Goal: Task Accomplishment & Management: Complete application form

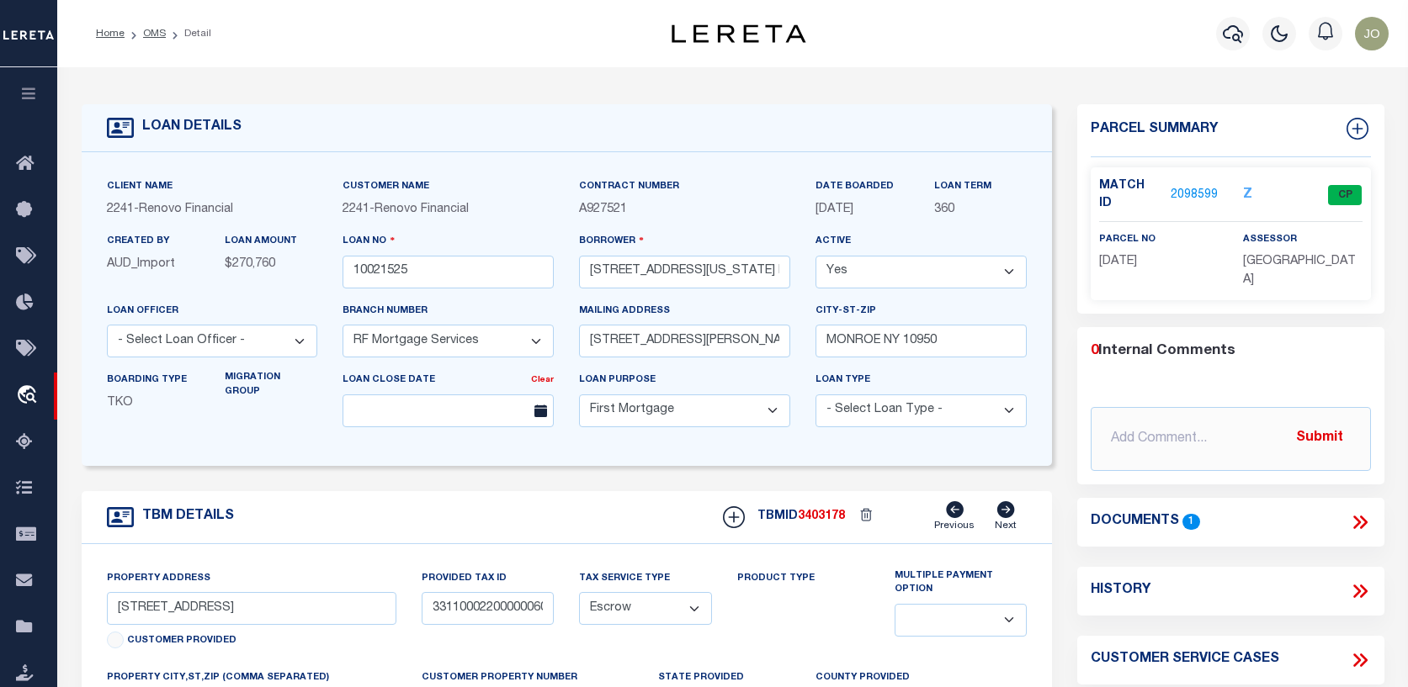
select select "25067"
select select "10"
select select "Escrow"
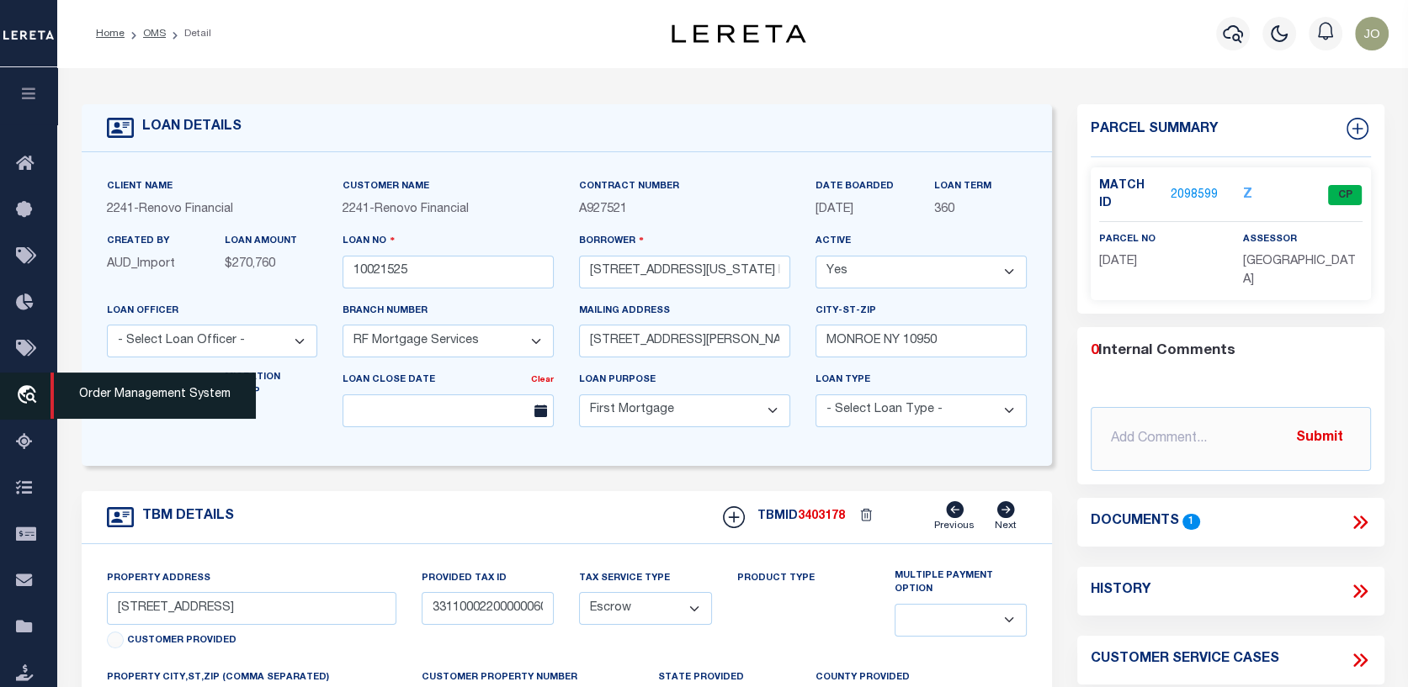
click at [23, 395] on icon "travel_explore" at bounding box center [29, 396] width 27 height 22
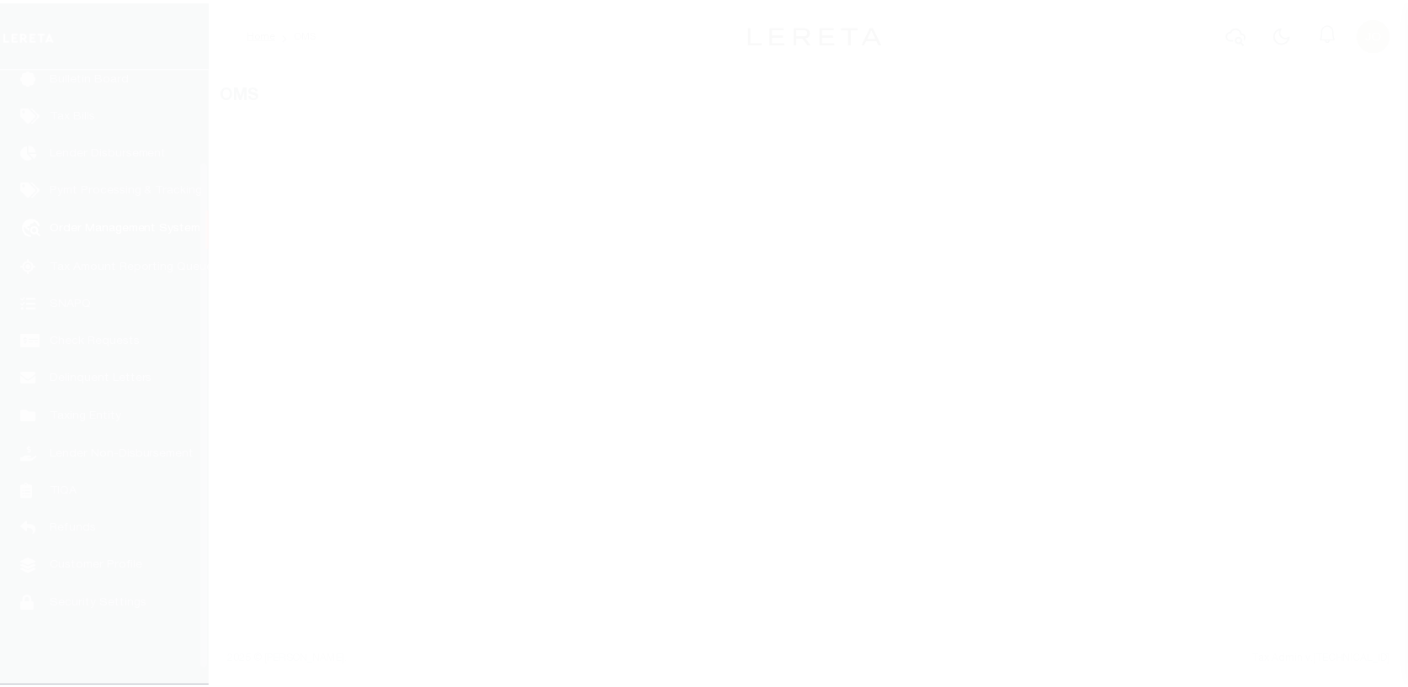
scroll to position [122, 0]
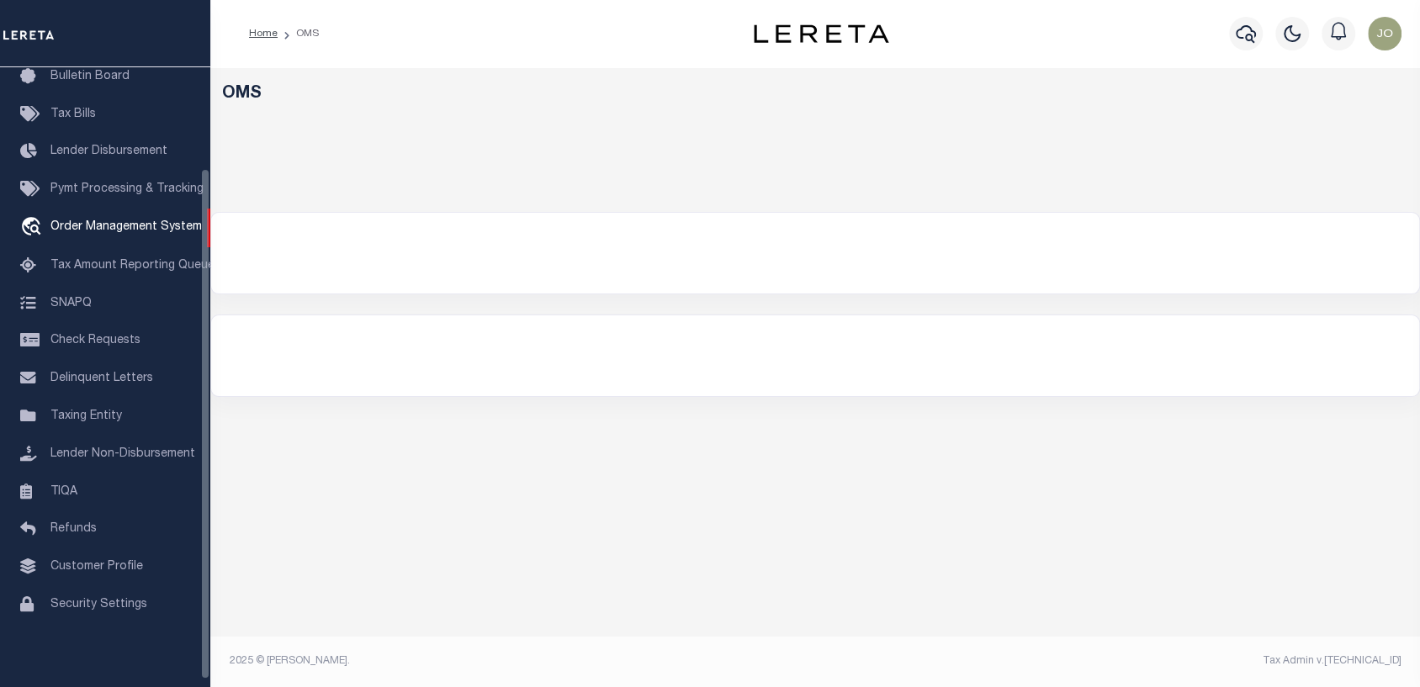
select select "200"
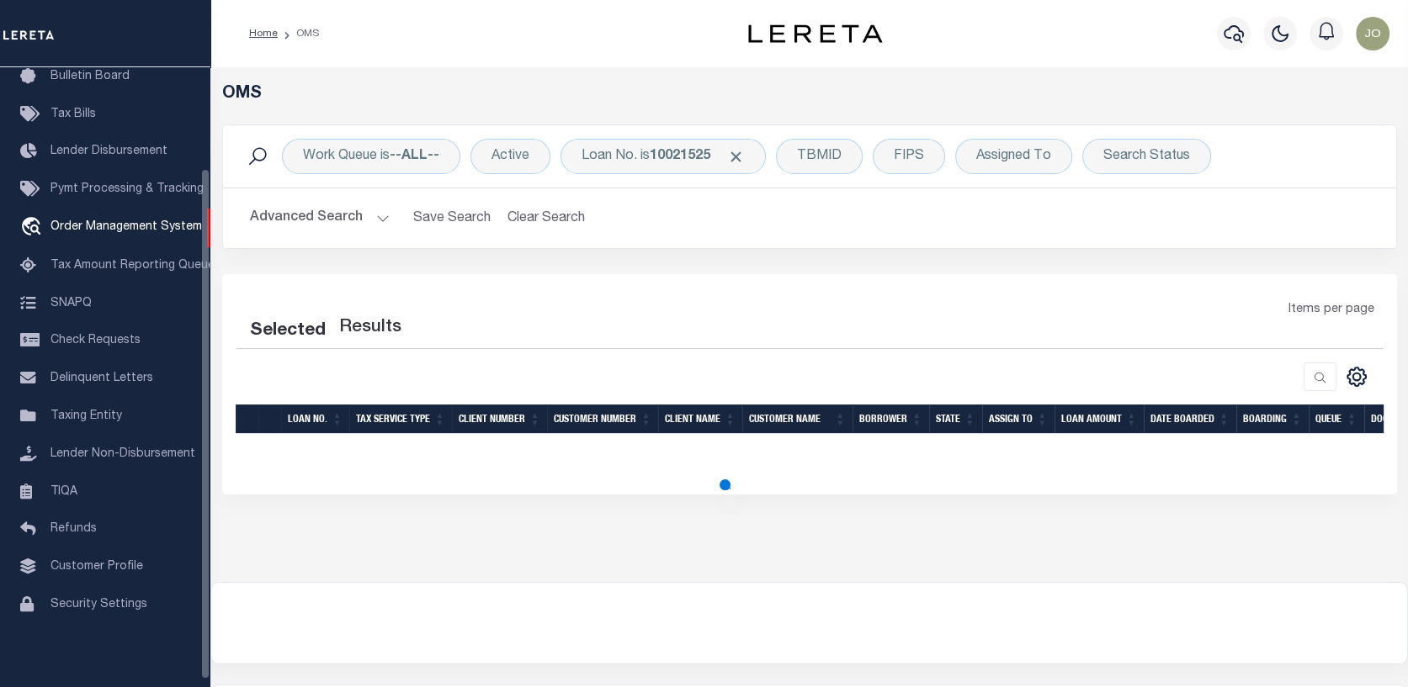
select select "200"
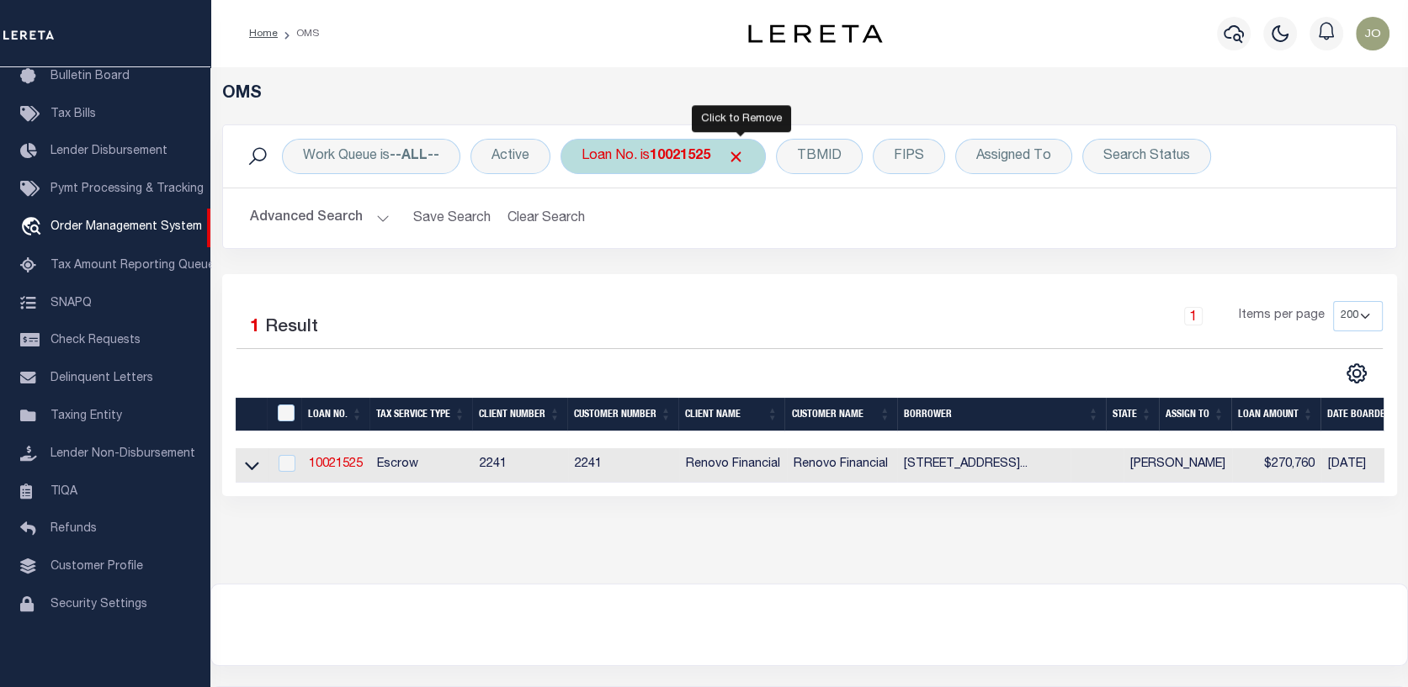
click at [745, 148] on span "Click to Remove" at bounding box center [736, 157] width 18 height 18
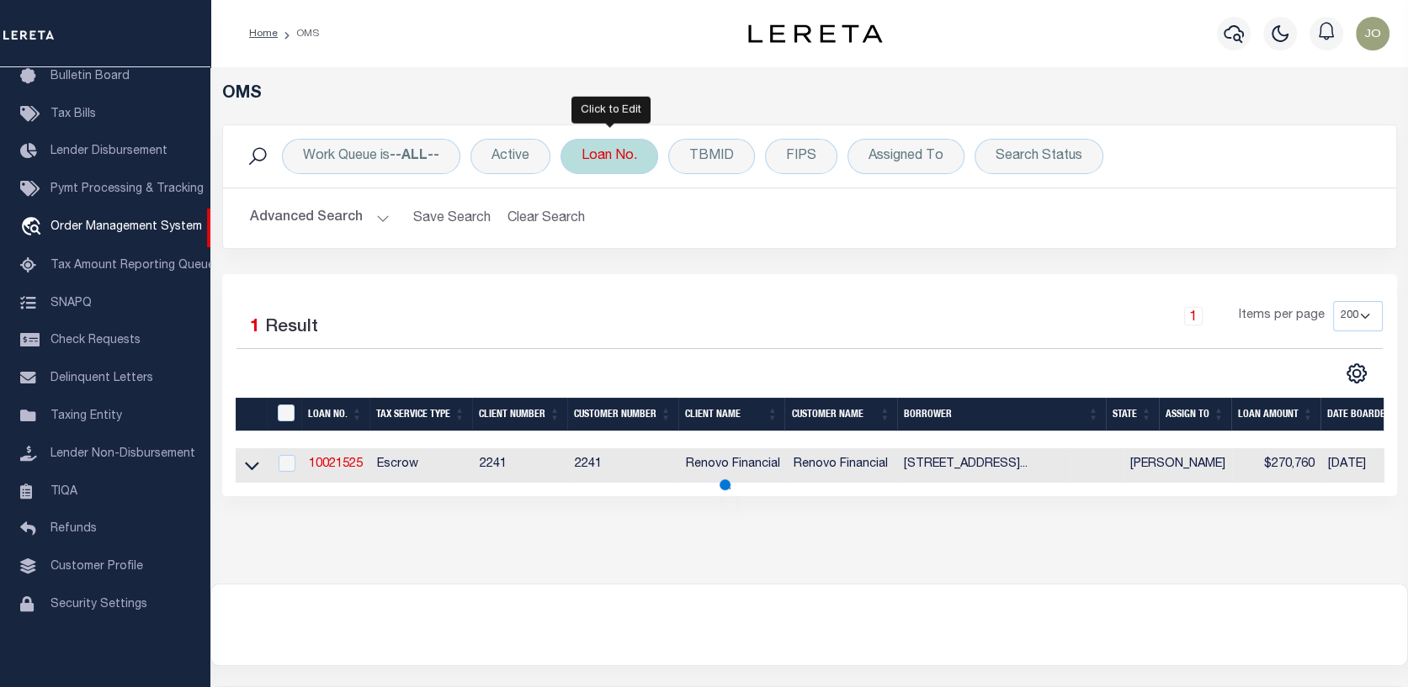
click at [623, 143] on div "Loan No." at bounding box center [609, 156] width 98 height 35
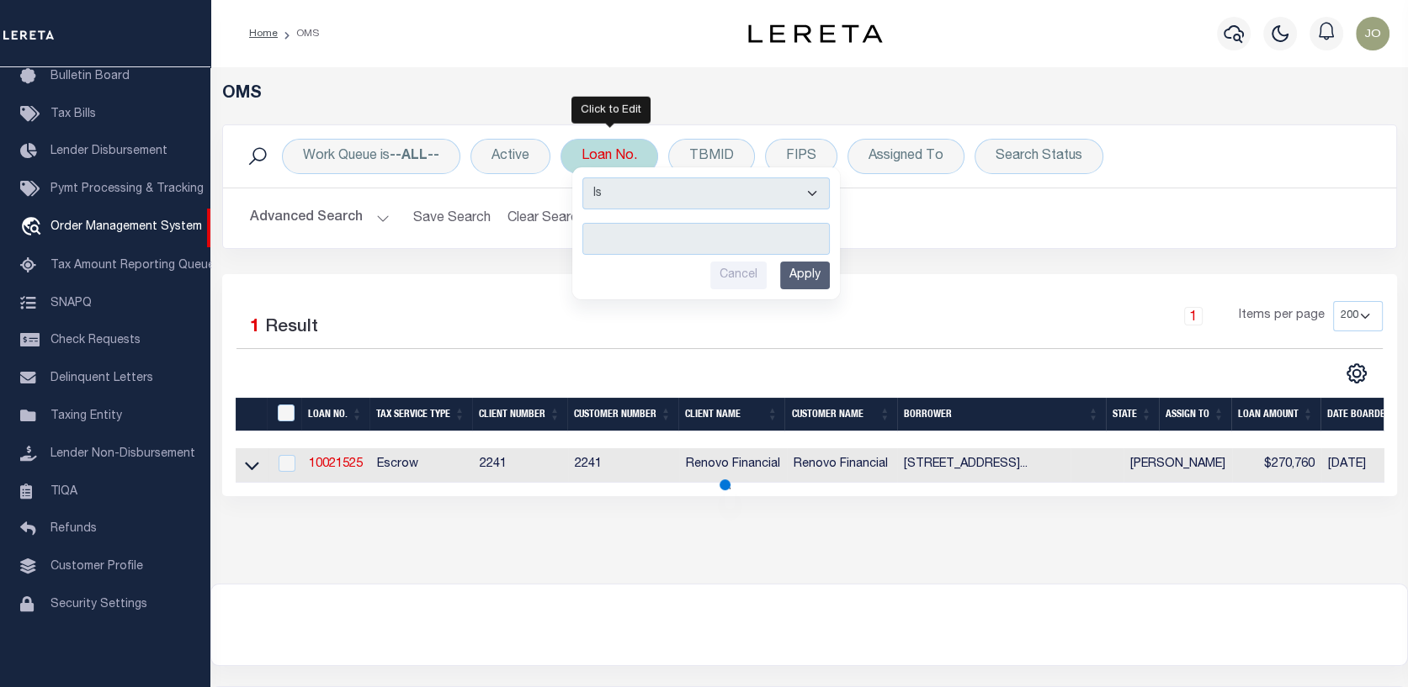
click at [597, 233] on input "text" at bounding box center [705, 239] width 247 height 32
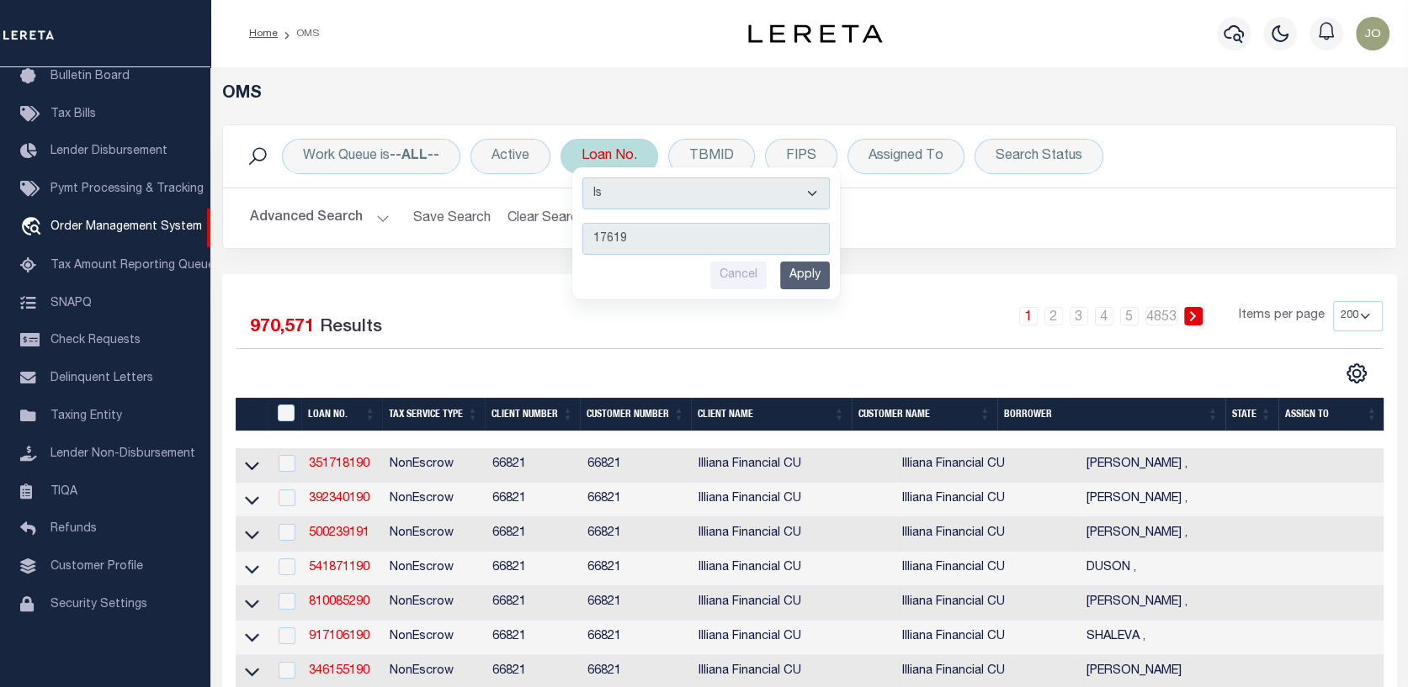
type input "17619"
click at [804, 276] on input "Apply" at bounding box center [805, 276] width 50 height 28
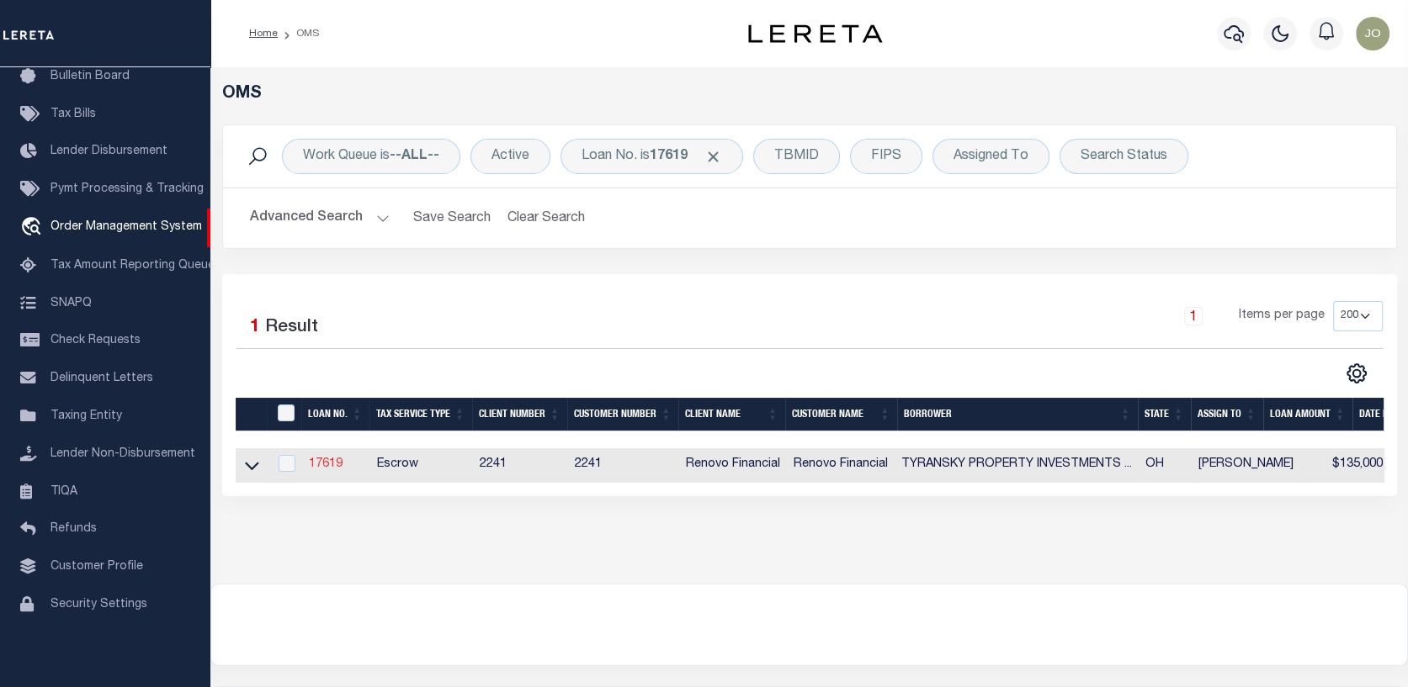
click at [325, 460] on link "17619" at bounding box center [326, 465] width 34 height 12
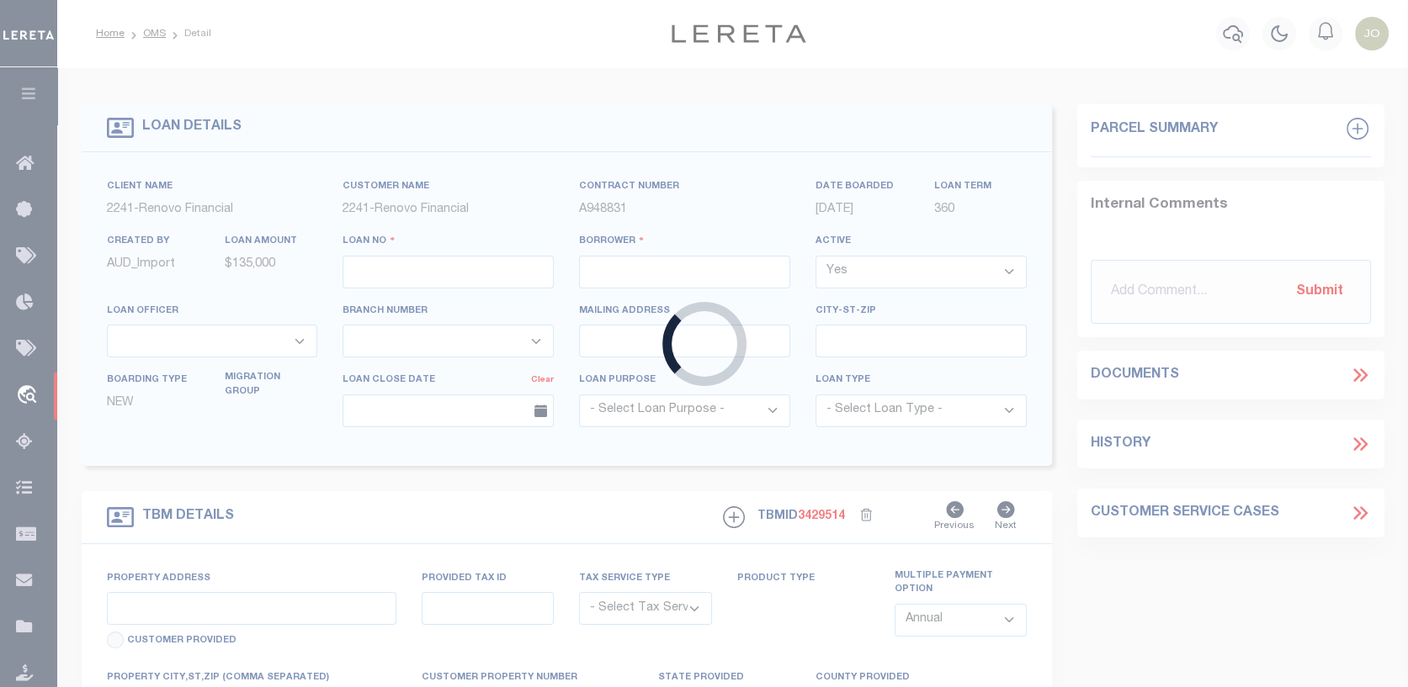
type input "17619"
type input "TYRANSKY PROPERTY INVESTMENTS LLC"
select select
type input "[STREET_ADDRESS]"
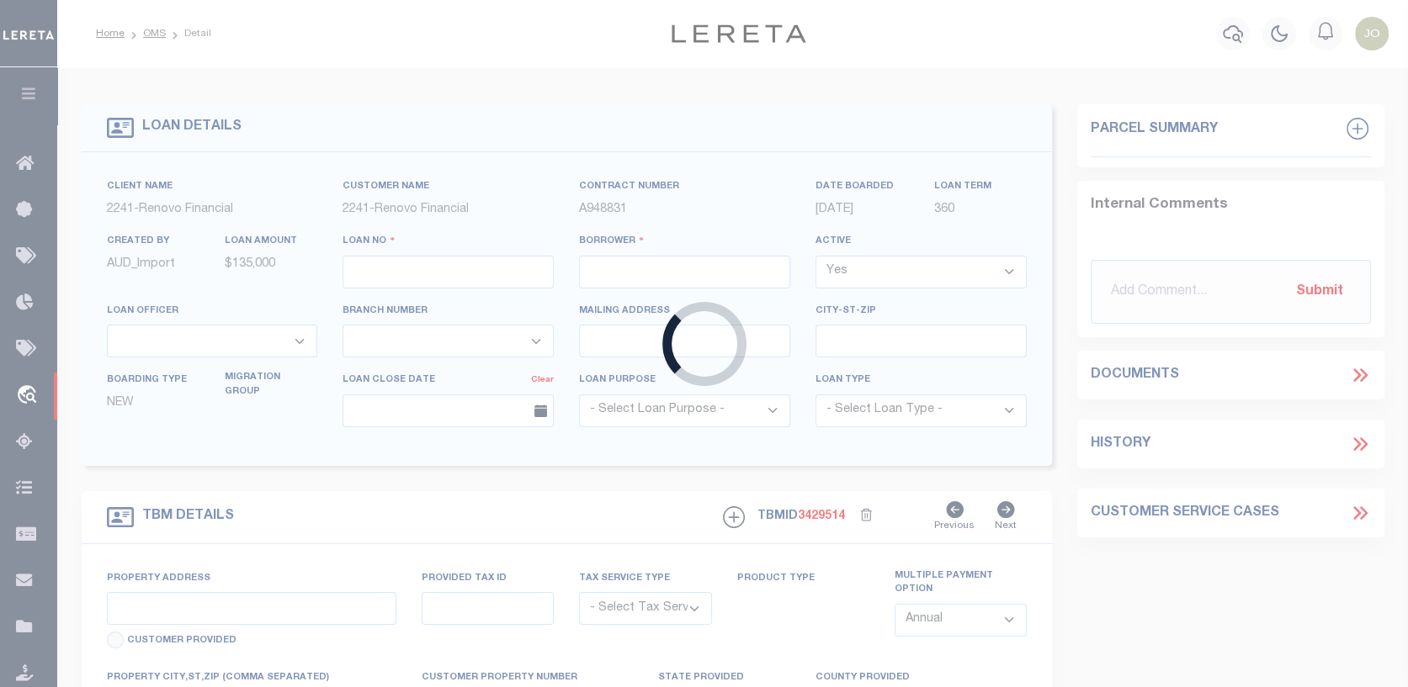
type input "Willoughby OH 44094"
select select "10"
select select "Escrow"
select select "25066"
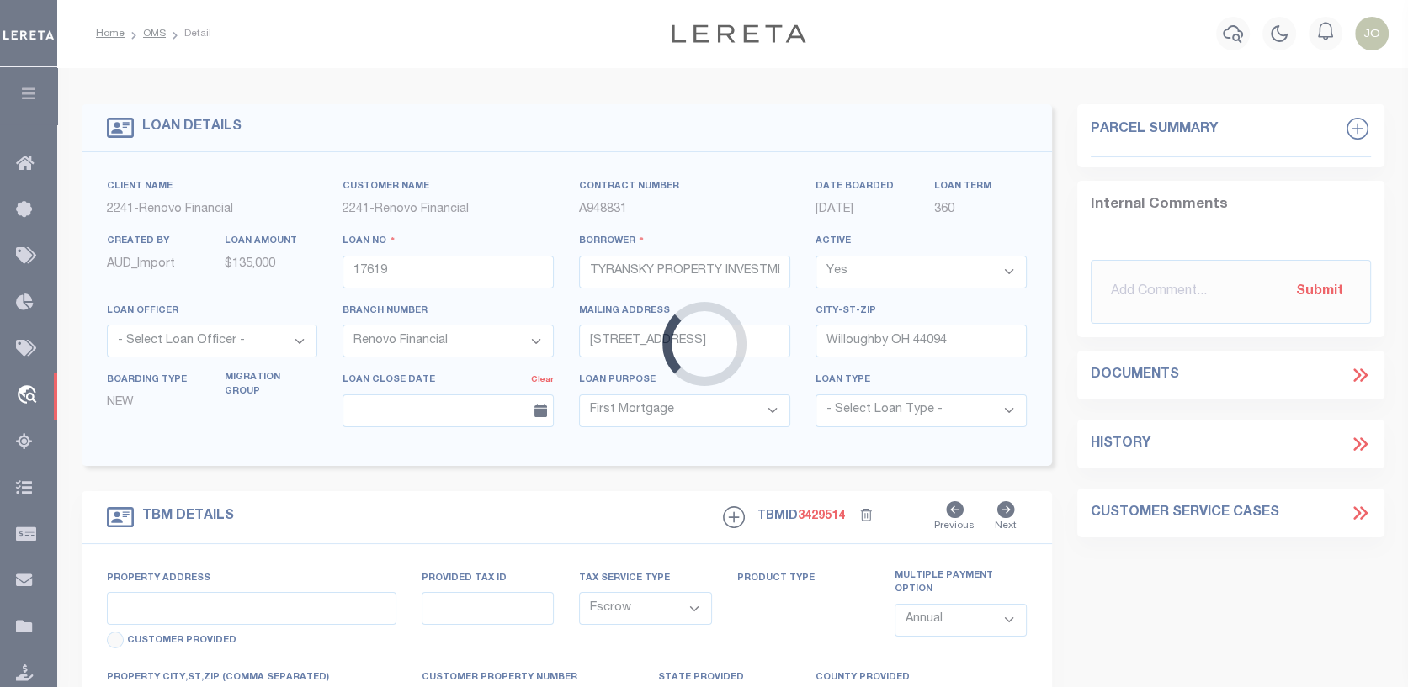
type input "[STREET_ADDRESS]"
select select
type input "[GEOGRAPHIC_DATA], [GEOGRAPHIC_DATA] 44095"
type input "a0kUS000009bDvZ"
type input "OH"
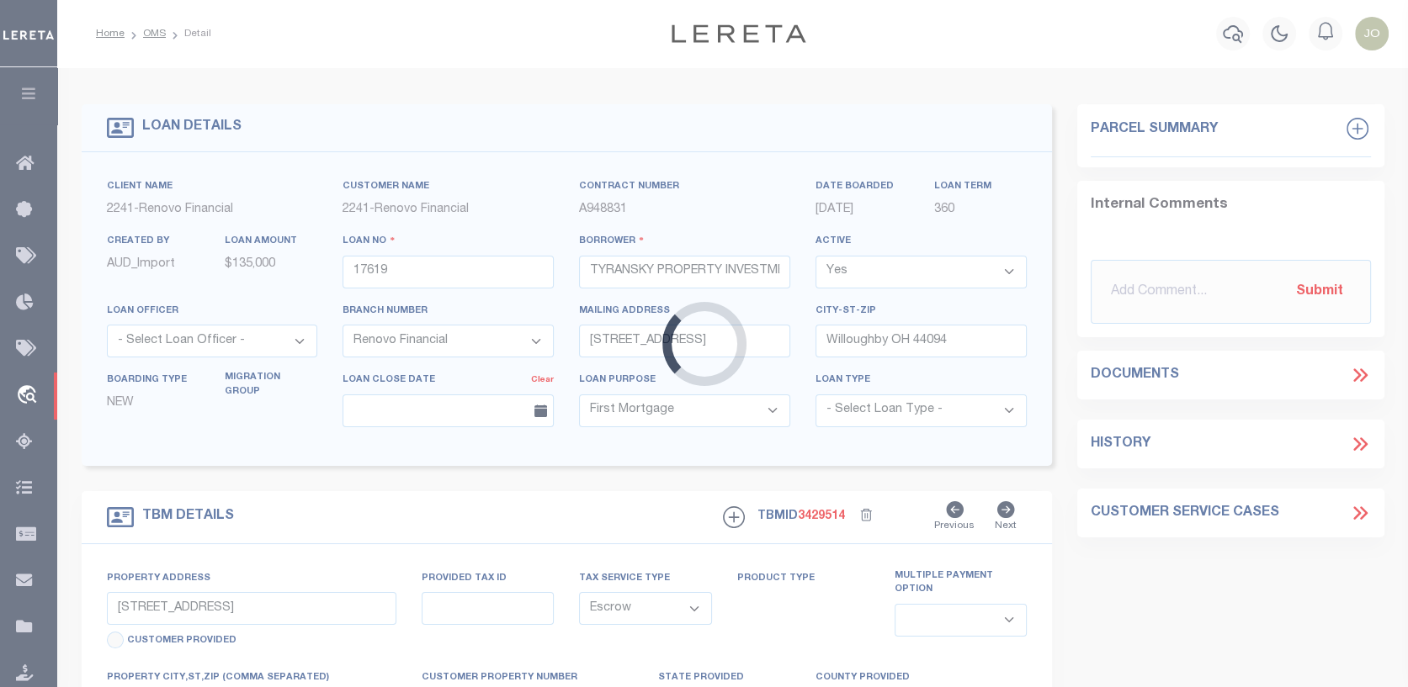
select select
type textarea "LEGAL REQUIRED"
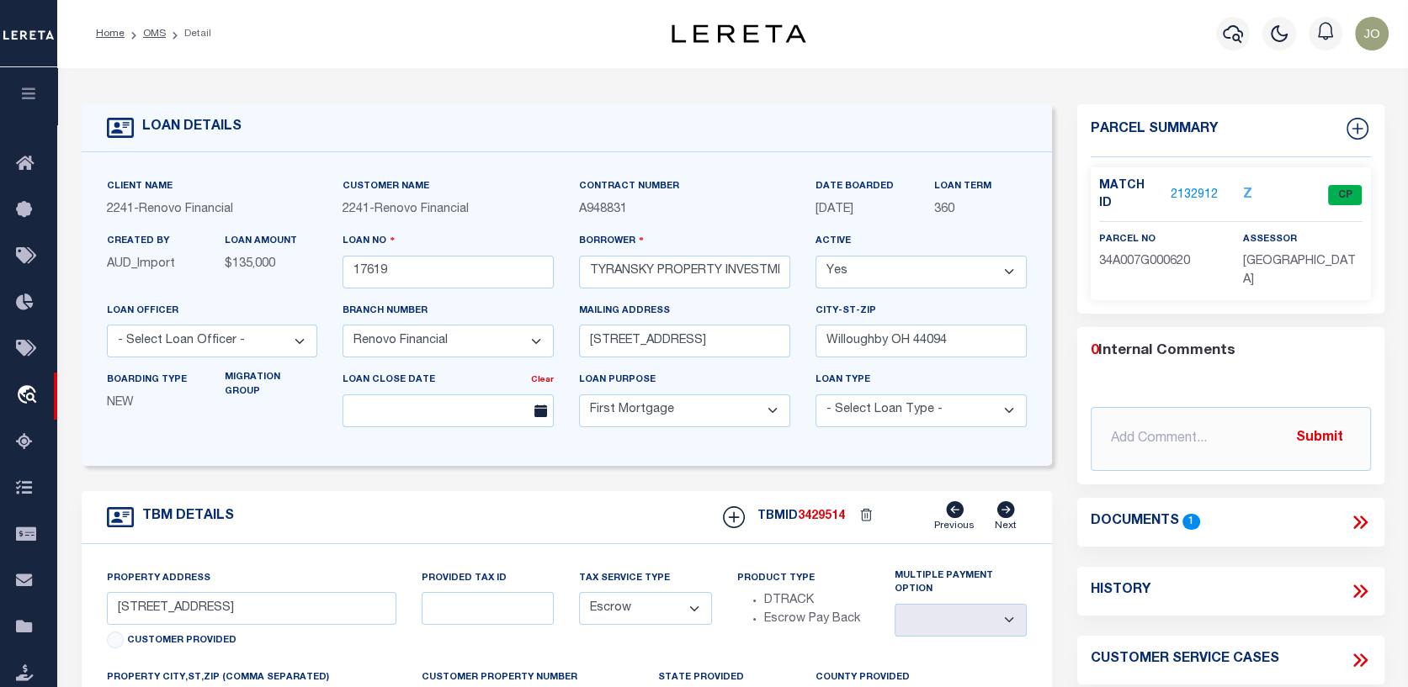
click at [1198, 187] on link "2132912" at bounding box center [1193, 196] width 47 height 18
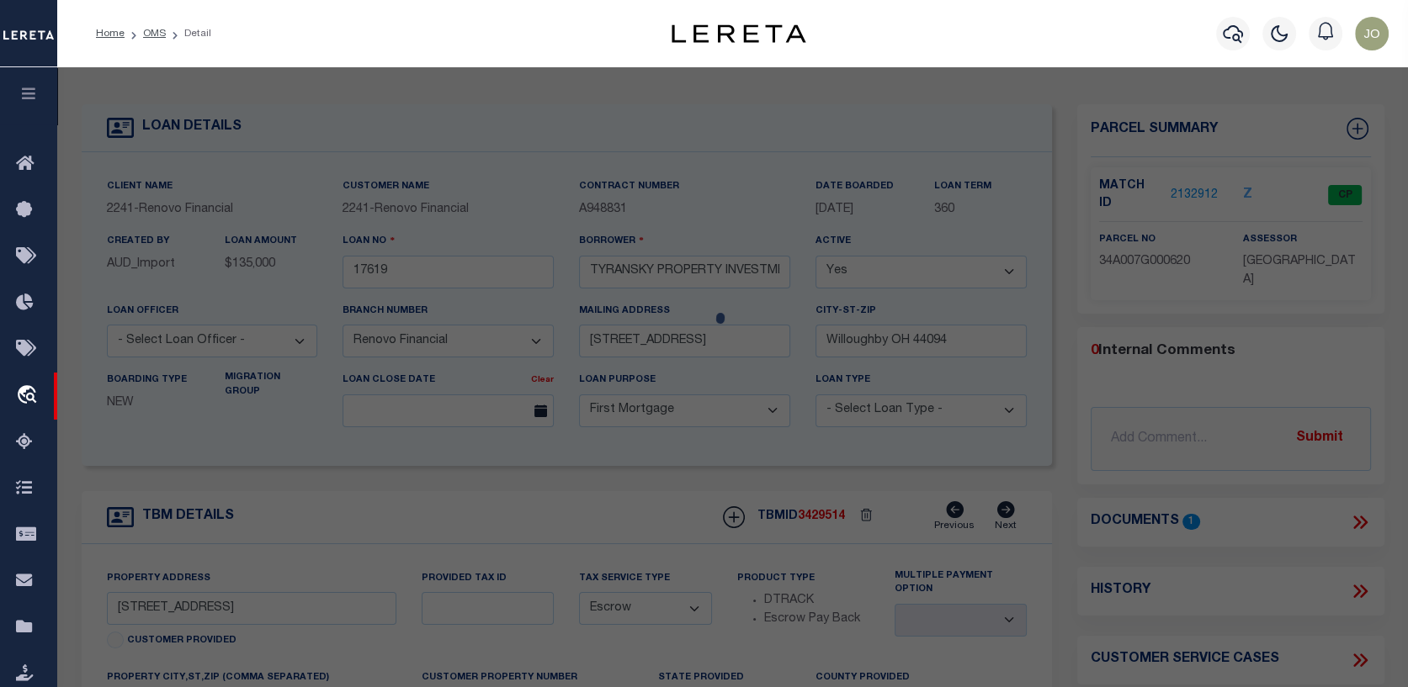
checkbox input "false"
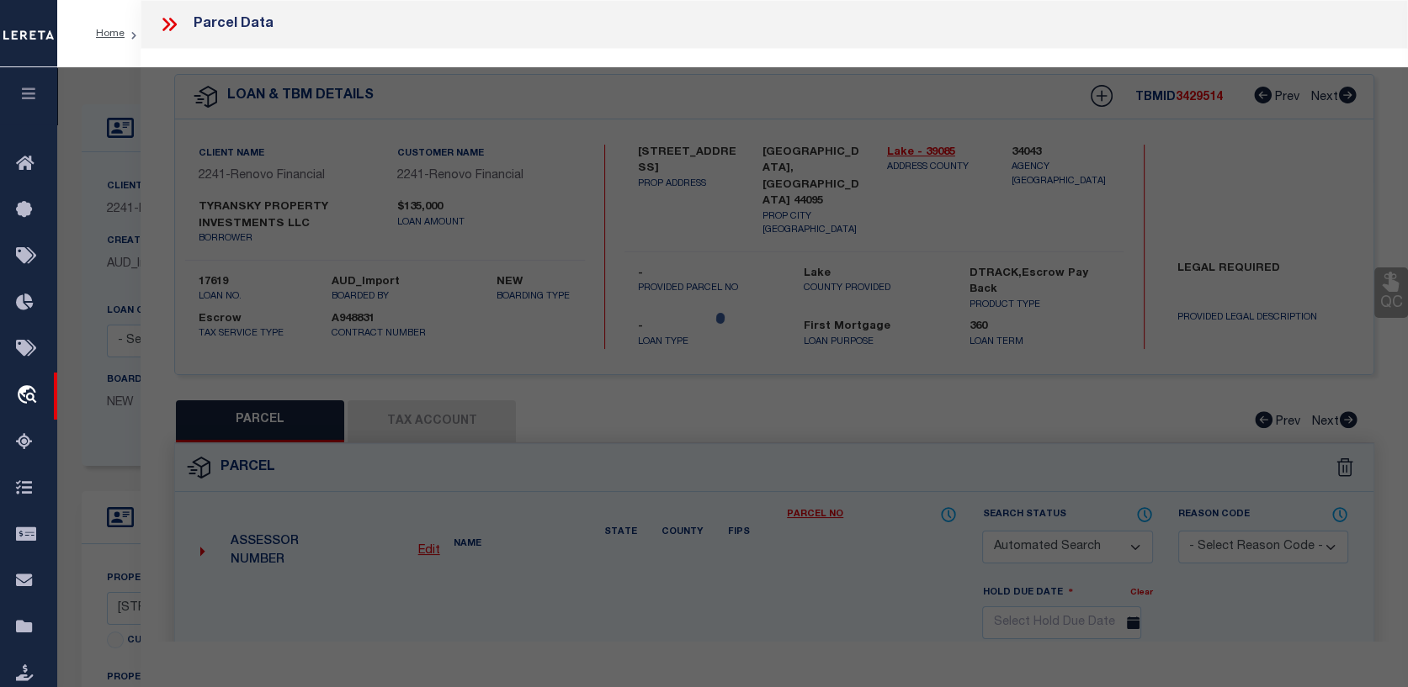
select select "CP"
type input "TYRANSKY PROPERTY INVESTMENTS LLC"
select select "AGW"
select select
type input "1211 E 346 ST"
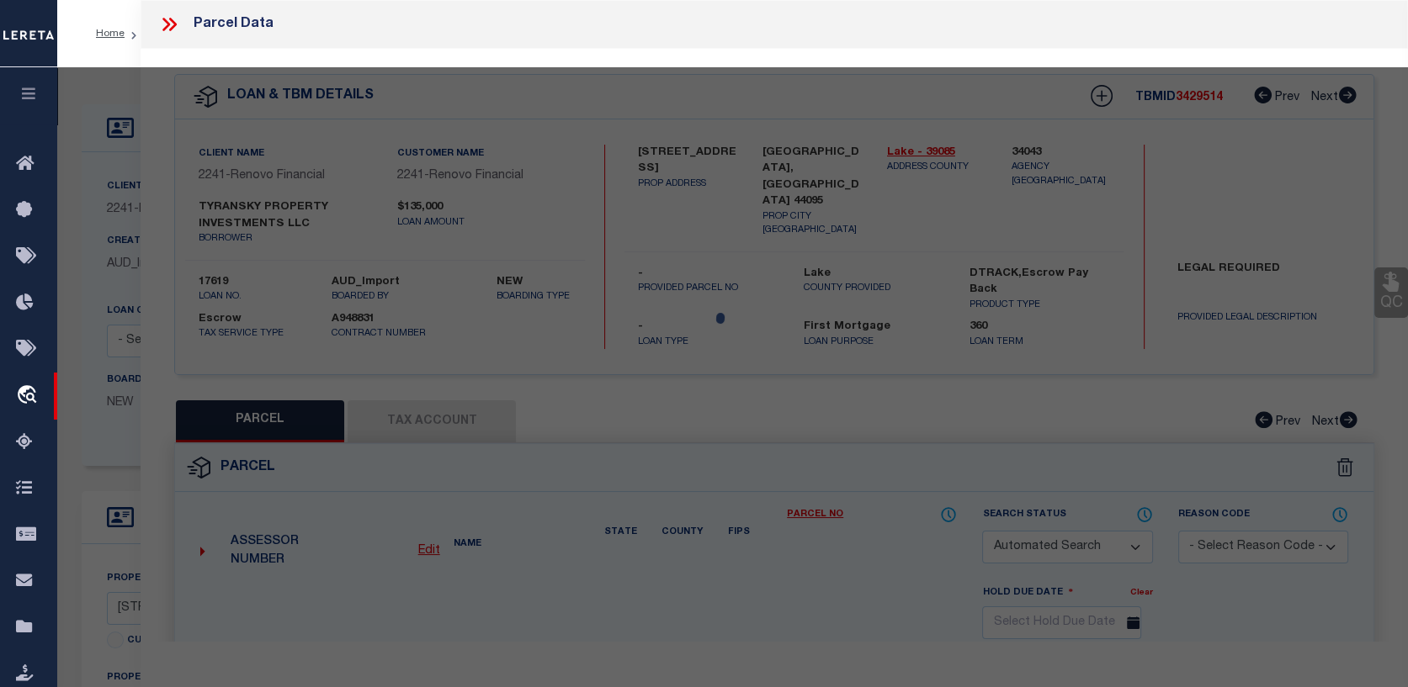
type input "[GEOGRAPHIC_DATA], [GEOGRAPHIC_DATA] 44095"
type textarea "LOT 10, CARD TRACT"
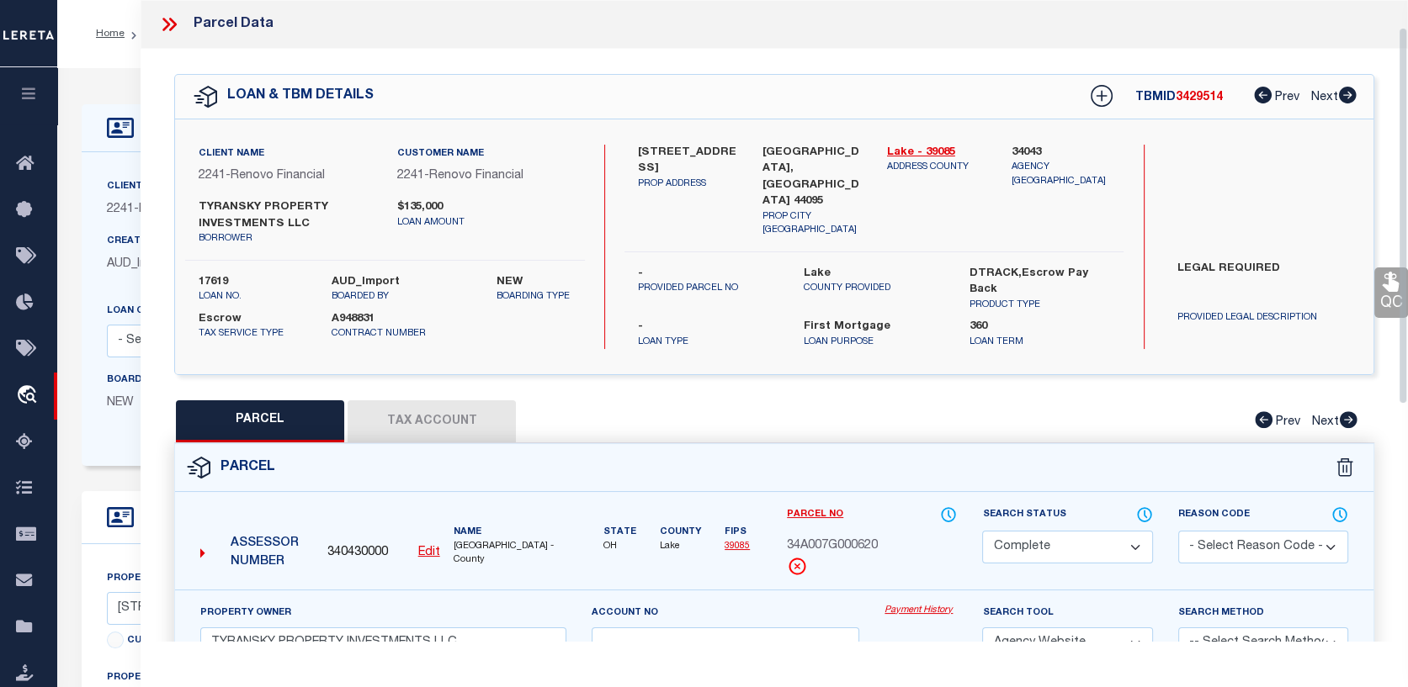
scroll to position [84, 0]
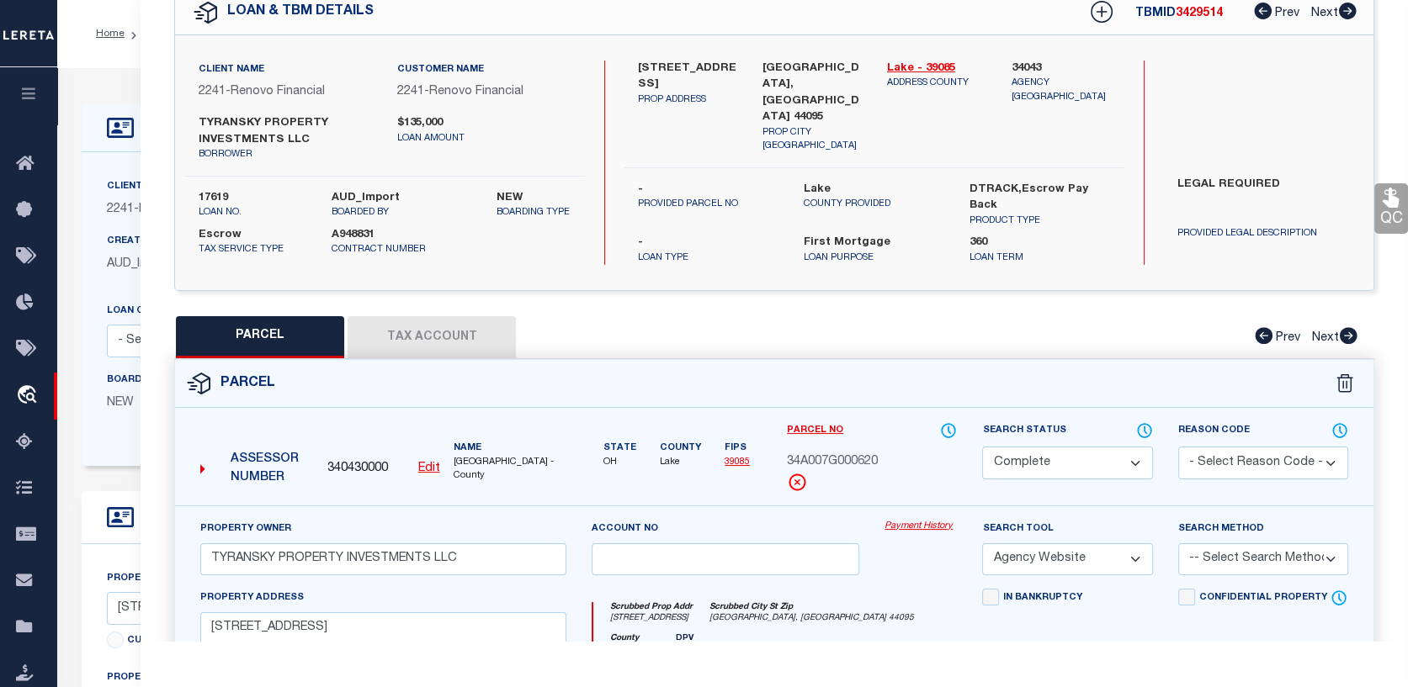
click at [923, 520] on link "Payment History" at bounding box center [920, 527] width 72 height 14
click at [443, 330] on button "Tax Account" at bounding box center [432, 337] width 168 height 42
select select "100"
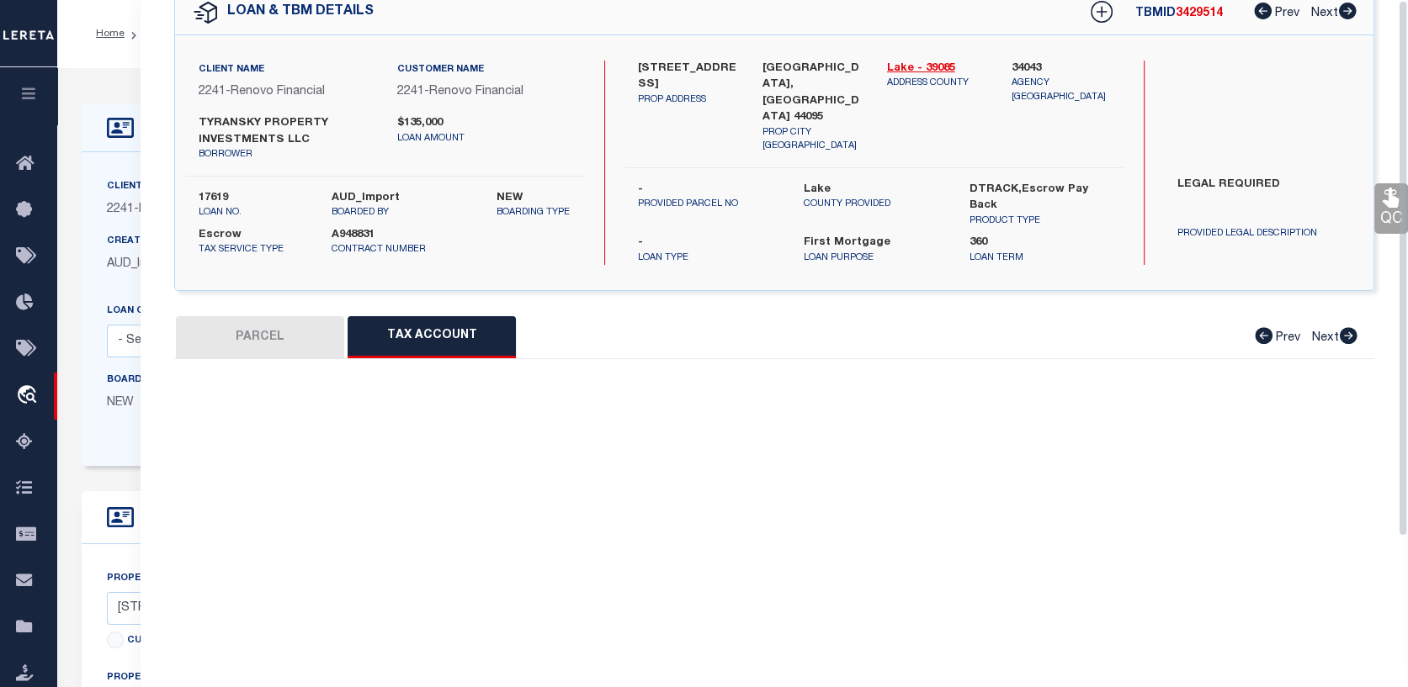
scroll to position [0, 0]
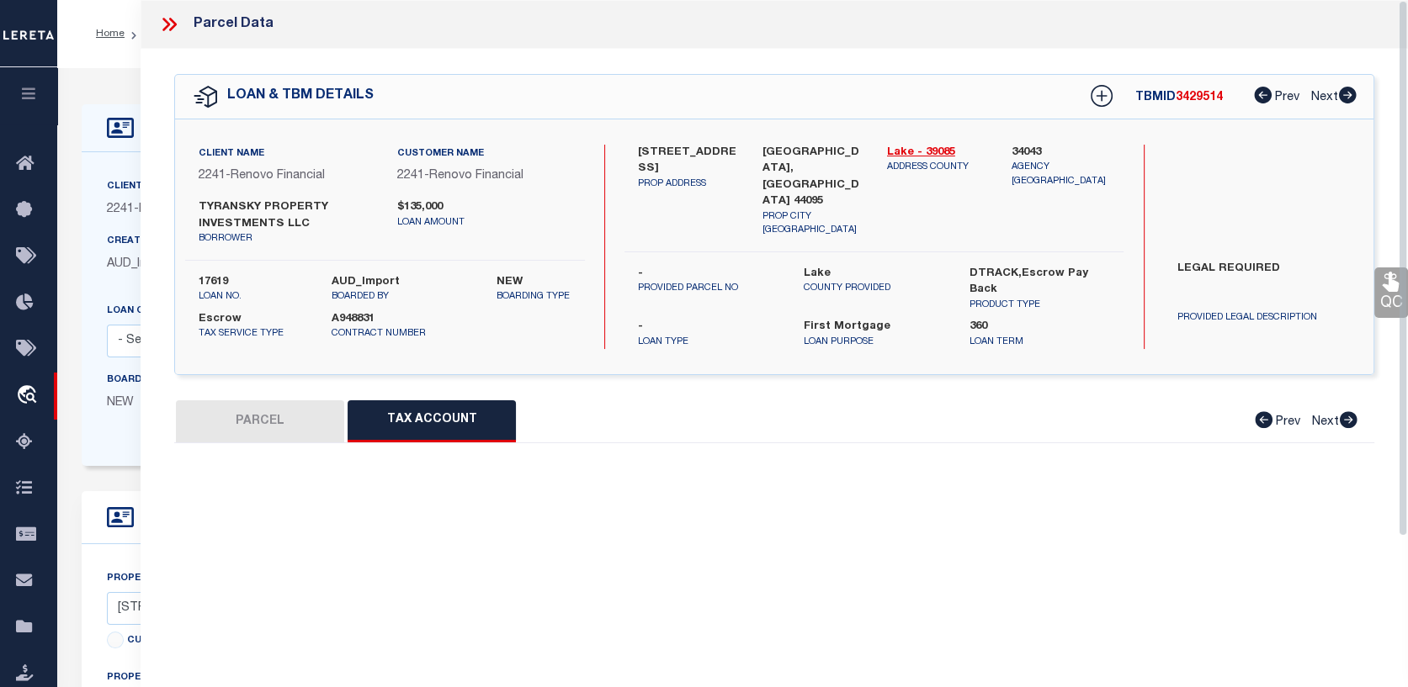
select select "100"
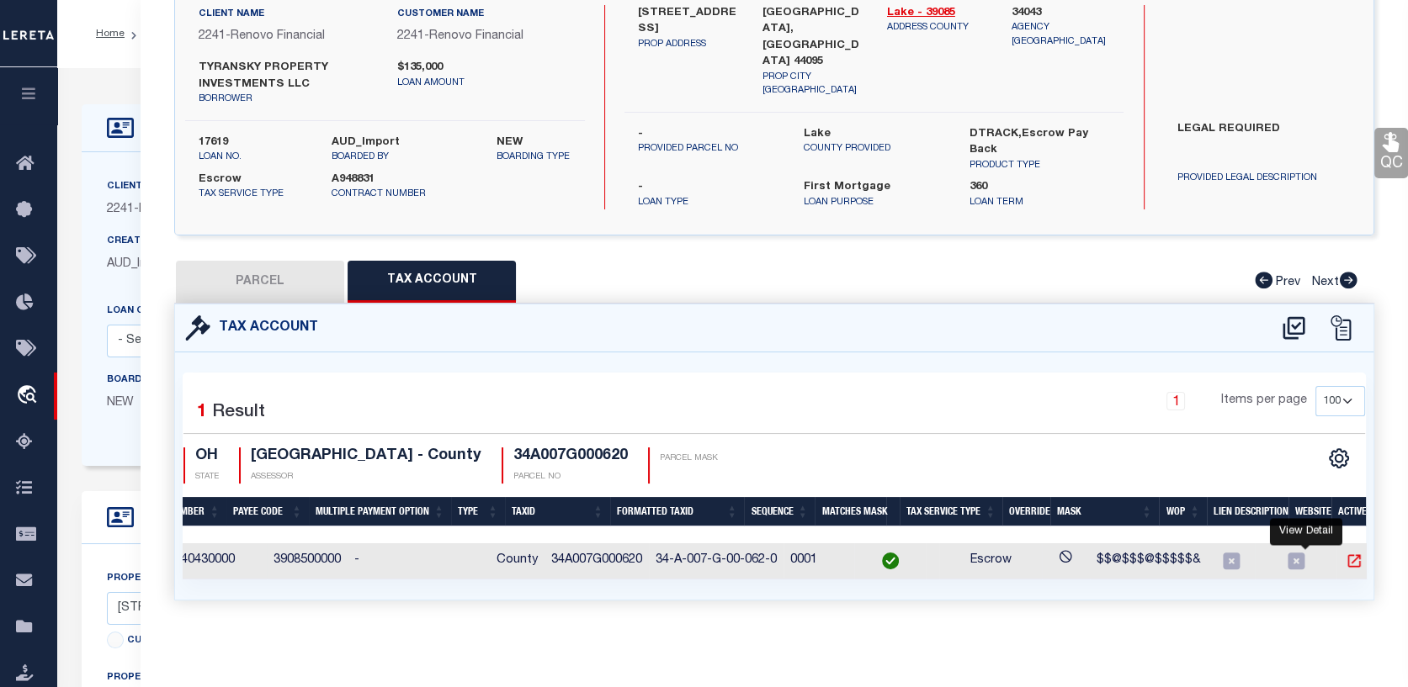
click at [1345, 553] on icon "" at bounding box center [1353, 561] width 17 height 17
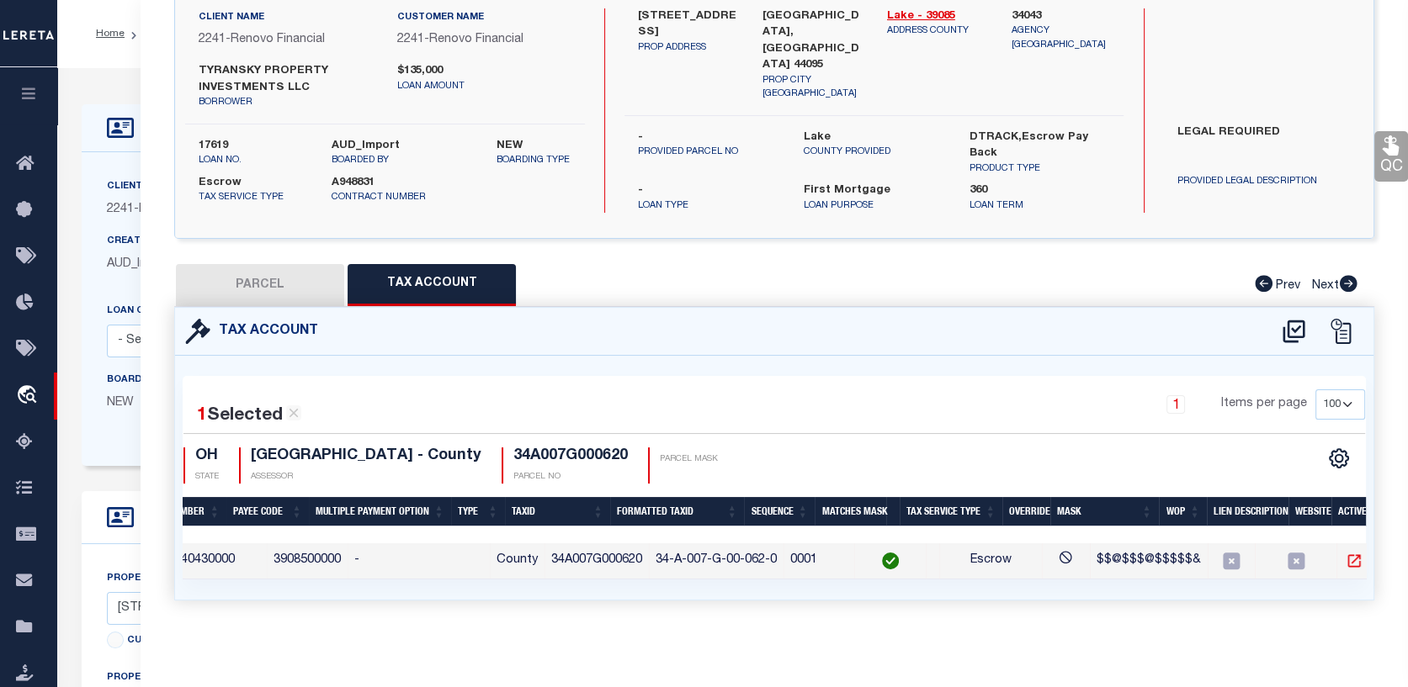
scroll to position [137, 0]
click at [19, 390] on icon "travel_explore" at bounding box center [29, 396] width 27 height 22
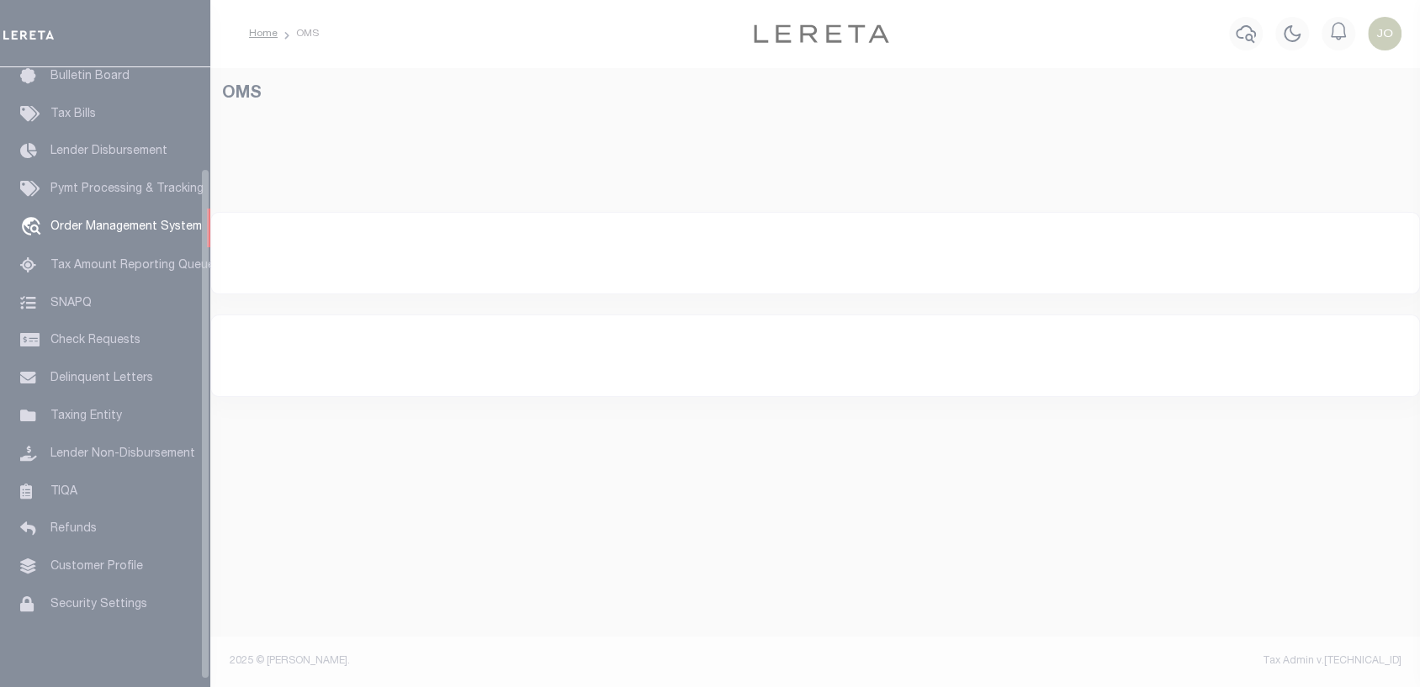
scroll to position [122, 0]
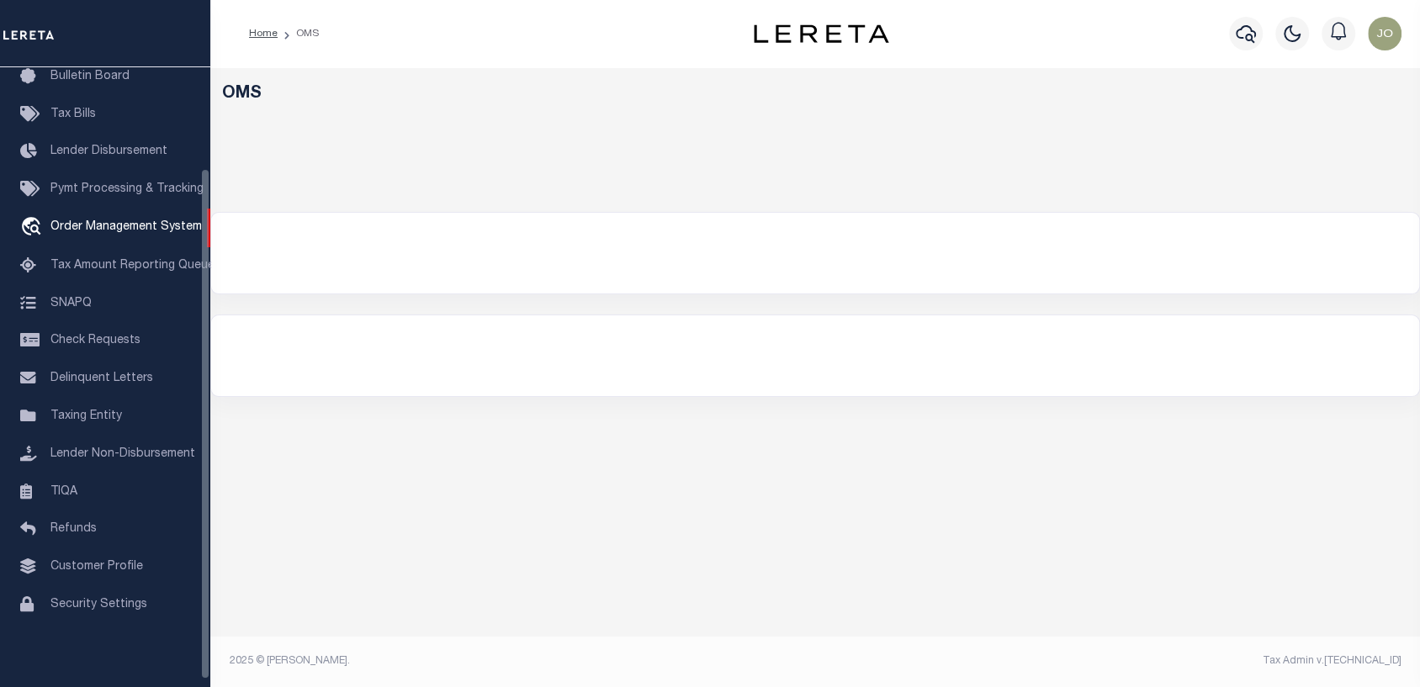
select select "200"
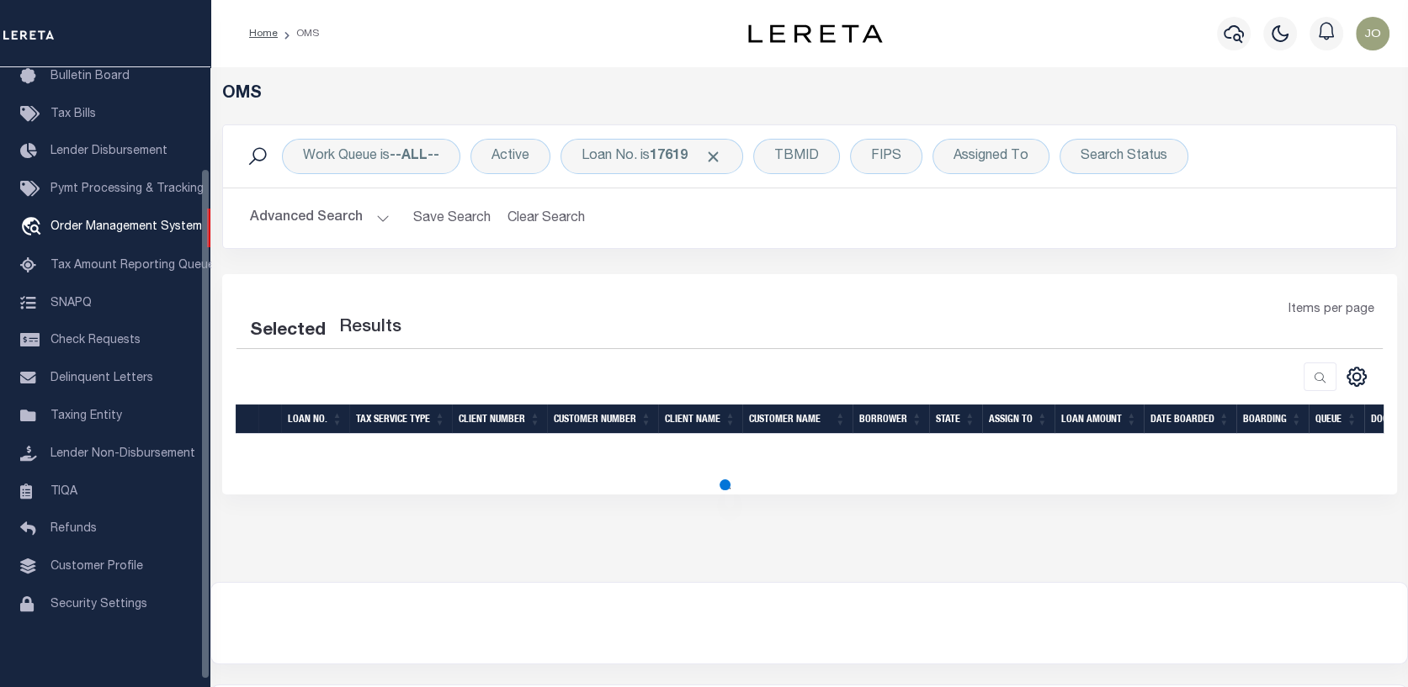
select select "200"
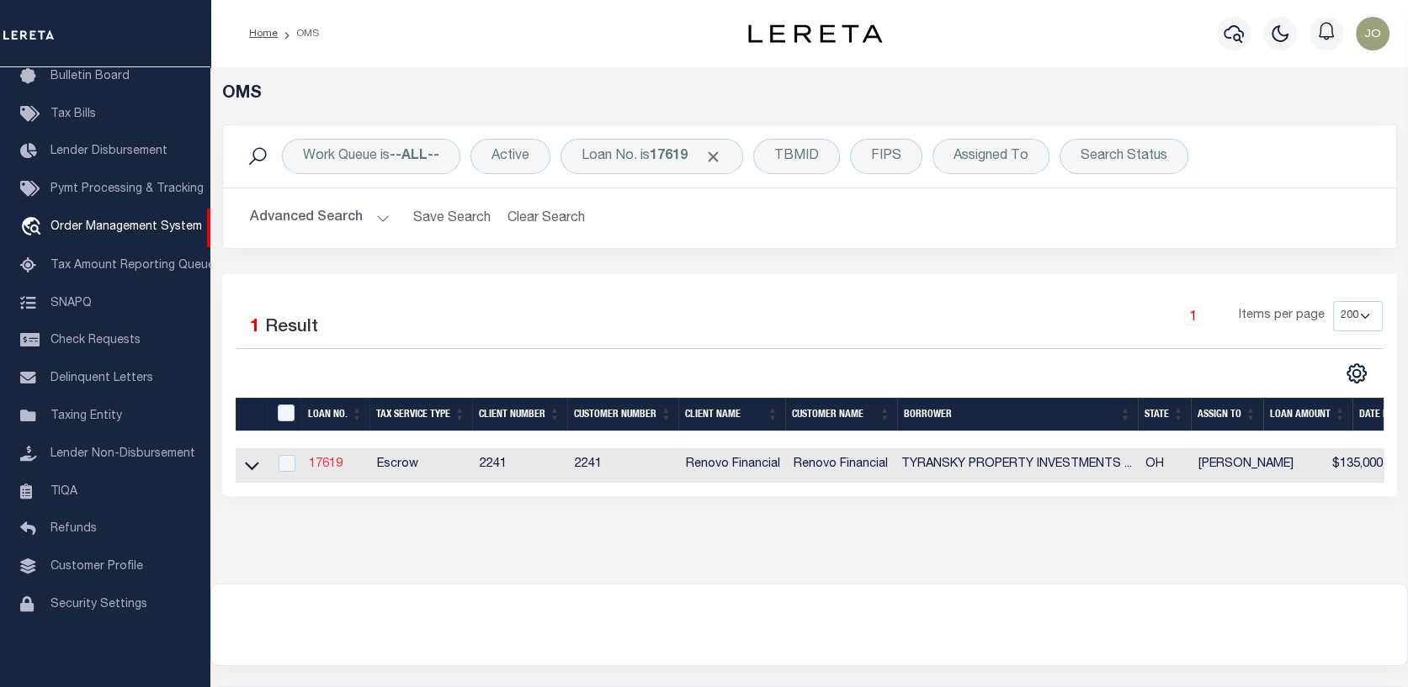
click at [326, 465] on link "17619" at bounding box center [326, 465] width 34 height 12
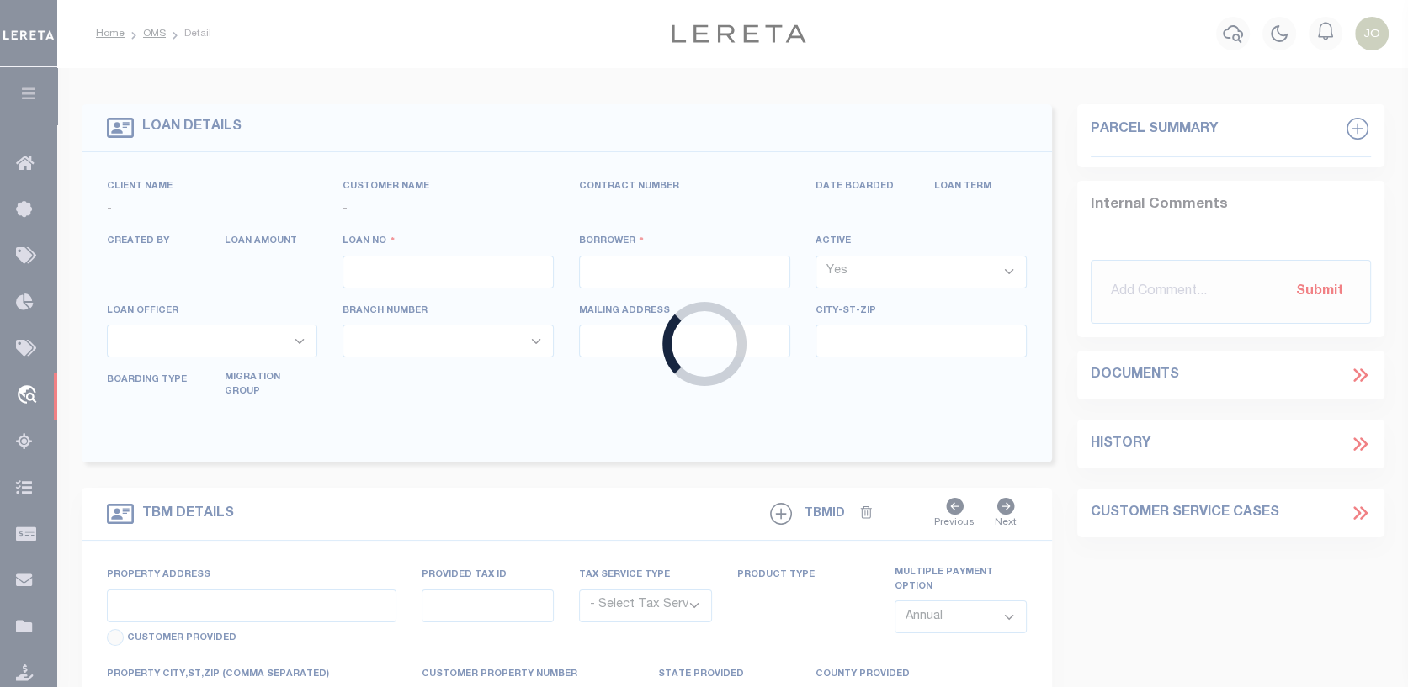
type input "17619"
type input "TYRANSKY PROPERTY INVESTMENTS LLC"
select select
type input "[STREET_ADDRESS]"
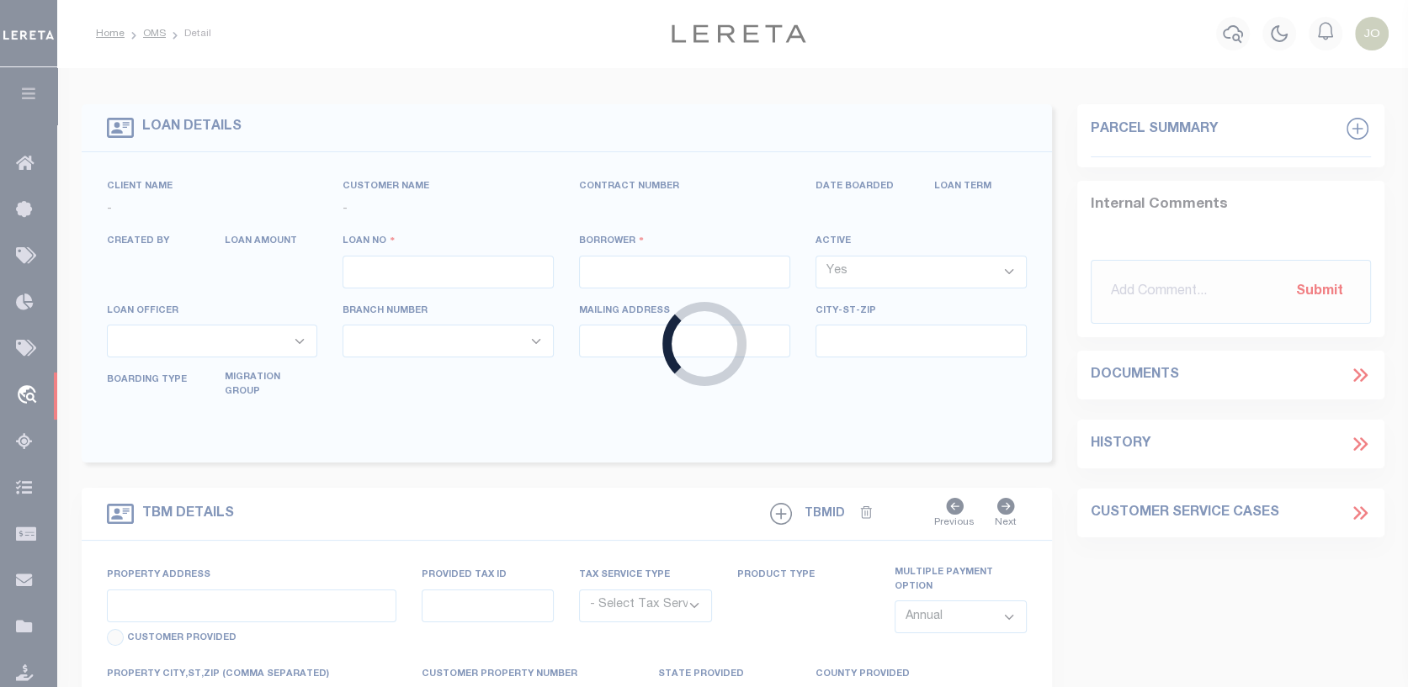
type input "Willoughby OH 44094"
select select "10"
select select "Escrow"
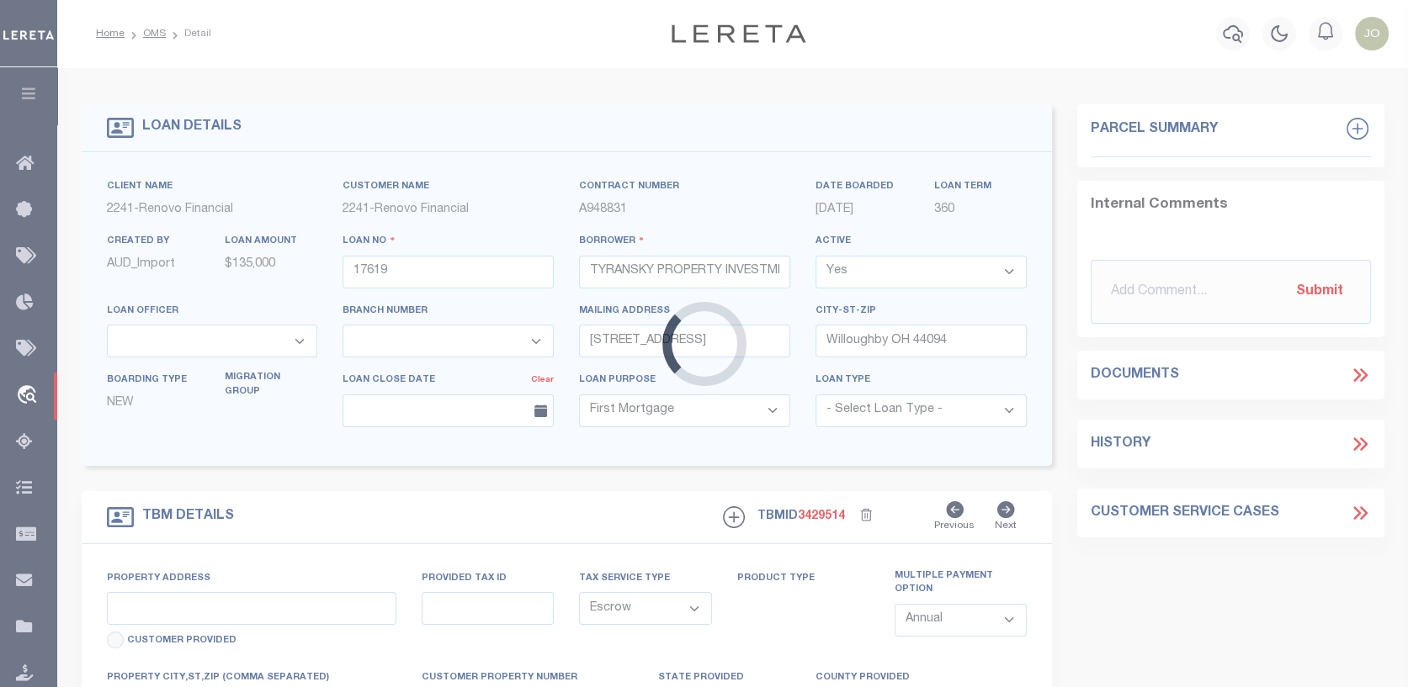
type input "[STREET_ADDRESS]"
select select
type input "[GEOGRAPHIC_DATA], [GEOGRAPHIC_DATA] 44095"
type input "a0kUS000009bDvZ"
type input "OH"
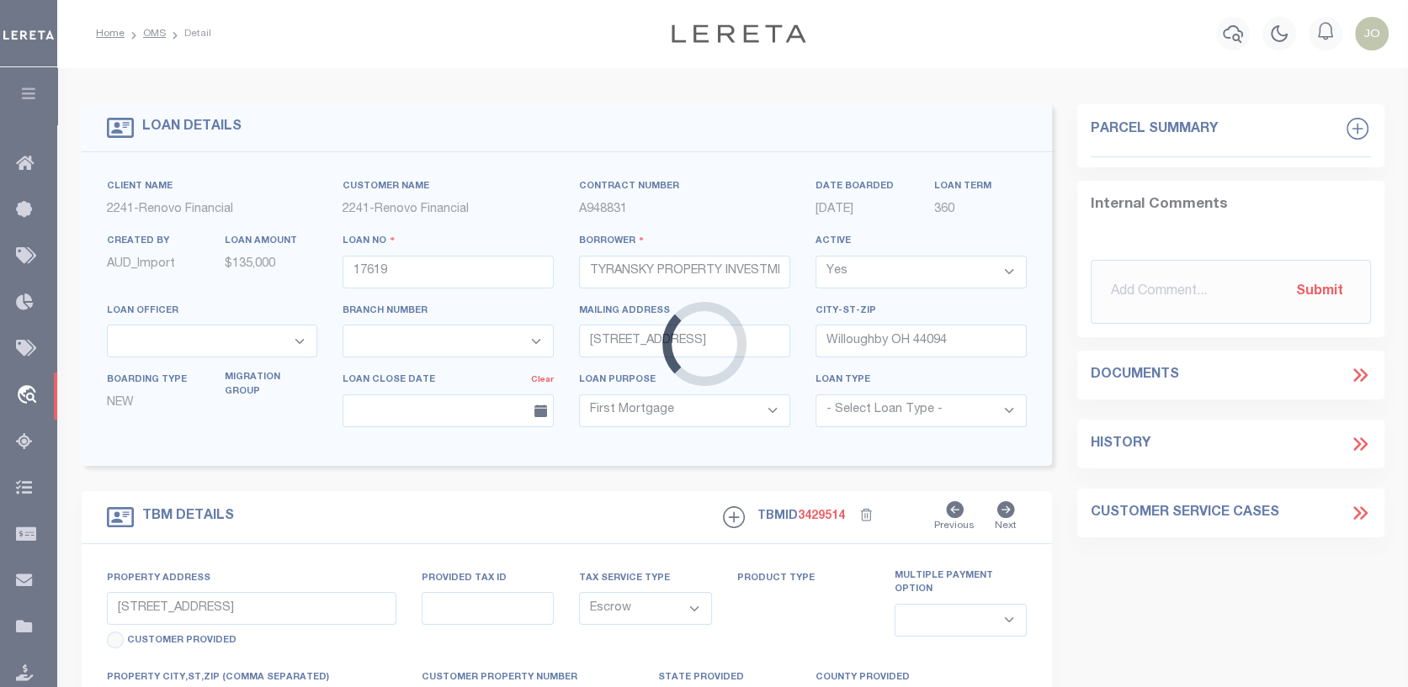
select select
type textarea "LEGAL REQUIRED"
select select "25066"
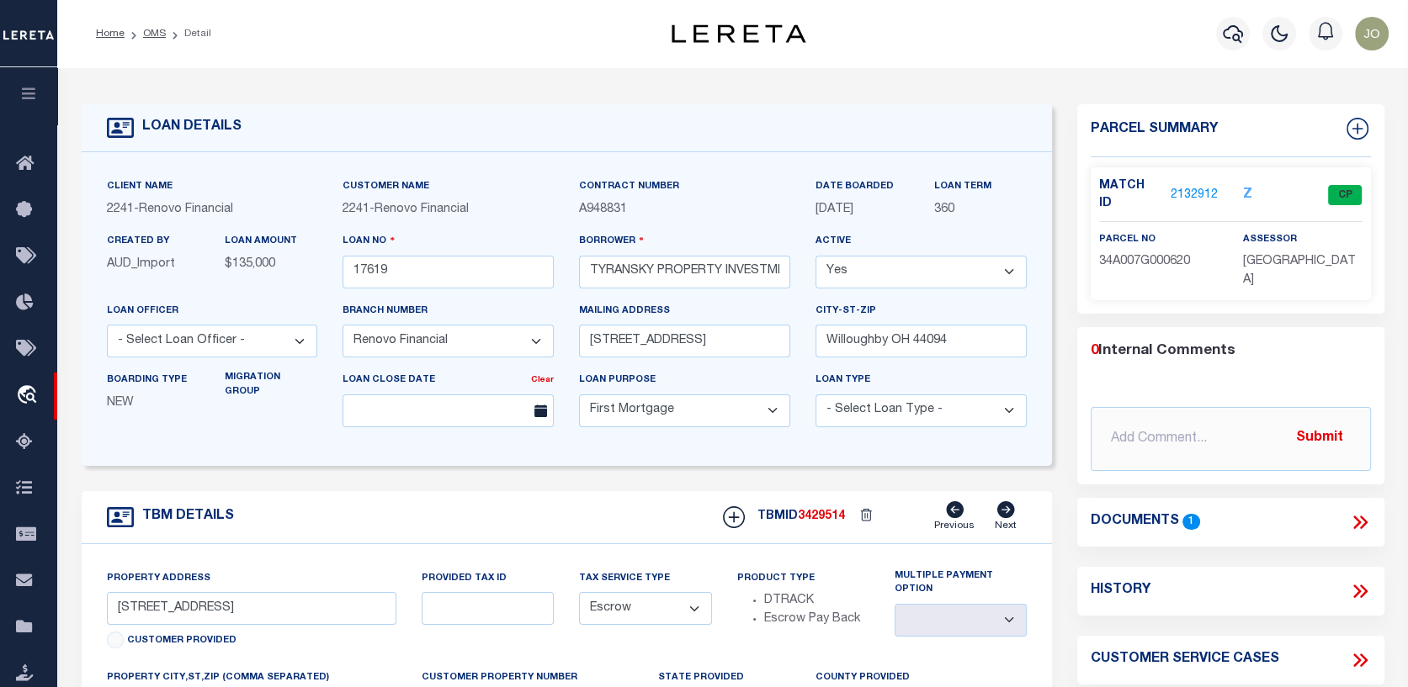
click at [1360, 512] on icon at bounding box center [1360, 523] width 22 height 22
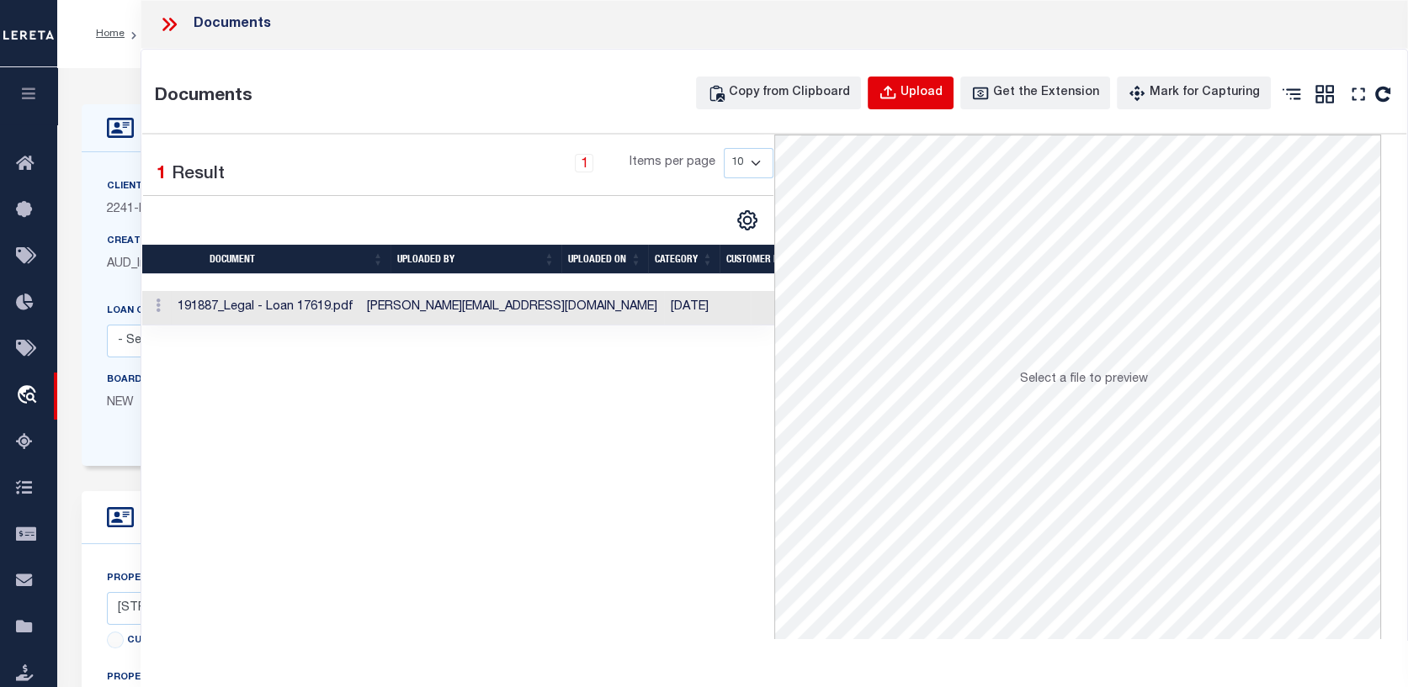
click at [928, 94] on div "Upload" at bounding box center [921, 93] width 42 height 19
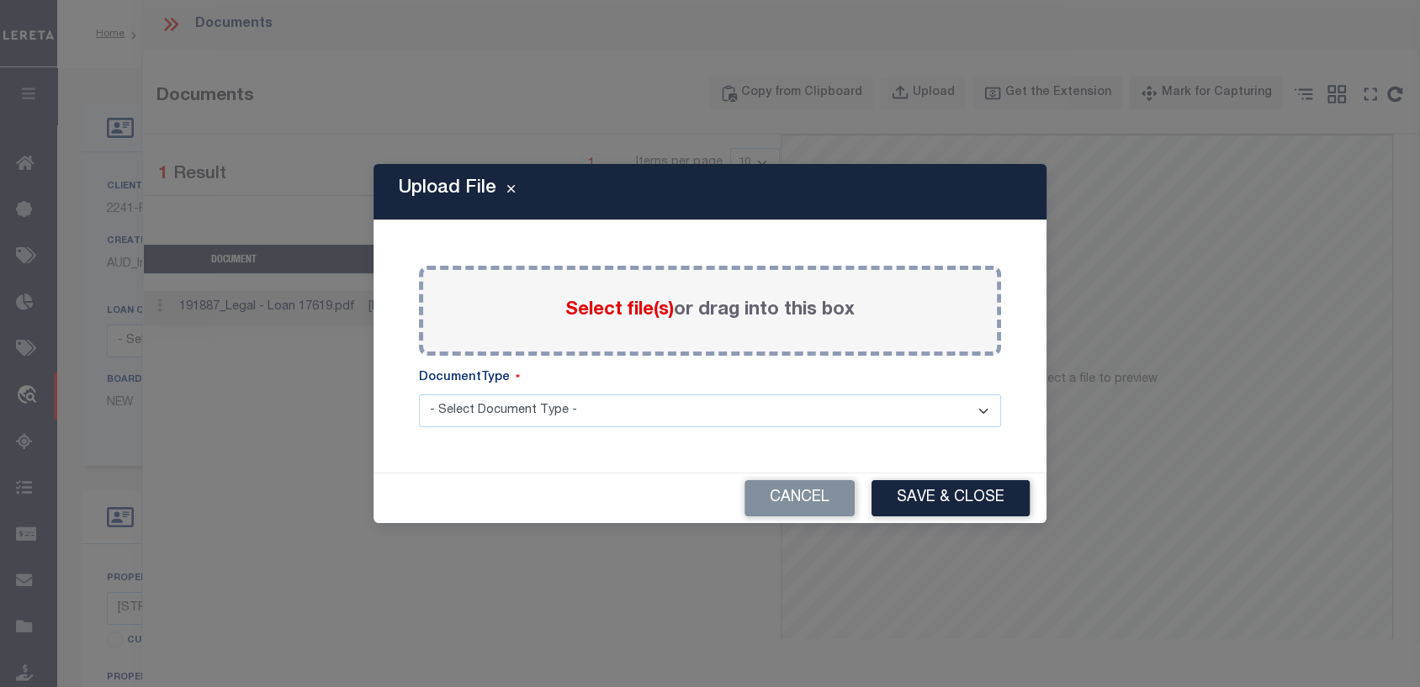
click at [603, 311] on span "Select file(s)" at bounding box center [619, 310] width 109 height 19
click at [0, 0] on input "Select file(s) or drag into this box" at bounding box center [0, 0] width 0 height 0
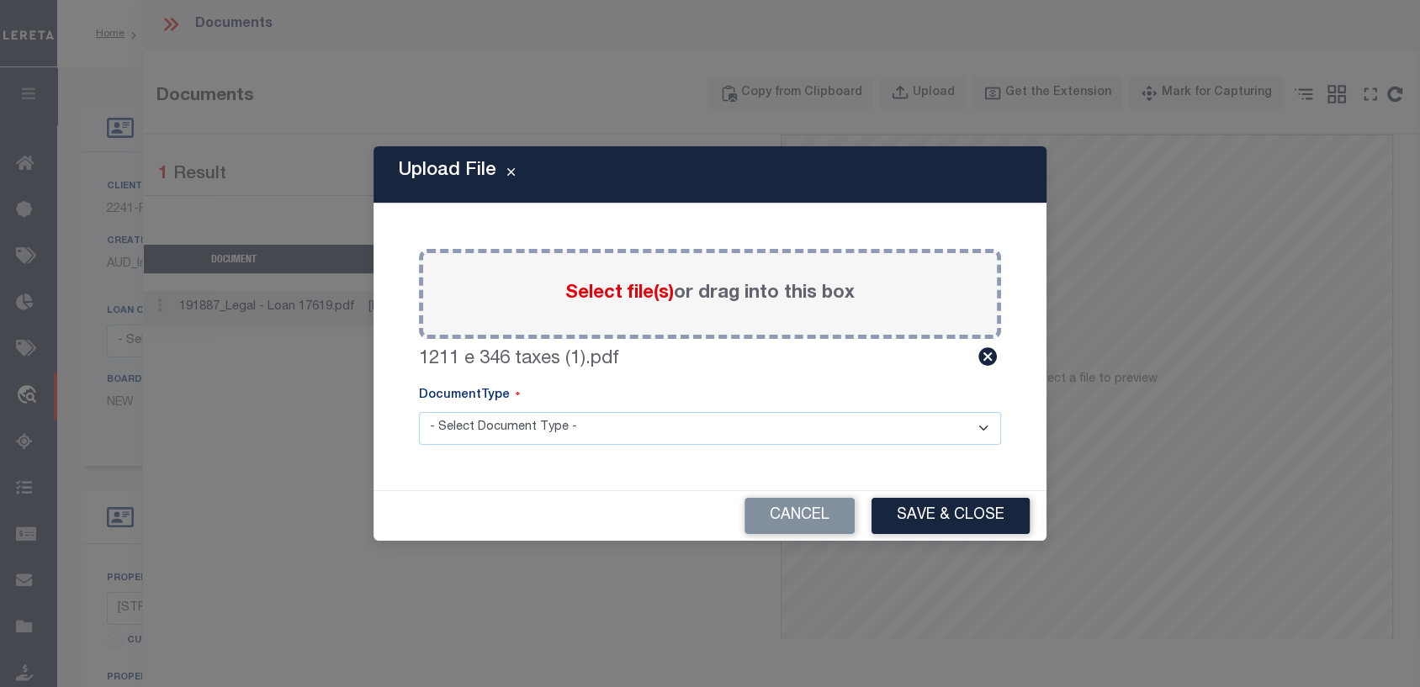
click at [984, 432] on select "- Select Document Type - Tax Service Documents" at bounding box center [710, 428] width 582 height 33
select select "TAX"
click at [419, 412] on select "- Select Document Type - Tax Service Documents" at bounding box center [710, 428] width 582 height 33
click at [963, 516] on button "Save & Close" at bounding box center [951, 516] width 158 height 36
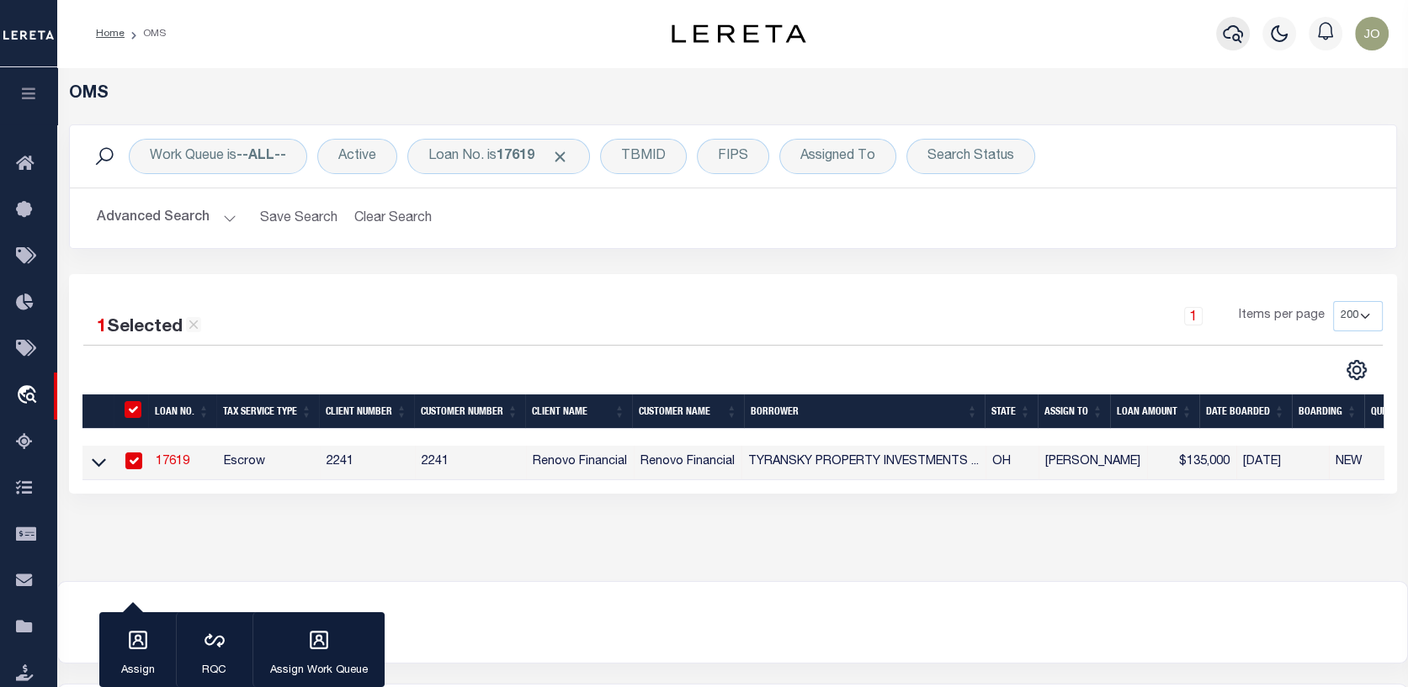
click at [1228, 17] on button "button" at bounding box center [1233, 34] width 34 height 34
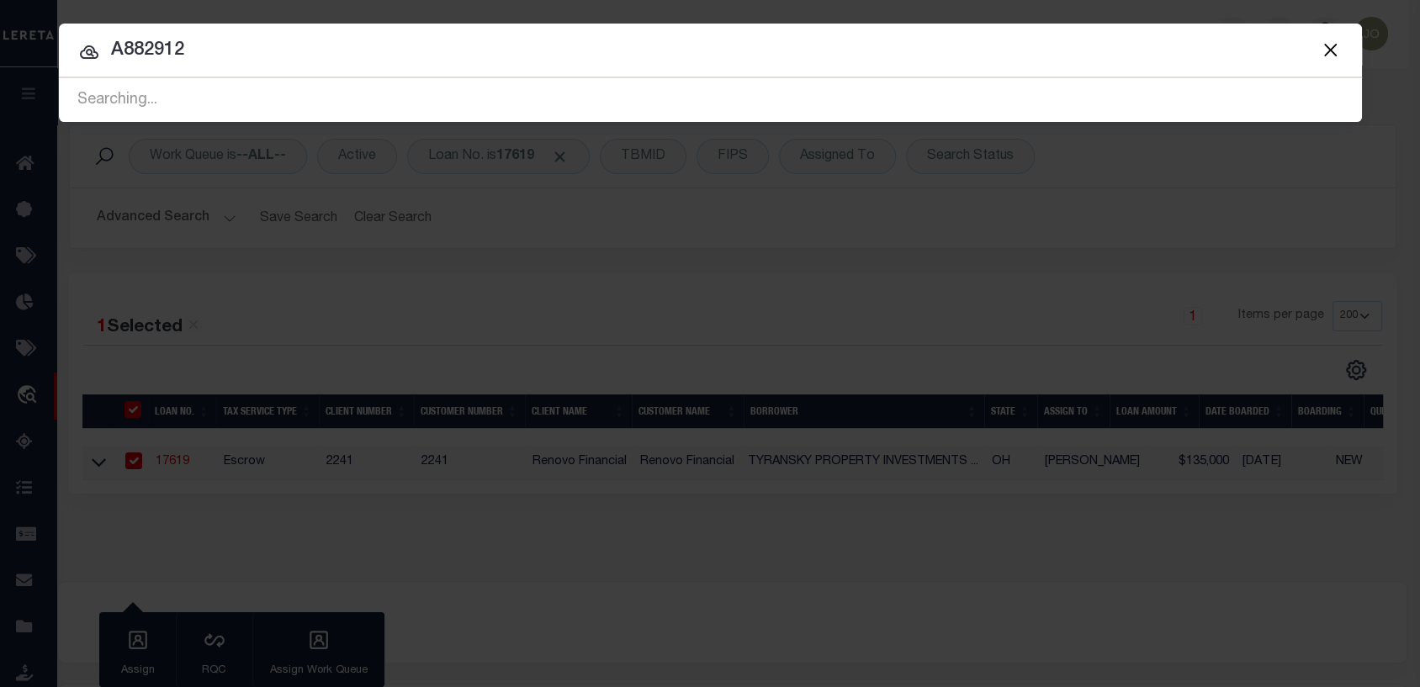
type input "A882912"
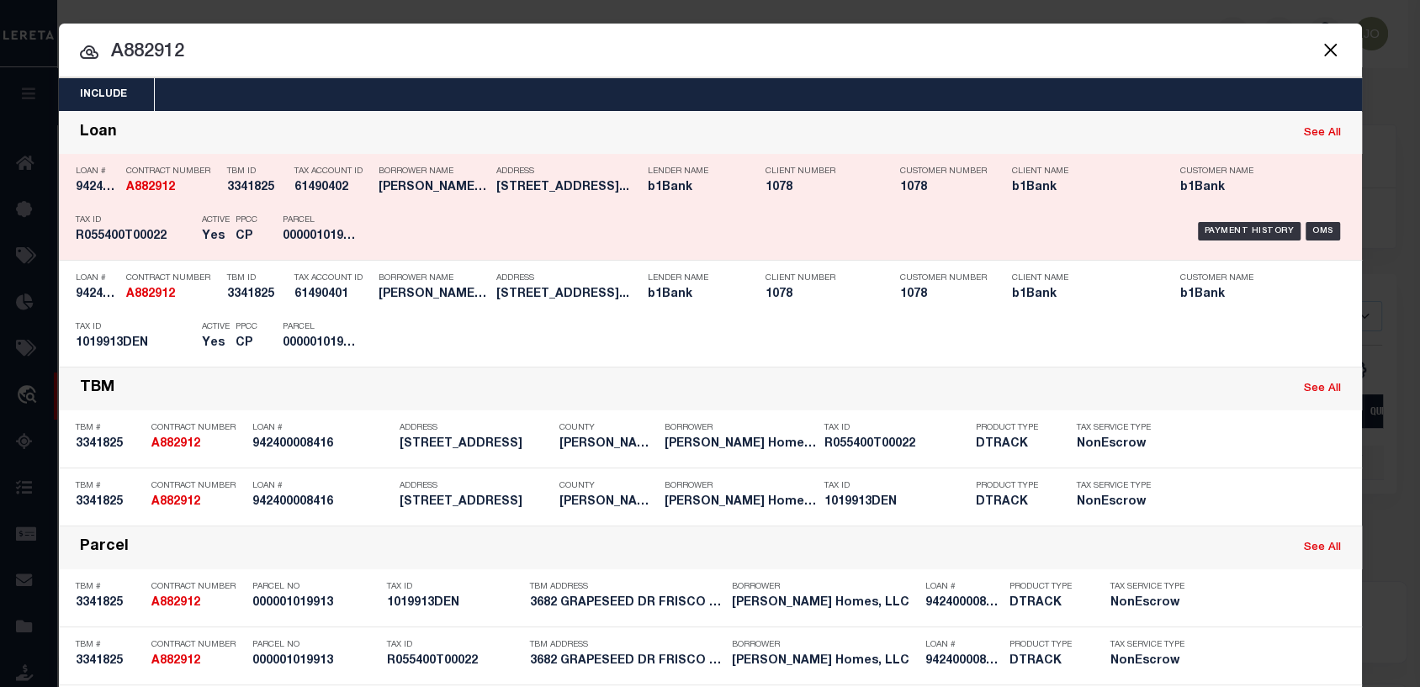
scroll to position [84, 0]
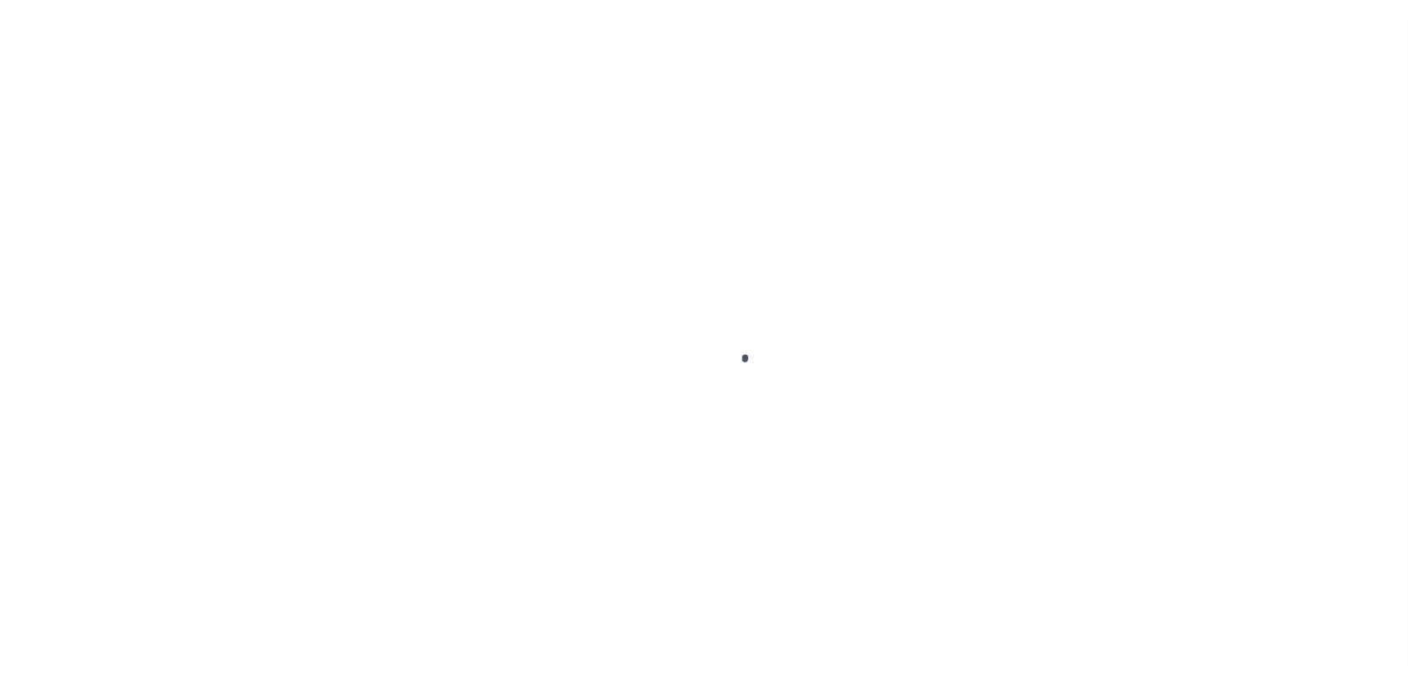
select select "25066"
select select "10"
select select "Escrow"
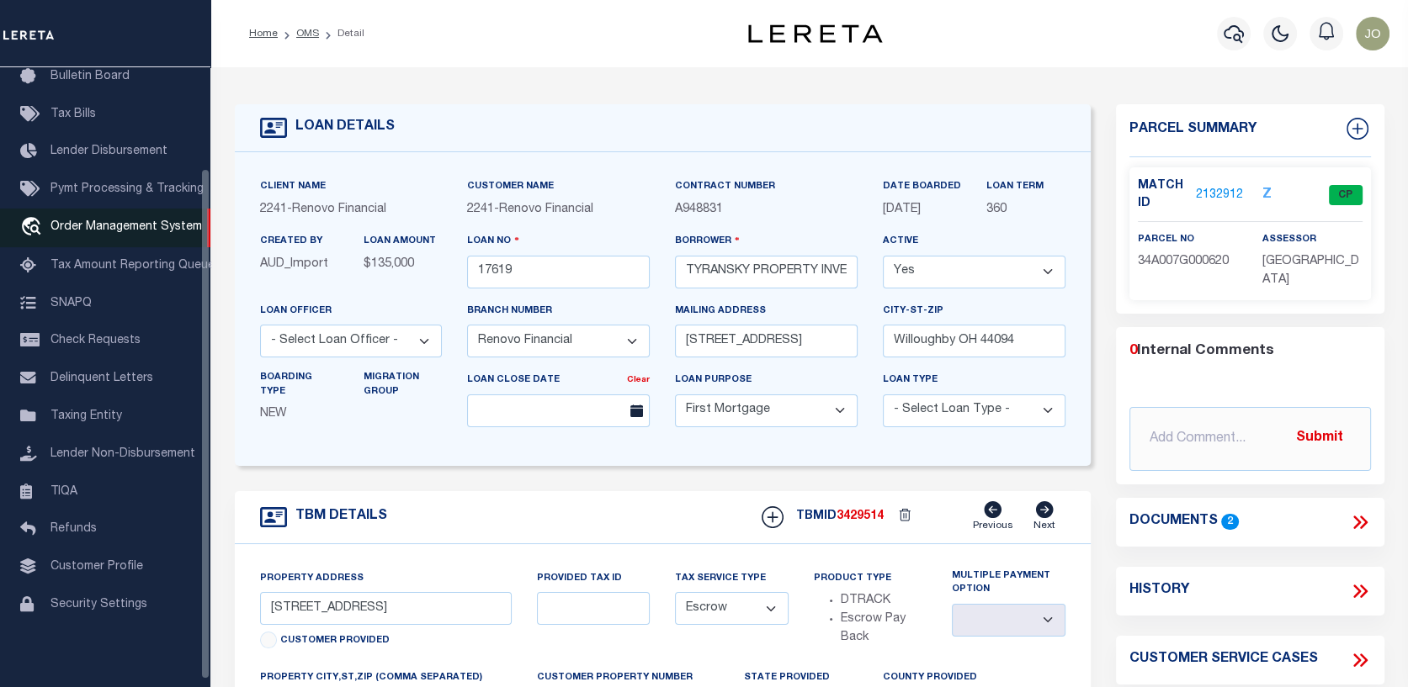
click at [125, 227] on span "Order Management System" at bounding box center [125, 227] width 151 height 12
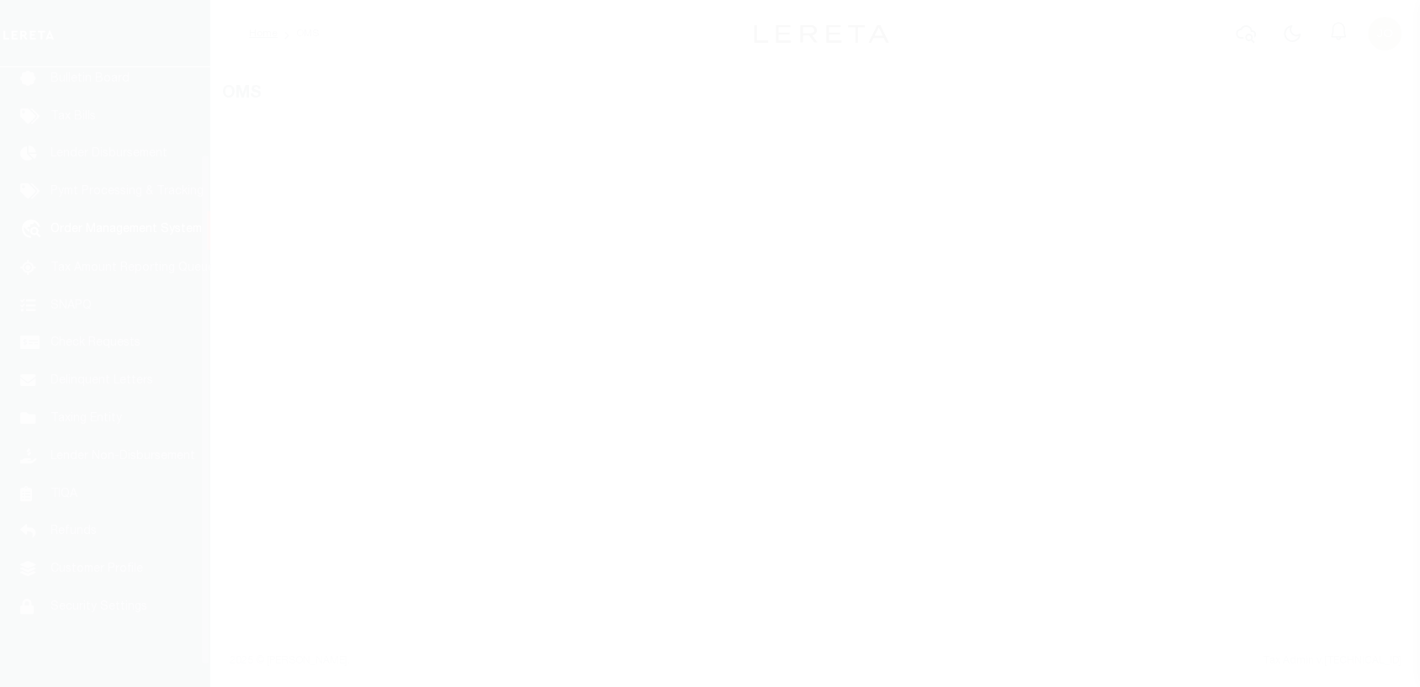
scroll to position [122, 0]
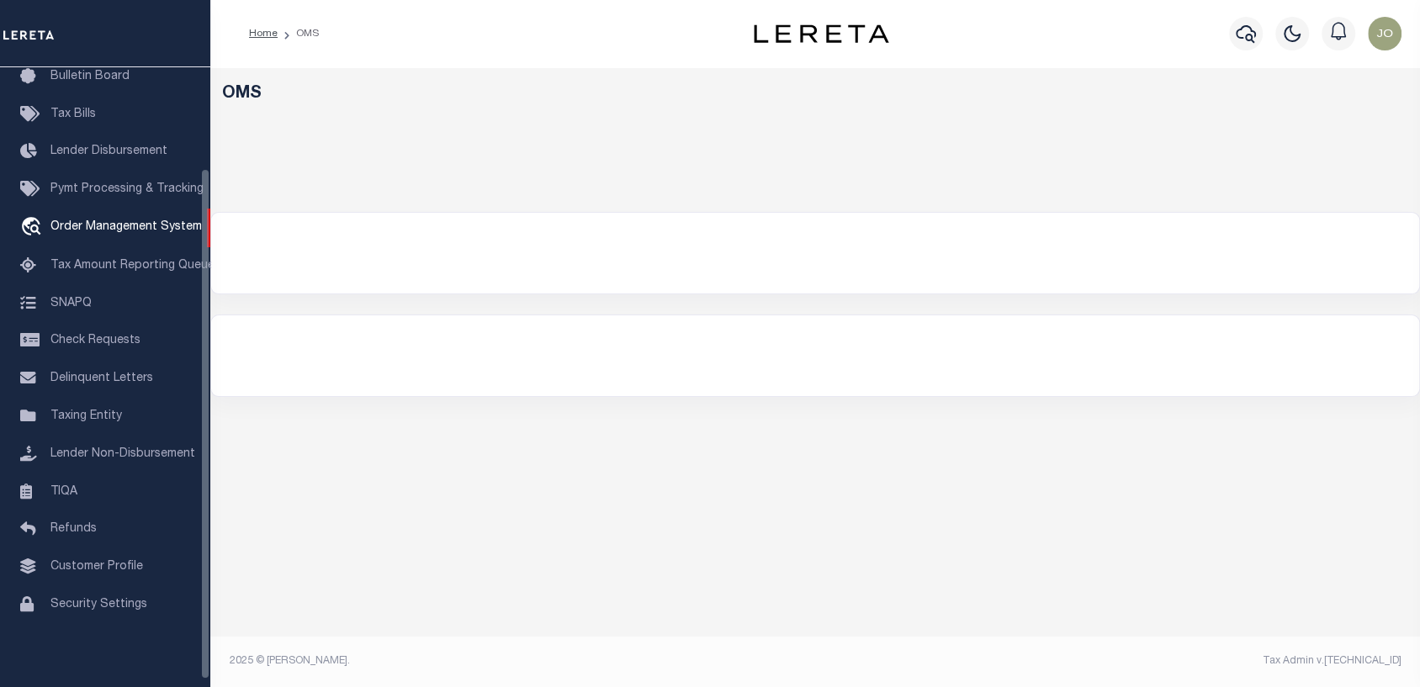
select select "200"
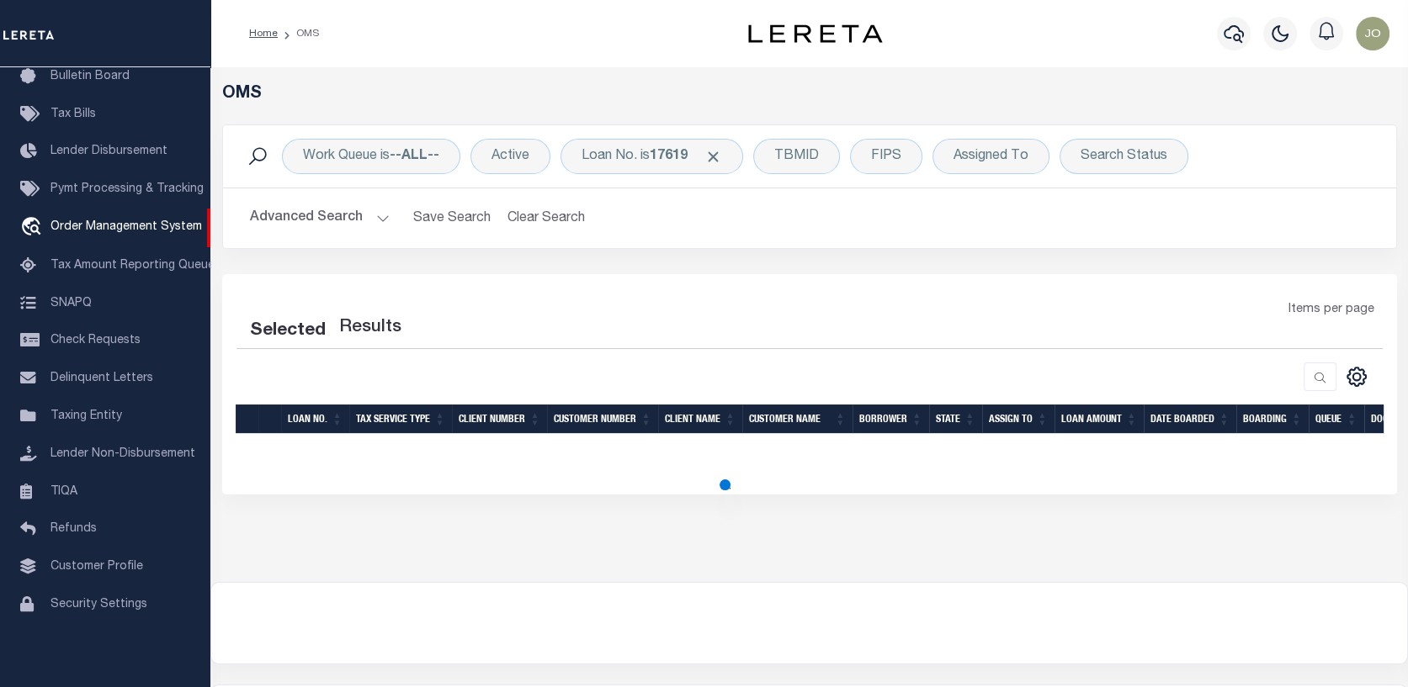
select select "200"
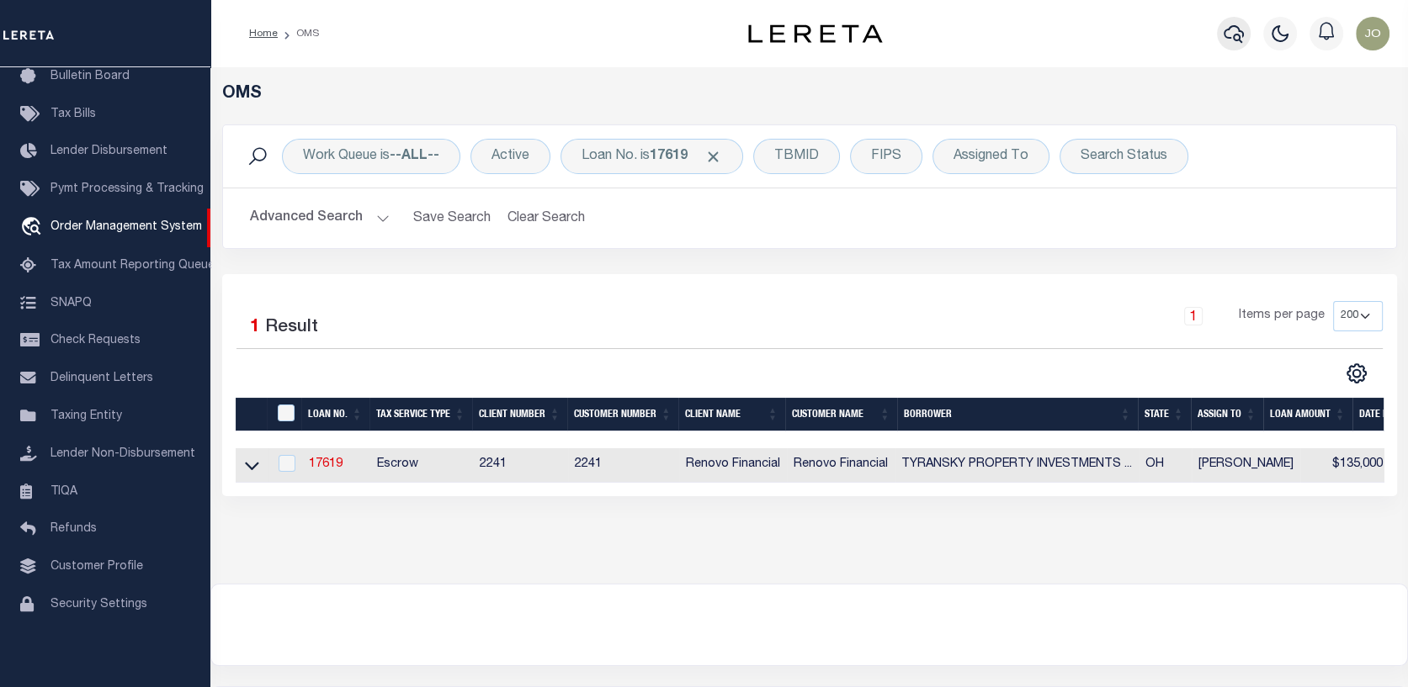
click at [1234, 34] on icon "button" at bounding box center [1233, 34] width 20 height 20
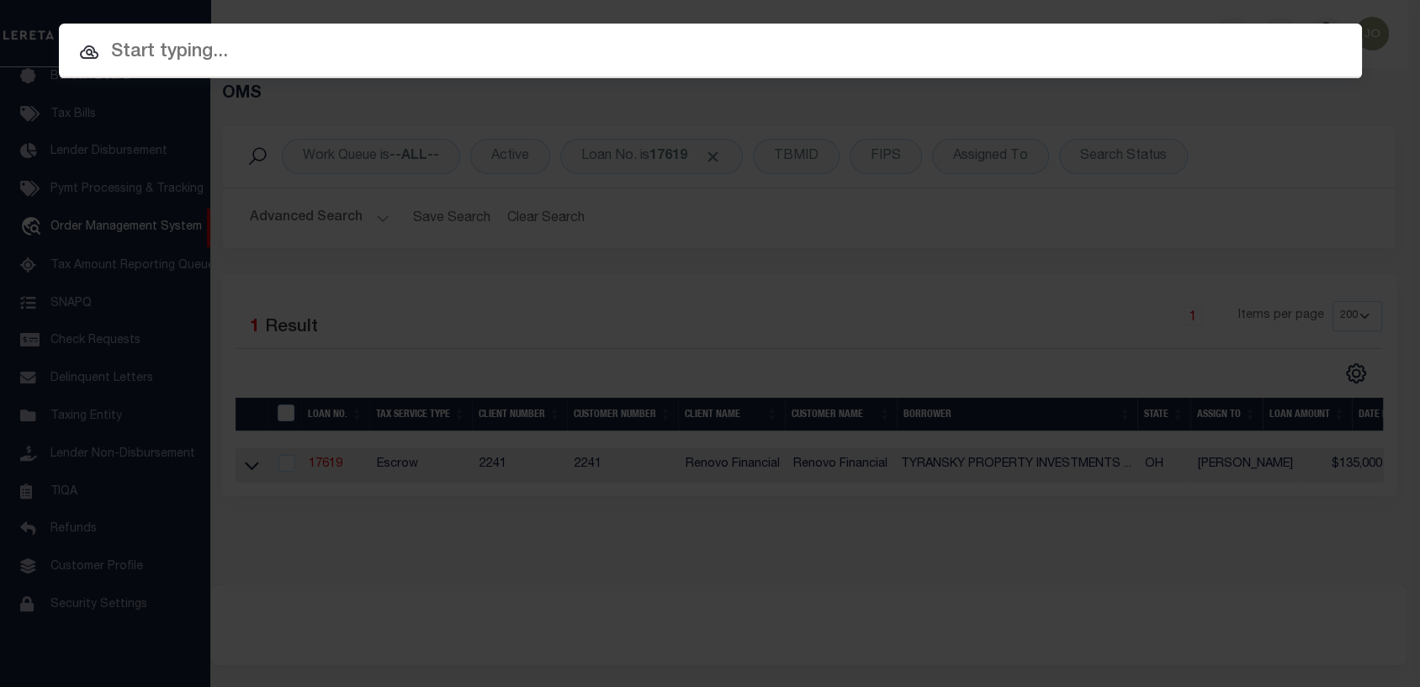
click at [109, 46] on input "text" at bounding box center [710, 52] width 1303 height 29
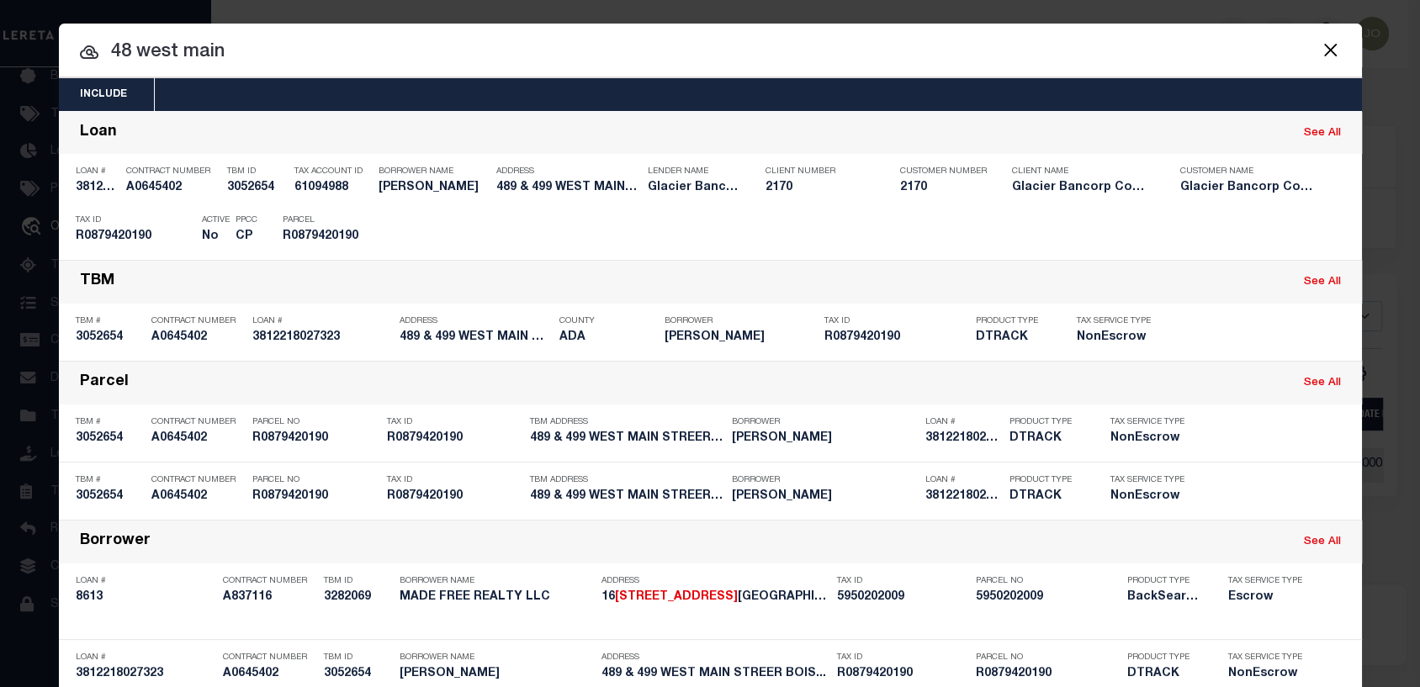
click at [103, 38] on input "48 west main" at bounding box center [710, 52] width 1303 height 29
click at [1331, 52] on button "Close" at bounding box center [1331, 50] width 22 height 22
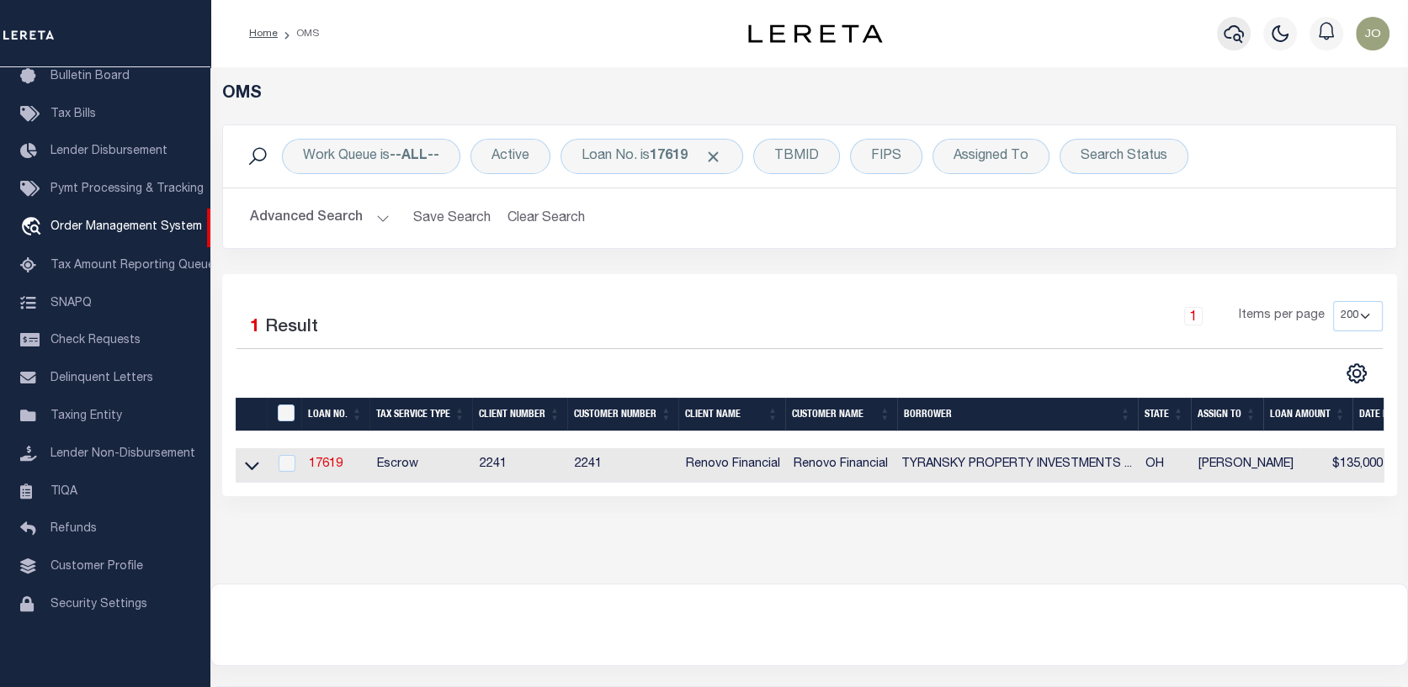
click at [1229, 34] on icon "button" at bounding box center [1233, 34] width 20 height 20
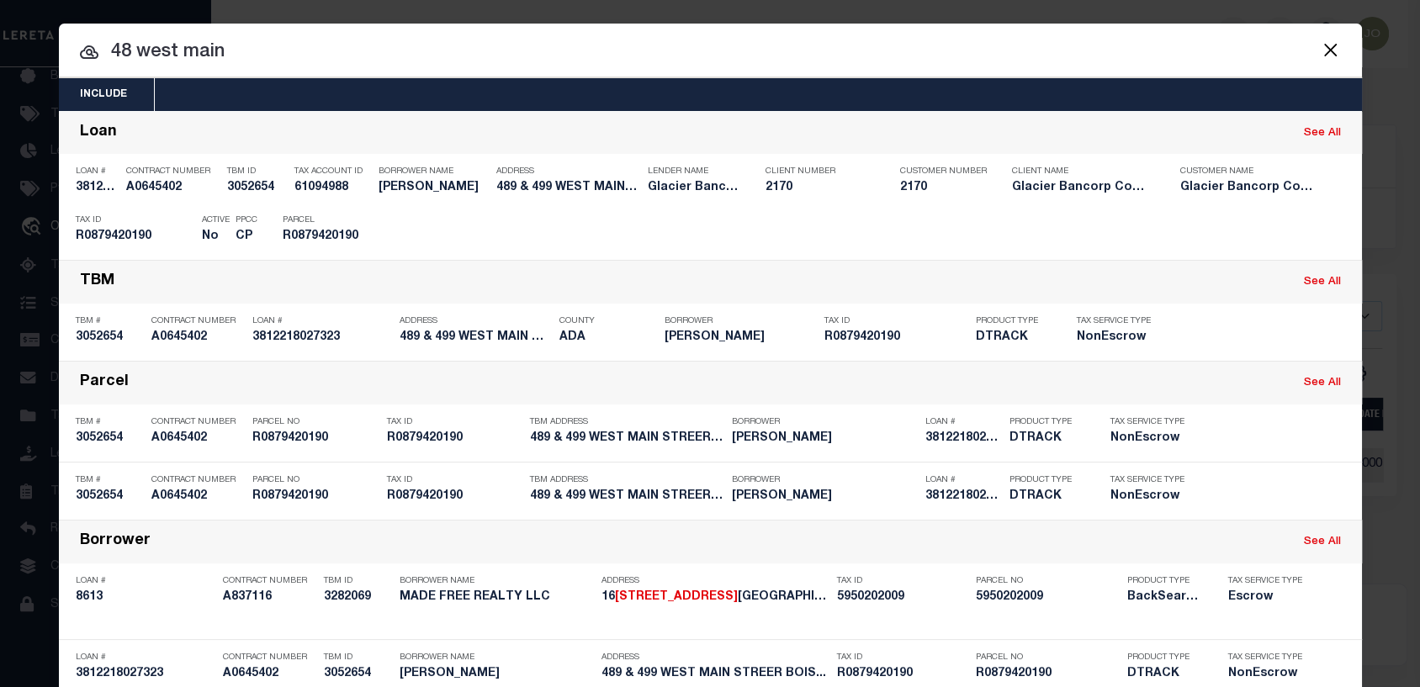
click at [218, 42] on input "48 west main" at bounding box center [710, 52] width 1303 height 29
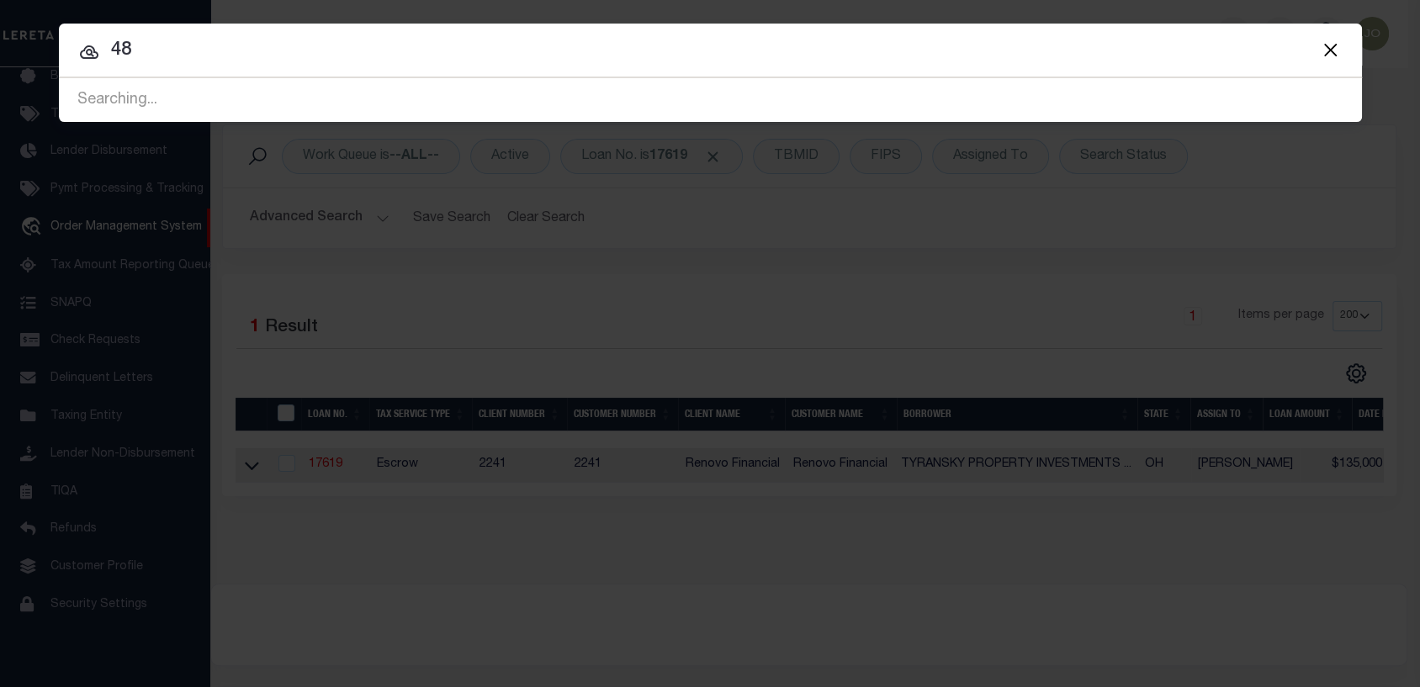
type input "4"
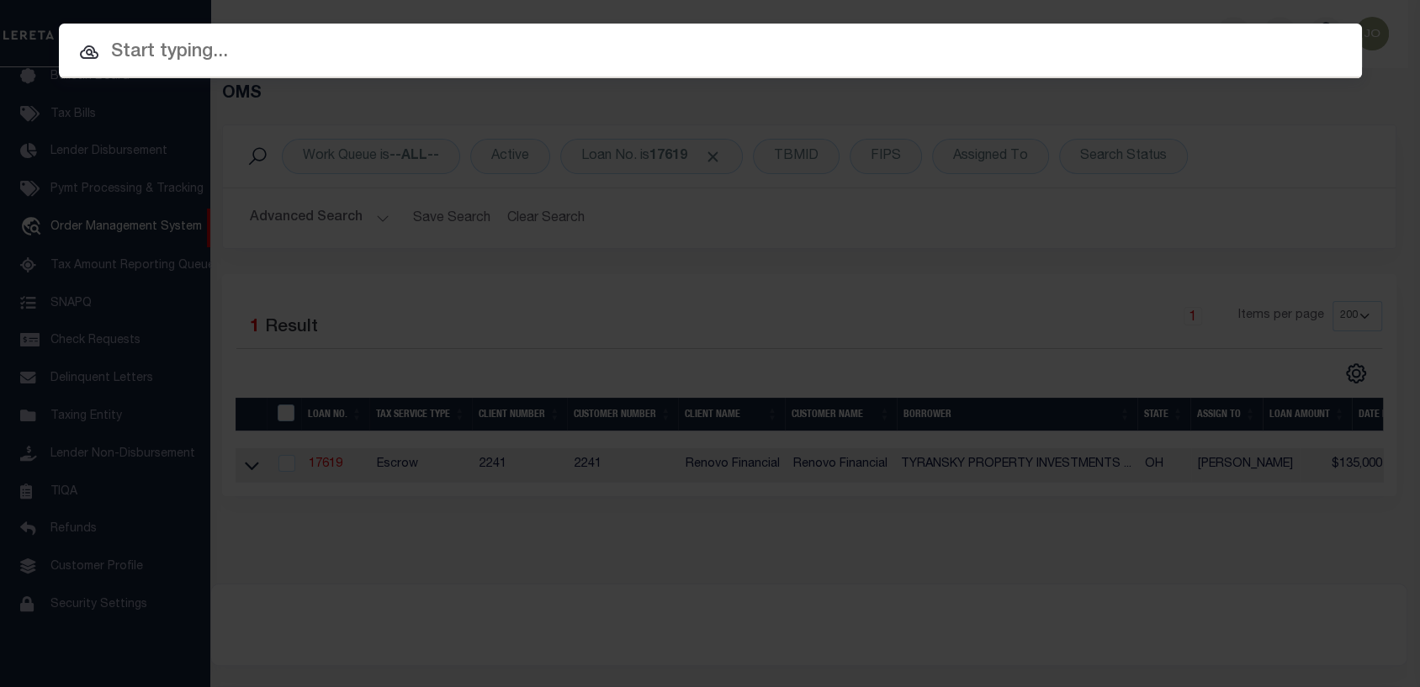
click at [692, 398] on div "Include Loans TBM Customers Borrowers Payments (Lender Non-Disb) Payments (Lend…" at bounding box center [710, 343] width 1420 height 687
click at [733, 321] on div "Include Loans TBM Customers Borrowers Payments (Lender Non-Disb) Payments (Lend…" at bounding box center [710, 343] width 1420 height 687
click at [1348, 38] on input "text" at bounding box center [710, 52] width 1303 height 29
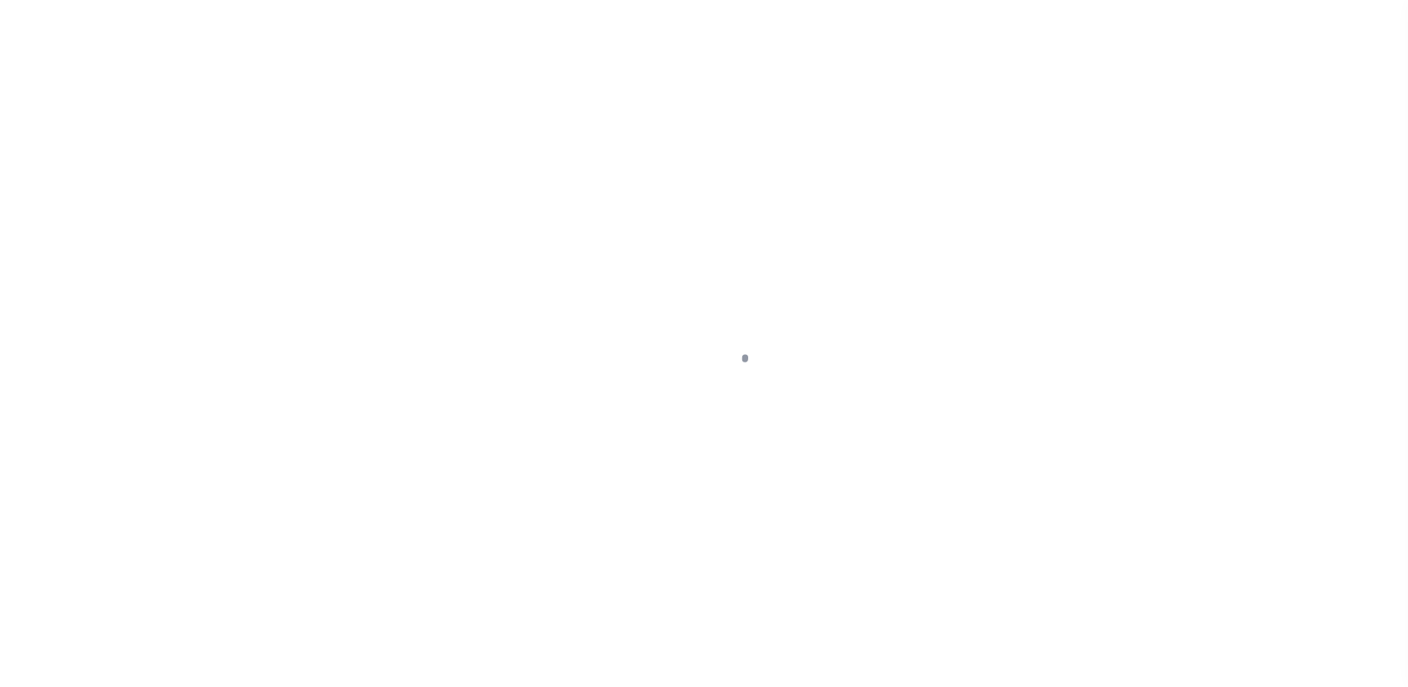
select select "25066"
select select "10"
select select "Escrow"
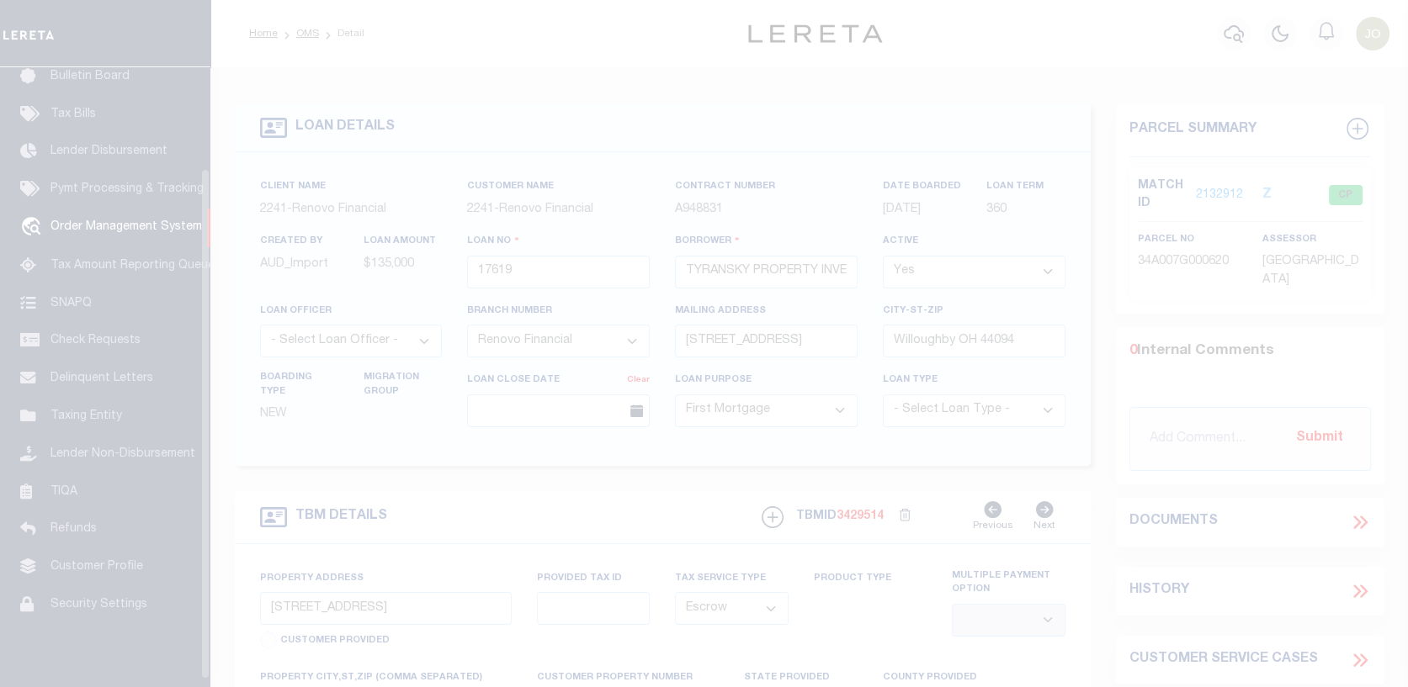
scroll to position [122, 0]
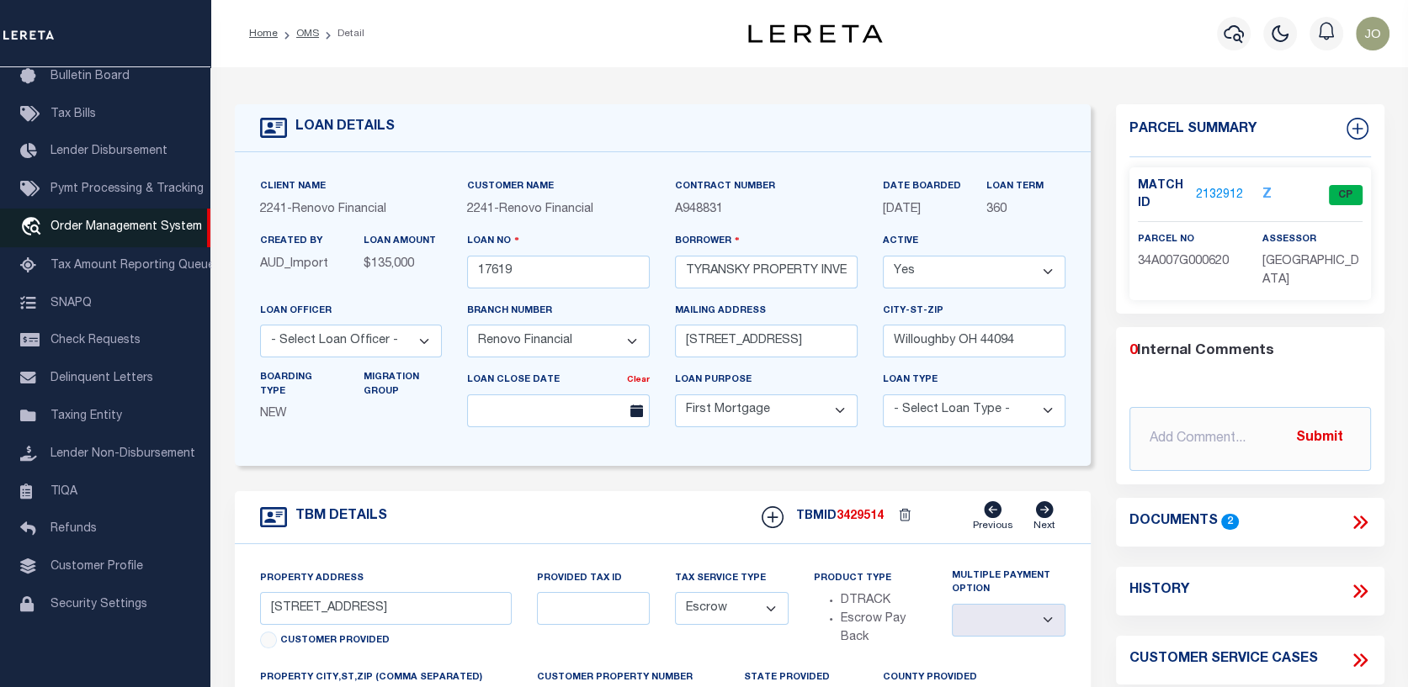
click at [112, 225] on span "Order Management System" at bounding box center [125, 227] width 151 height 12
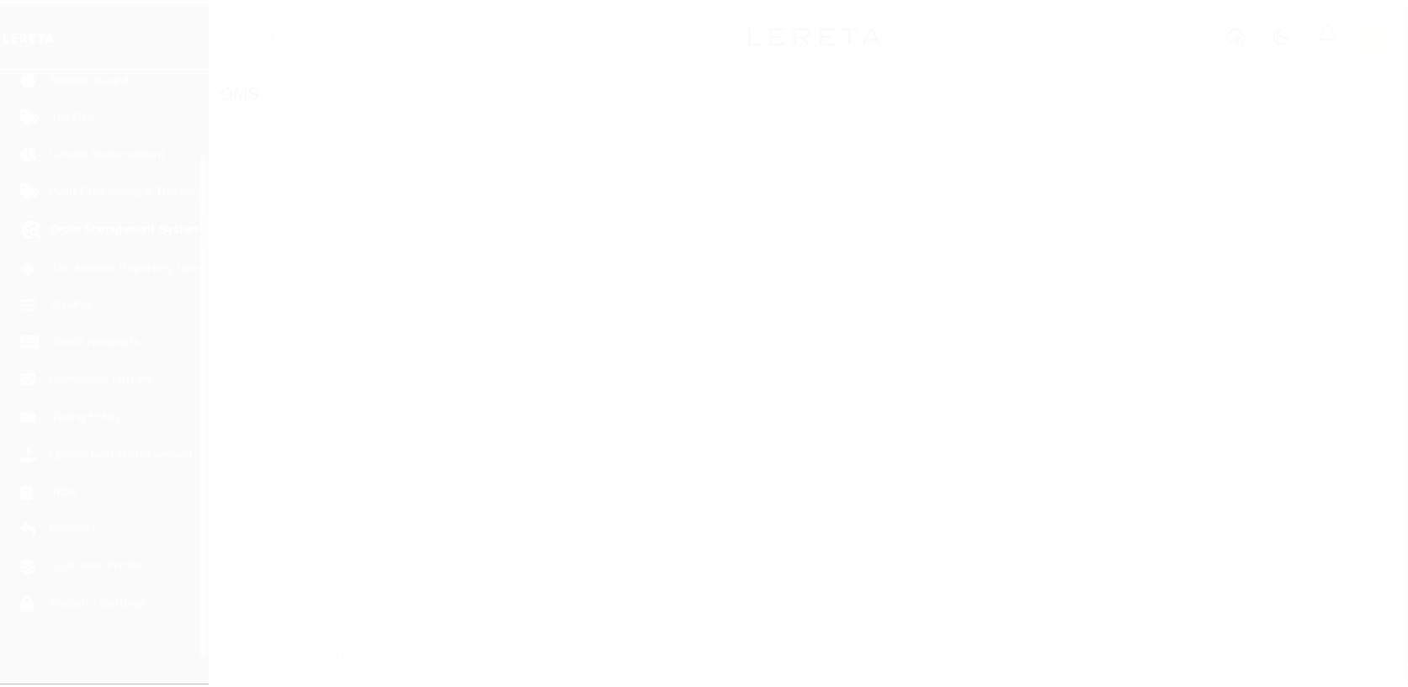
scroll to position [122, 0]
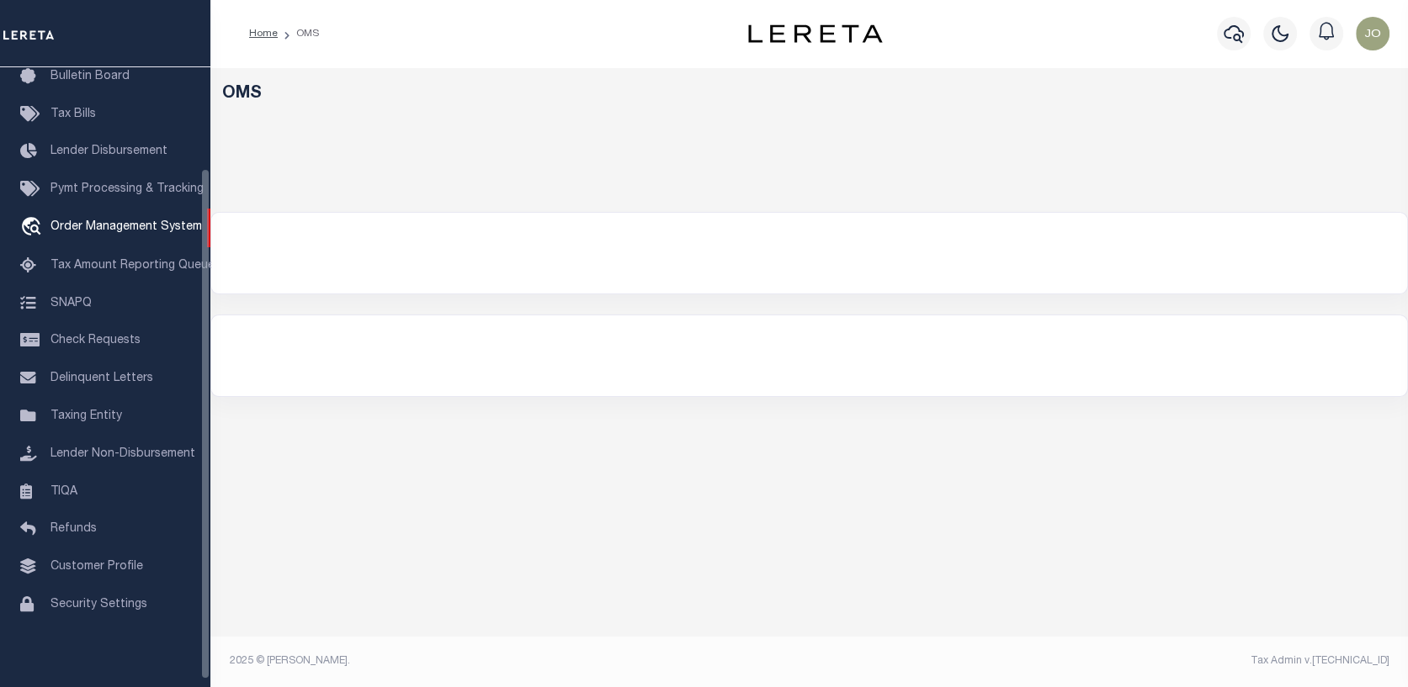
select select "200"
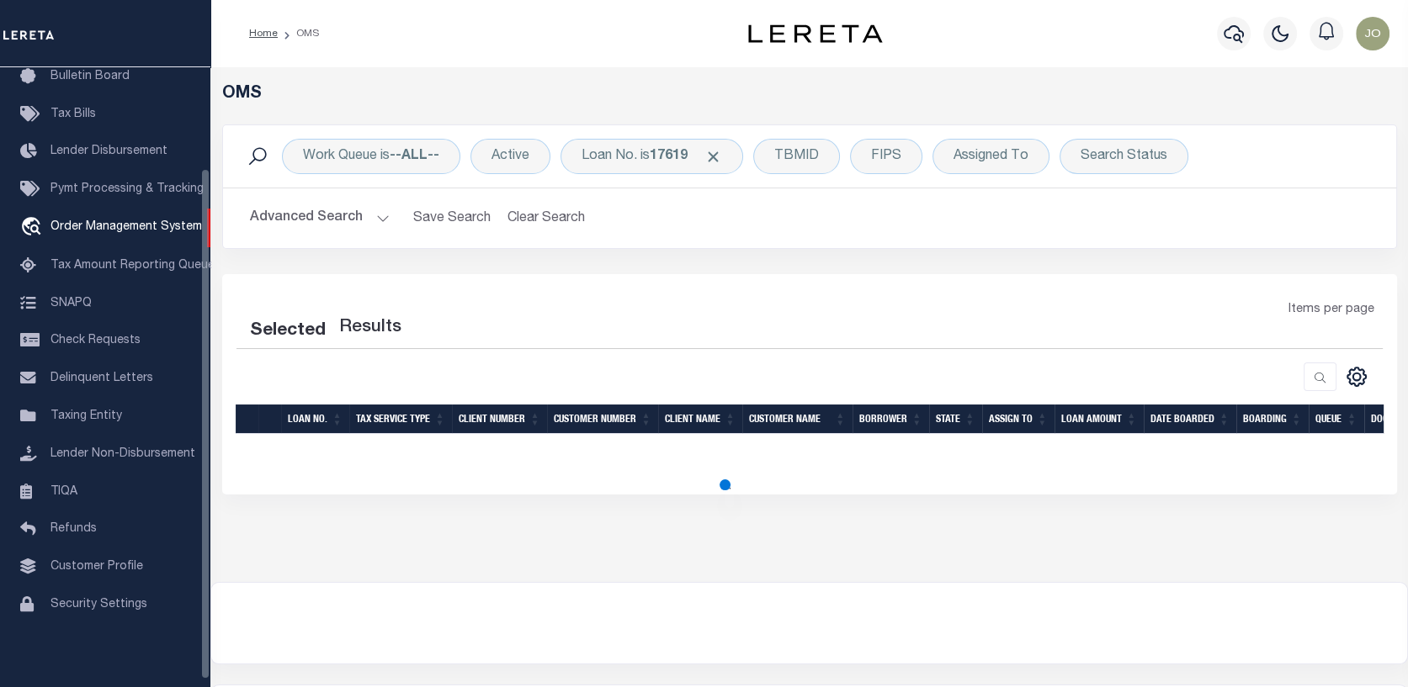
select select "200"
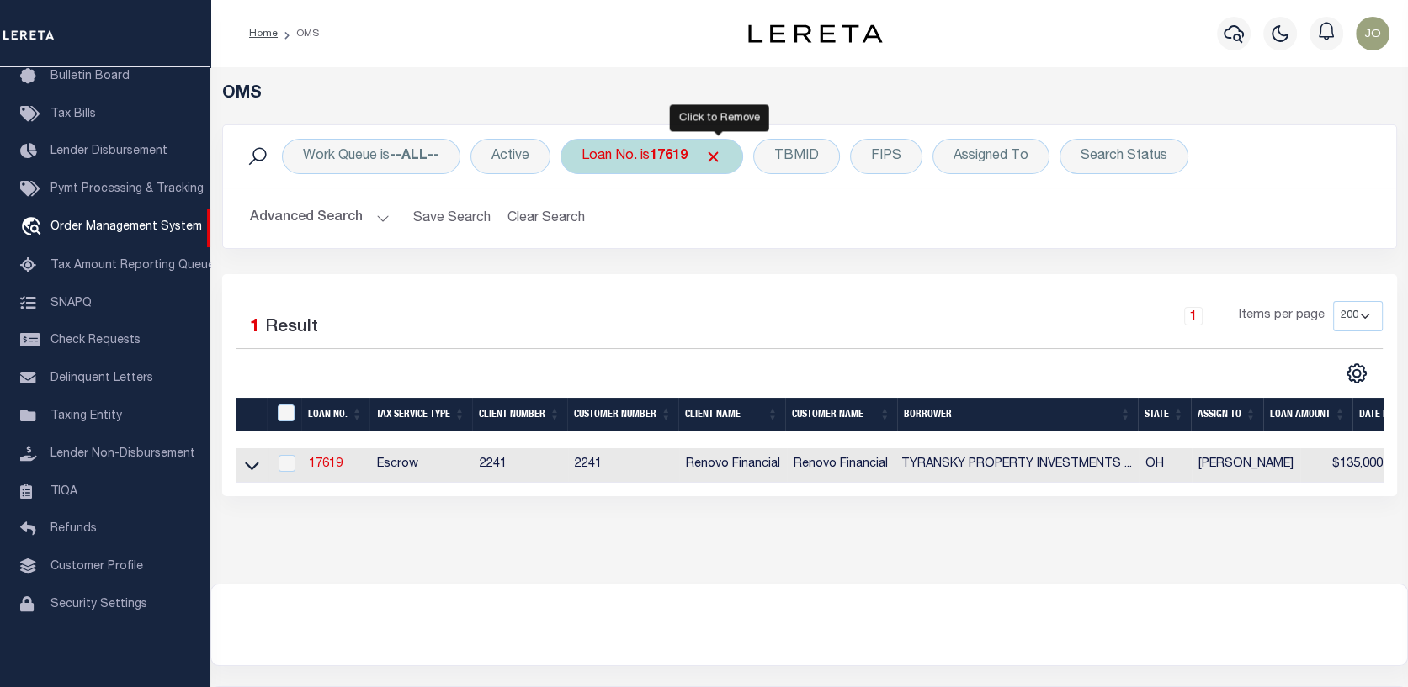
click at [718, 155] on span "Click to Remove" at bounding box center [713, 157] width 18 height 18
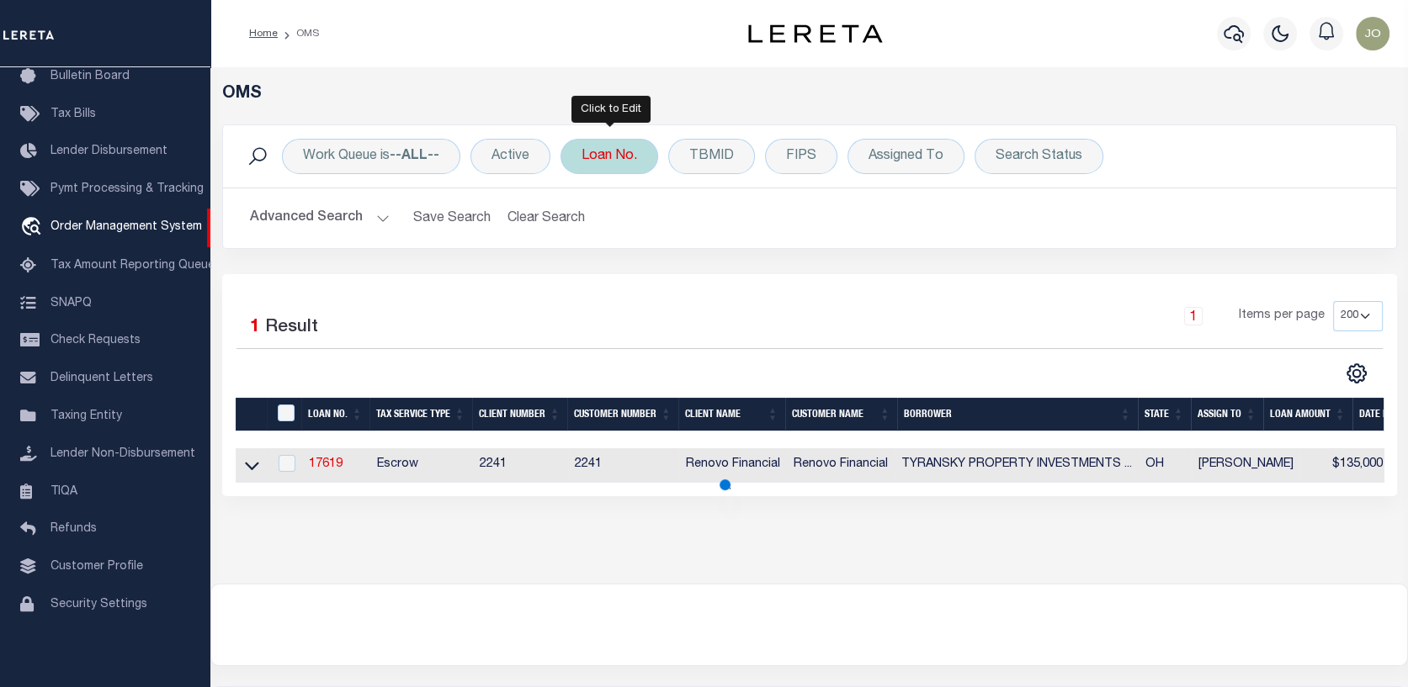
click at [621, 163] on div "Loan No." at bounding box center [609, 156] width 98 height 35
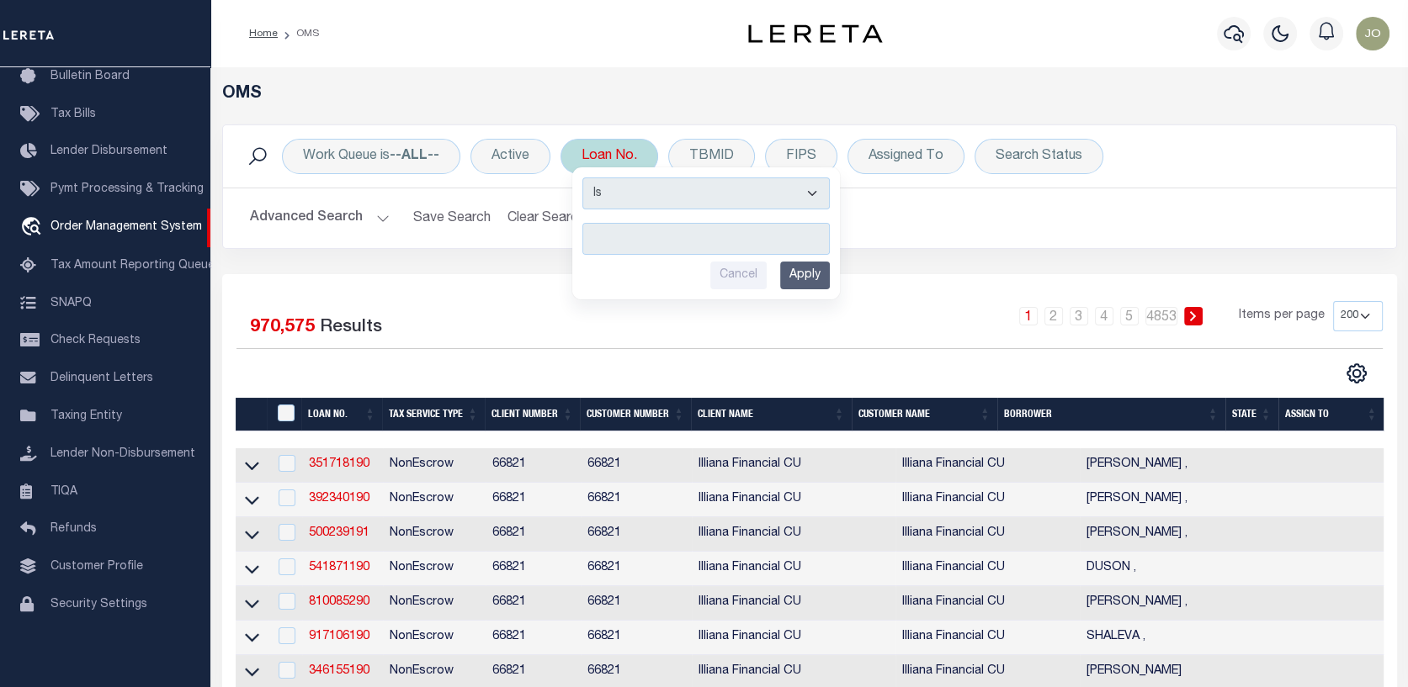
click at [596, 235] on input "text" at bounding box center [705, 239] width 247 height 32
type input "10020038"
click at [820, 275] on input "Apply" at bounding box center [805, 276] width 50 height 28
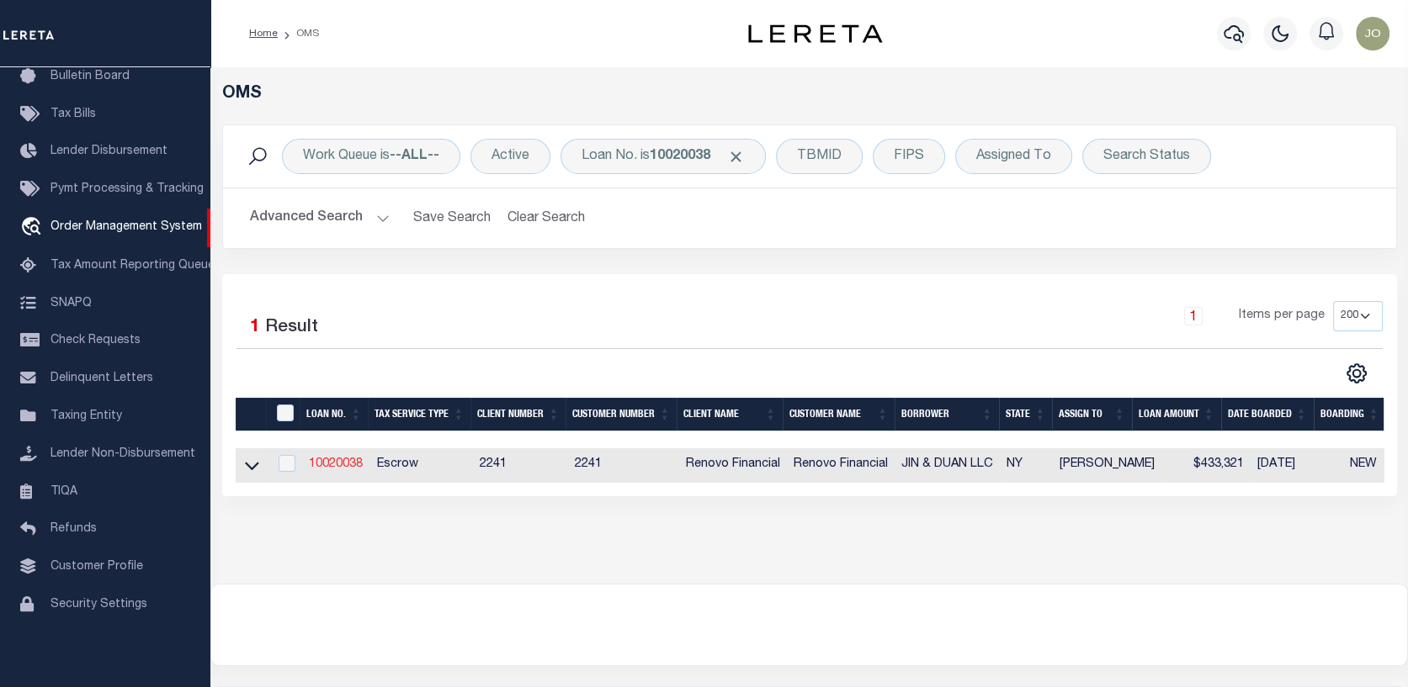
click at [350, 467] on link "10020038" at bounding box center [336, 465] width 54 height 12
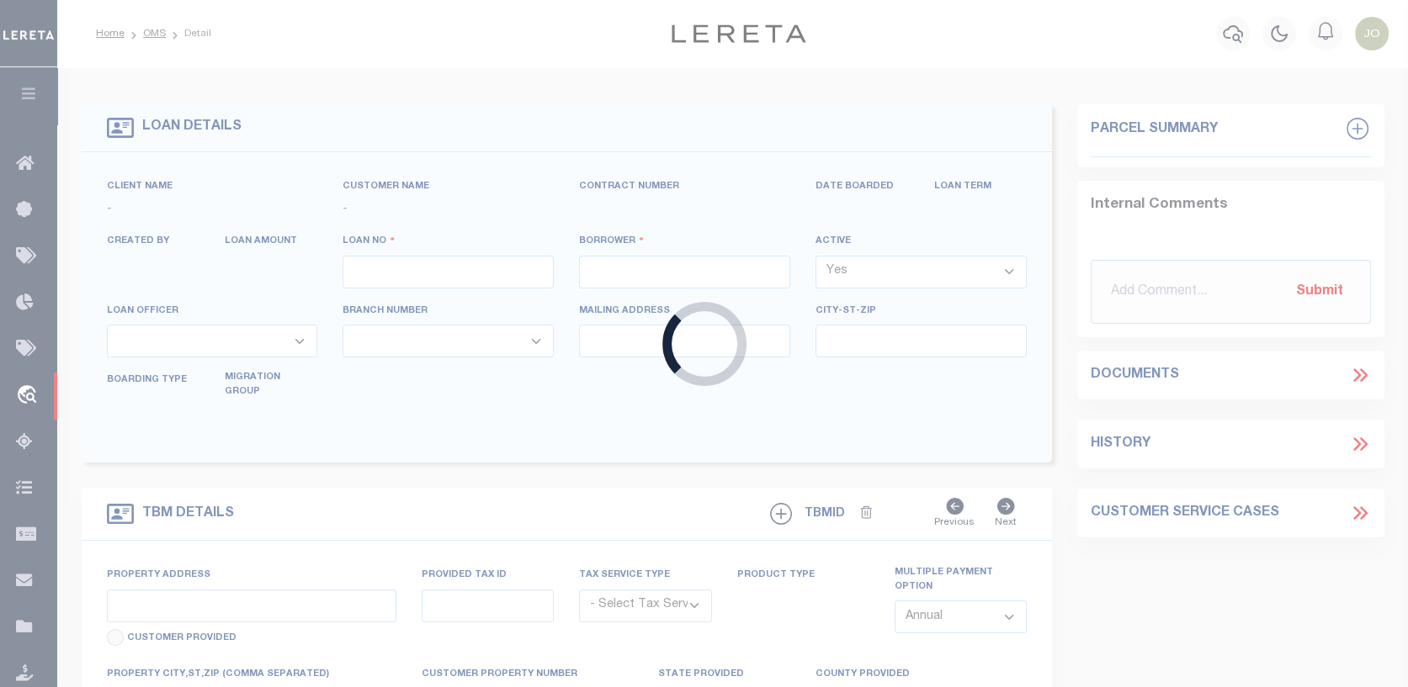
type input "10020038"
type input "JIN & DUAN LLC"
select select
type input "102 GREEN ST # 1"
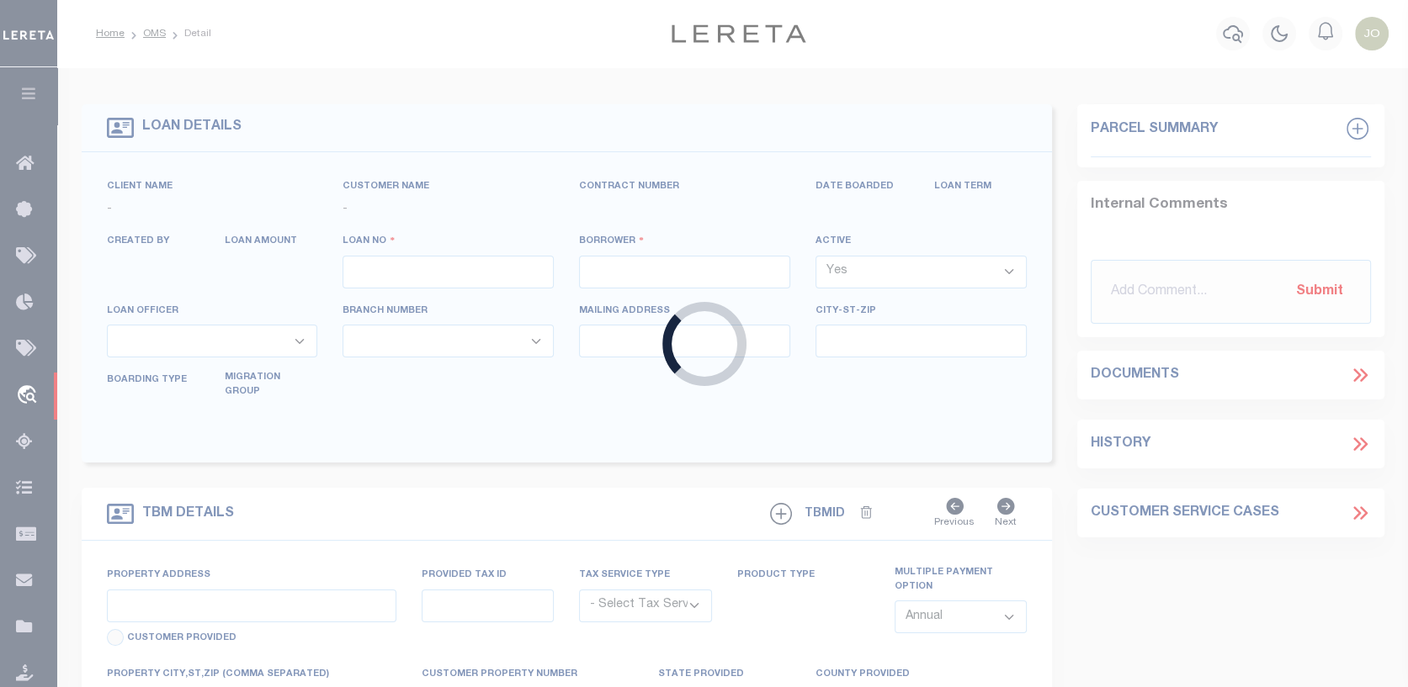
type input "GOSHEN,NY,10924-2017"
select select "10"
select select "Escrow"
select select "25067"
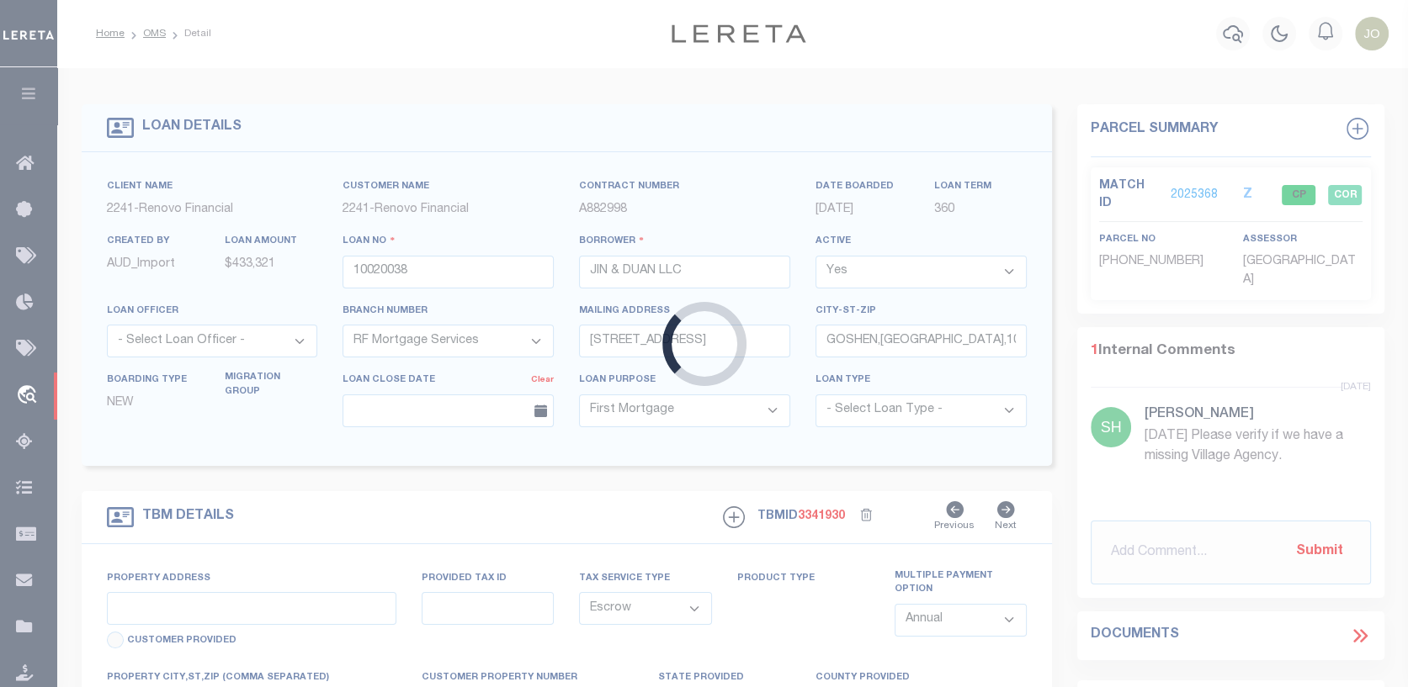
type input "48 W MAIN ST"
type input "GOSHEN, NY 10924"
type input "a0kUS000001ixTg"
type input "NY"
select select
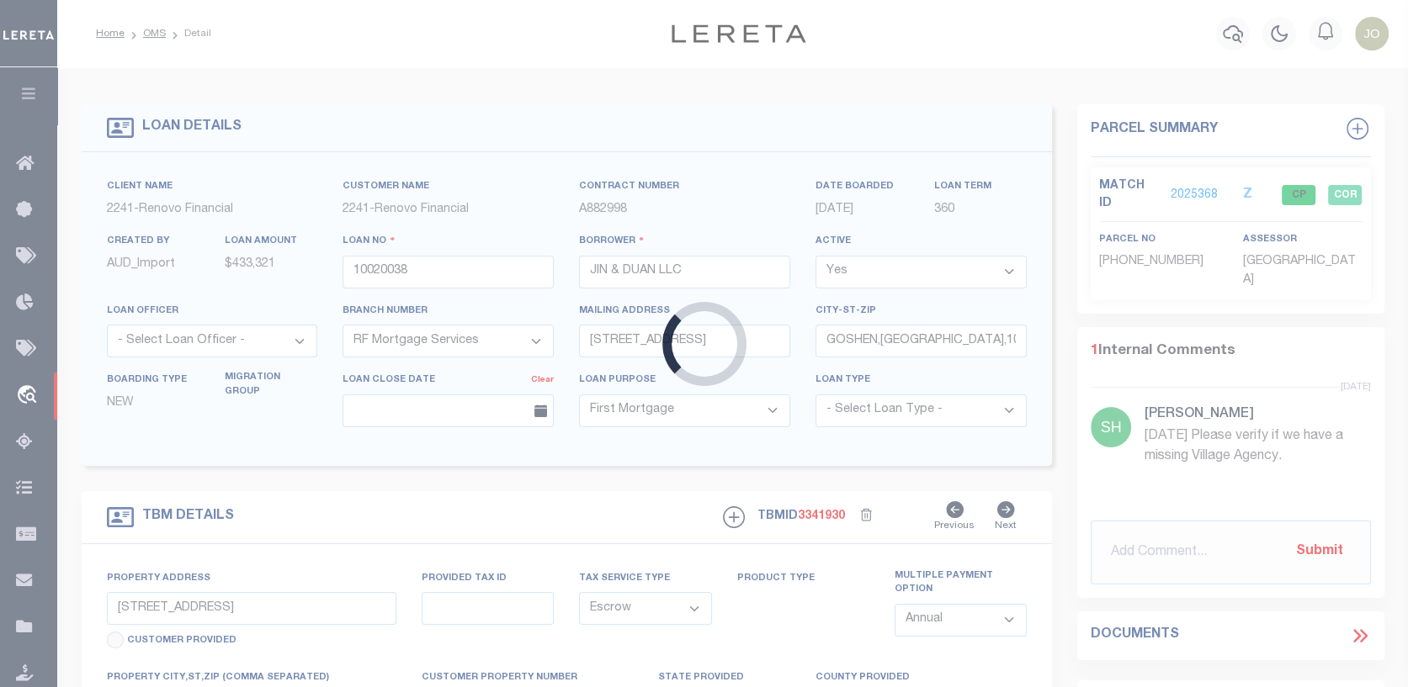
type textarea "LEGAL REQUIRED"
select select
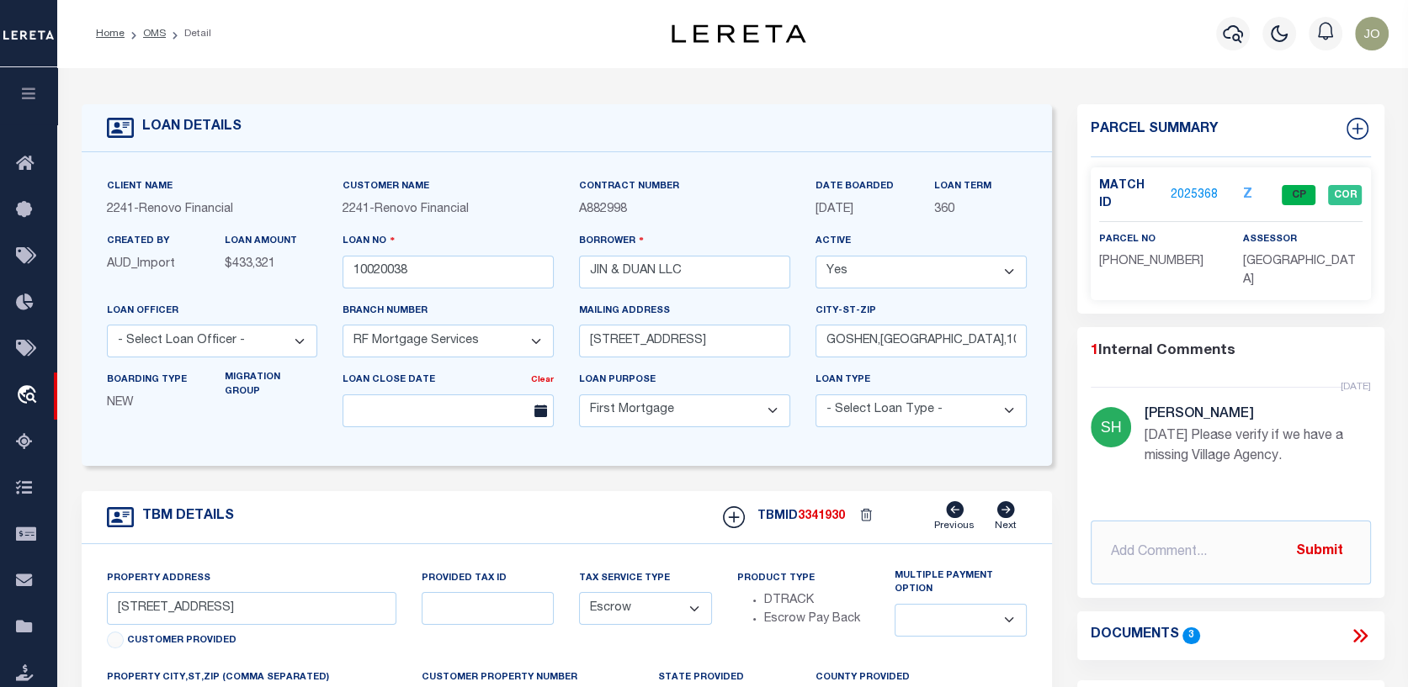
click at [1207, 187] on link "2025368" at bounding box center [1193, 196] width 47 height 18
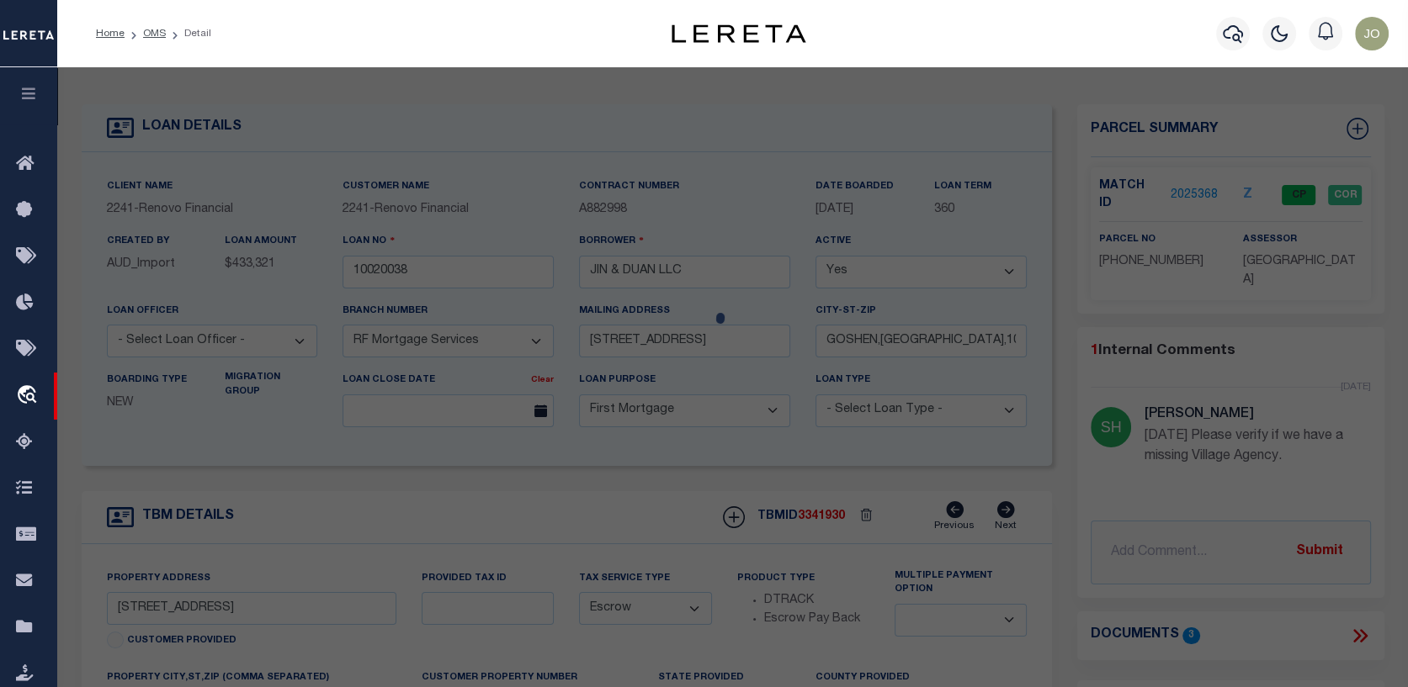
checkbox input "false"
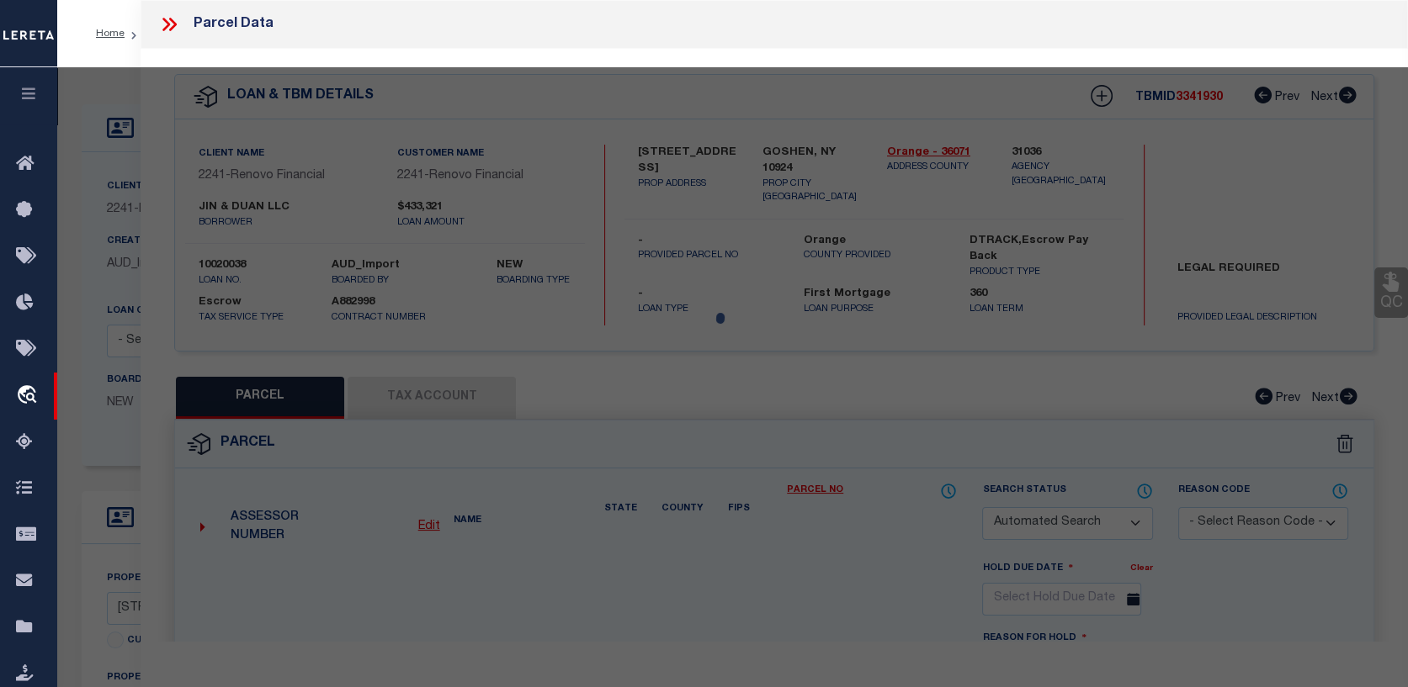
select select "CP"
type input "Jian and Duan LLC"
select select "AGW"
select select
type input "48 West Main St"
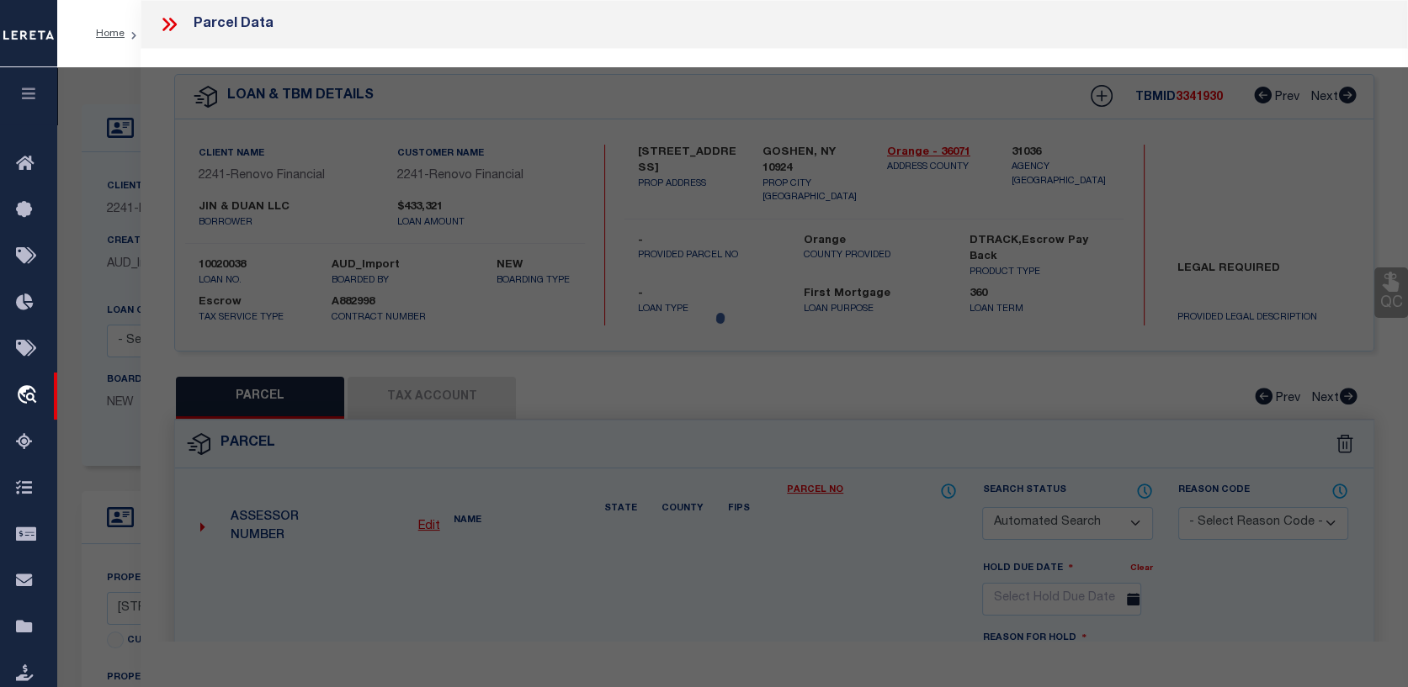
checkbox input "false"
type input "Goshen, NY 10924"
type textarea "Lot Size: 39.00 x 100.0"
type textarea "Completed based on given legal document"
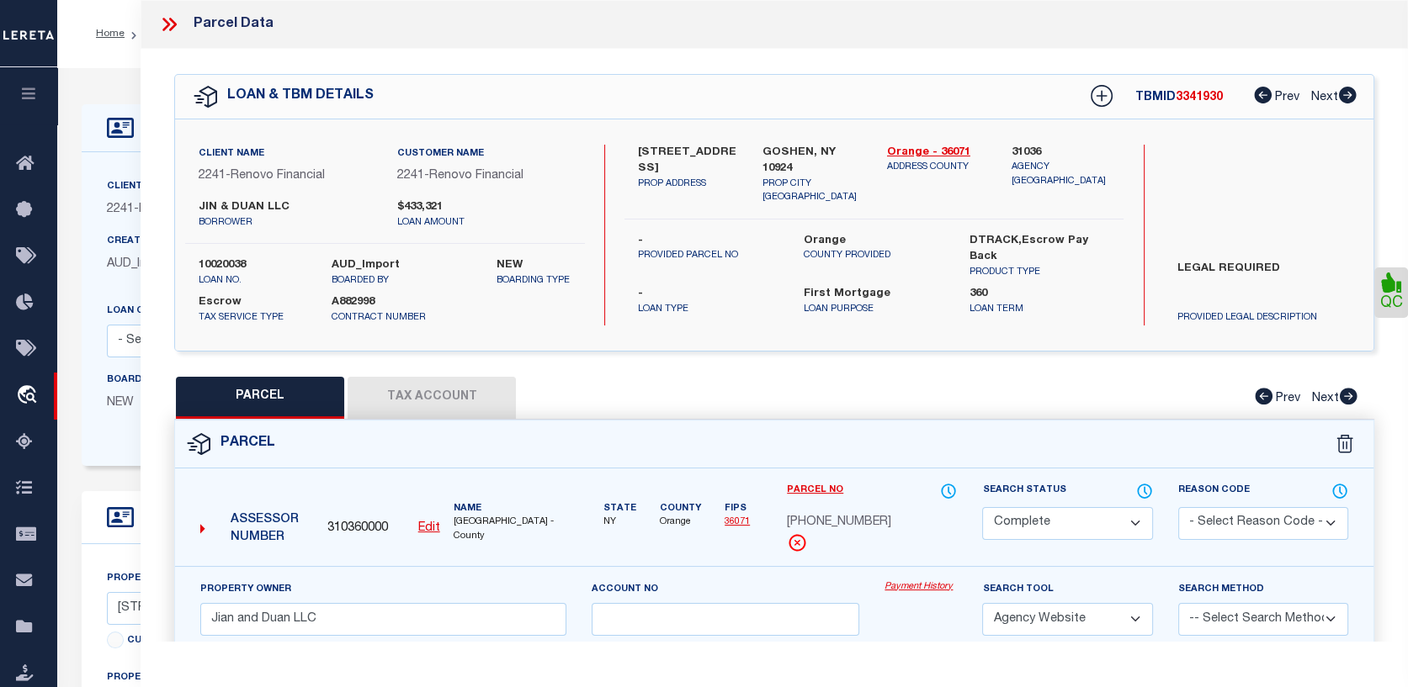
click at [913, 583] on link "Payment History" at bounding box center [920, 588] width 72 height 14
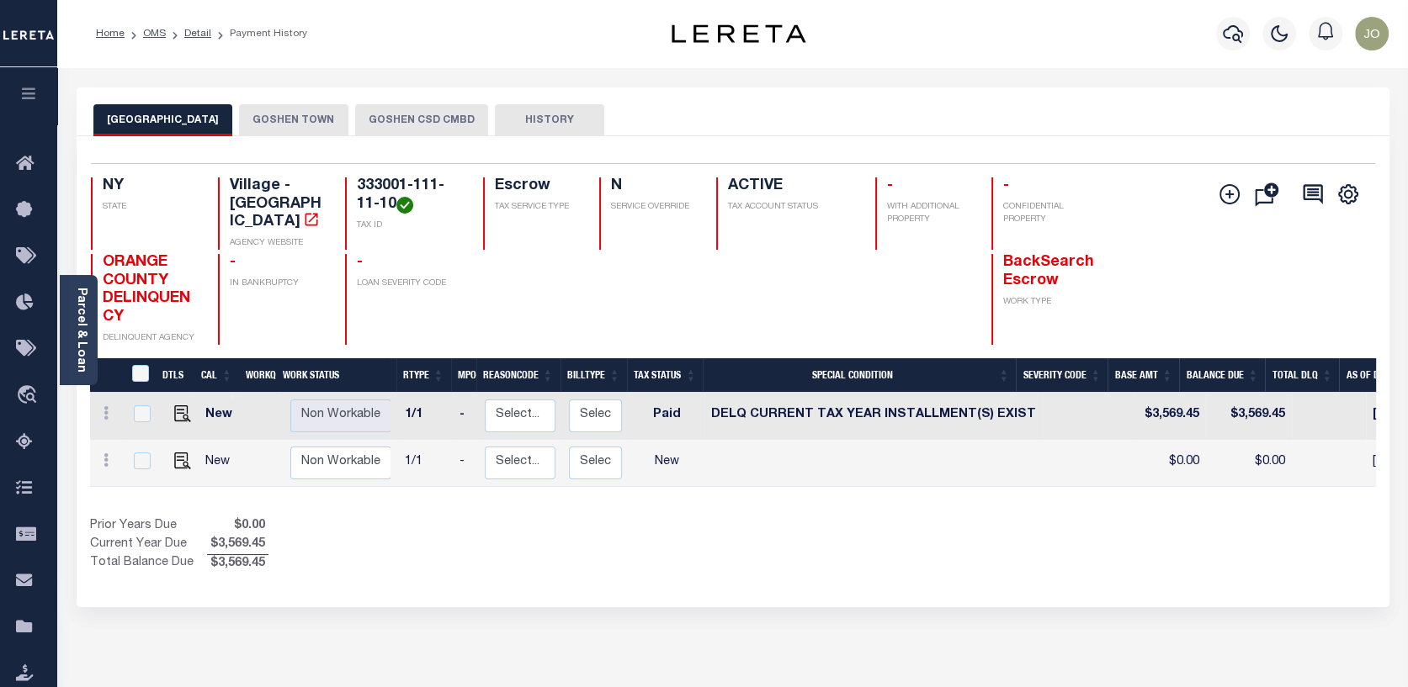
scroll to position [0, 115]
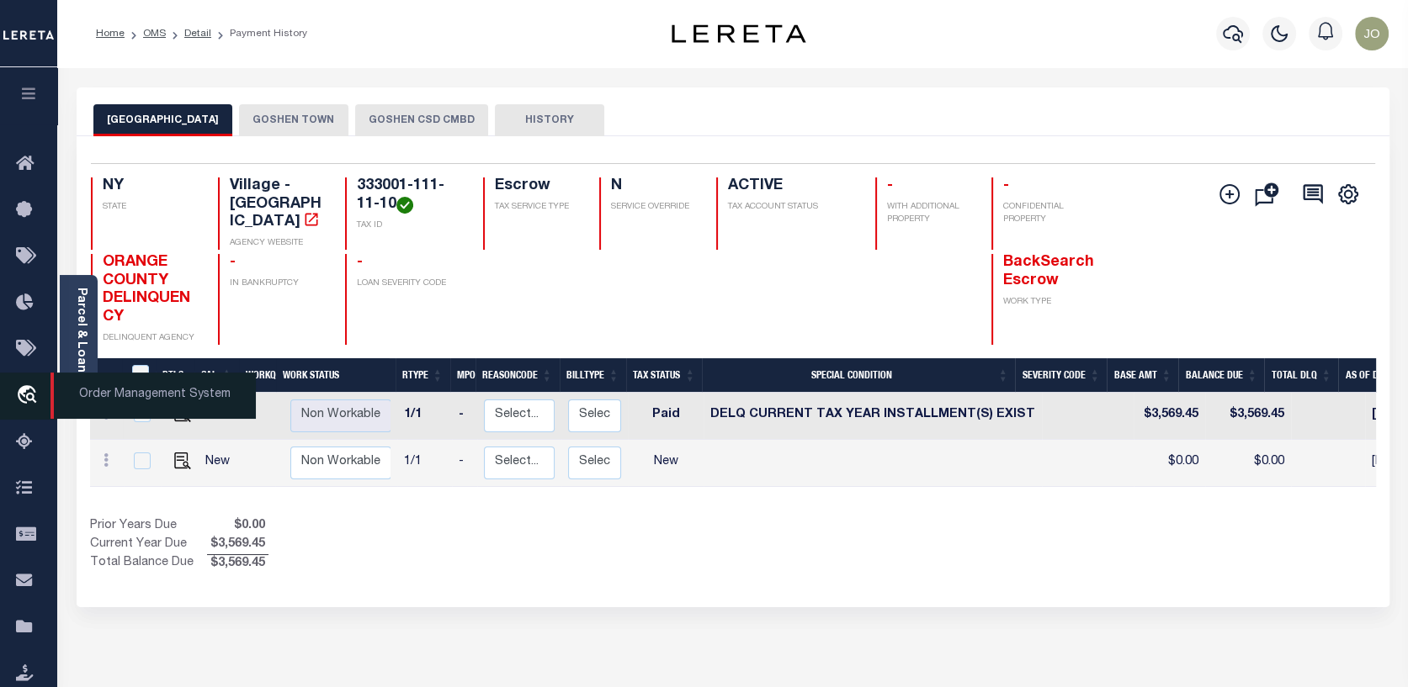
click at [33, 379] on link "travel_explore Order Management System" at bounding box center [28, 396] width 57 height 47
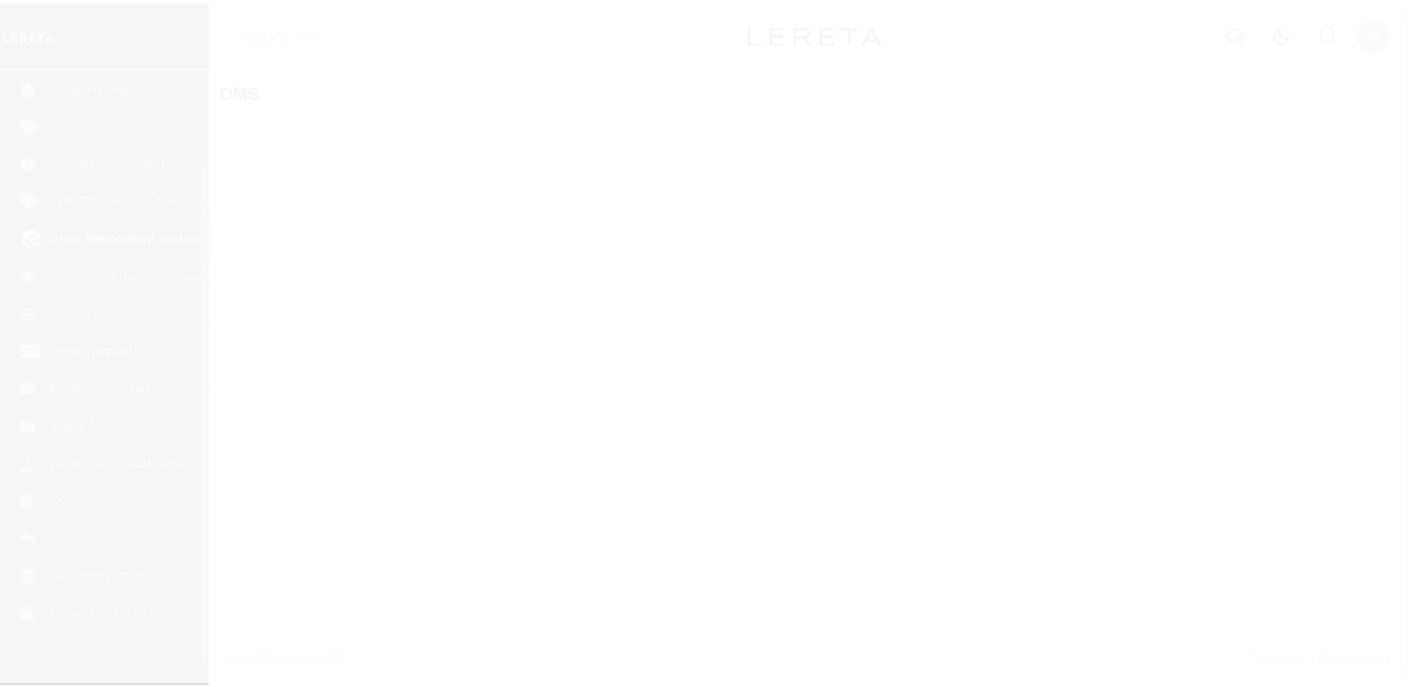
scroll to position [122, 0]
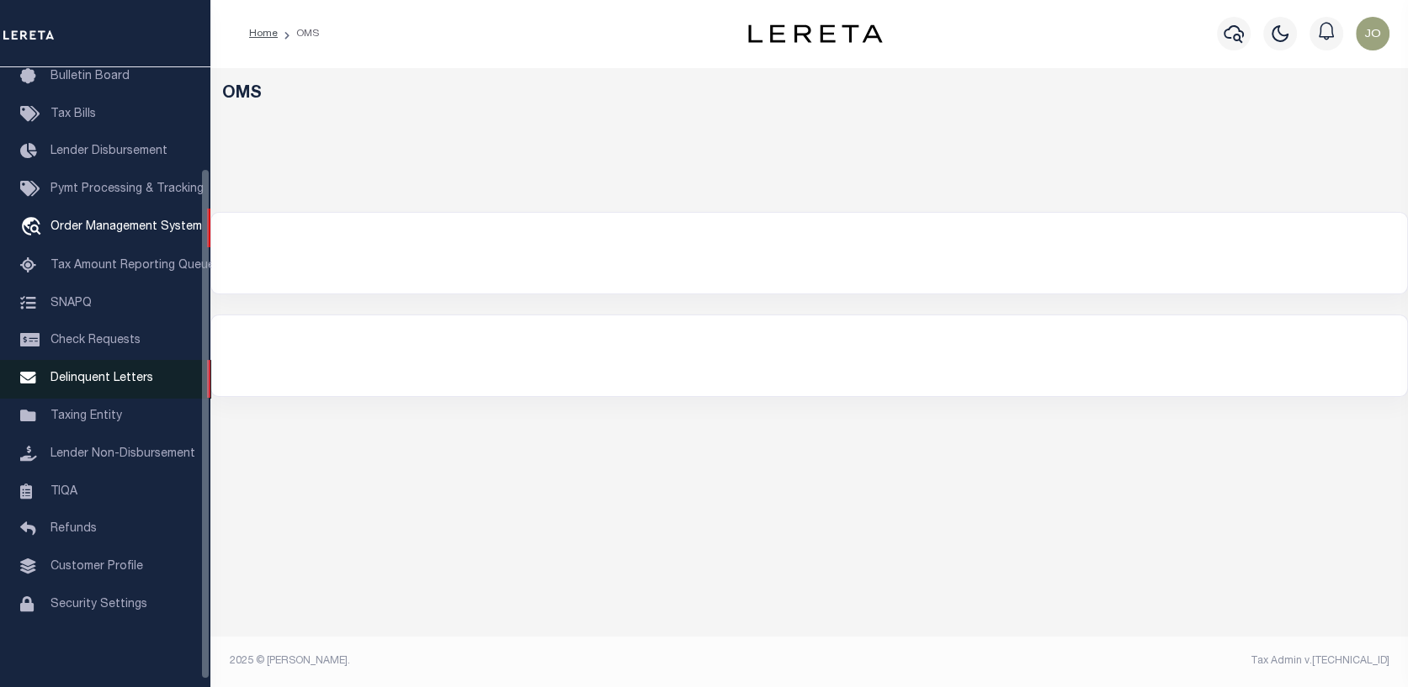
select select "200"
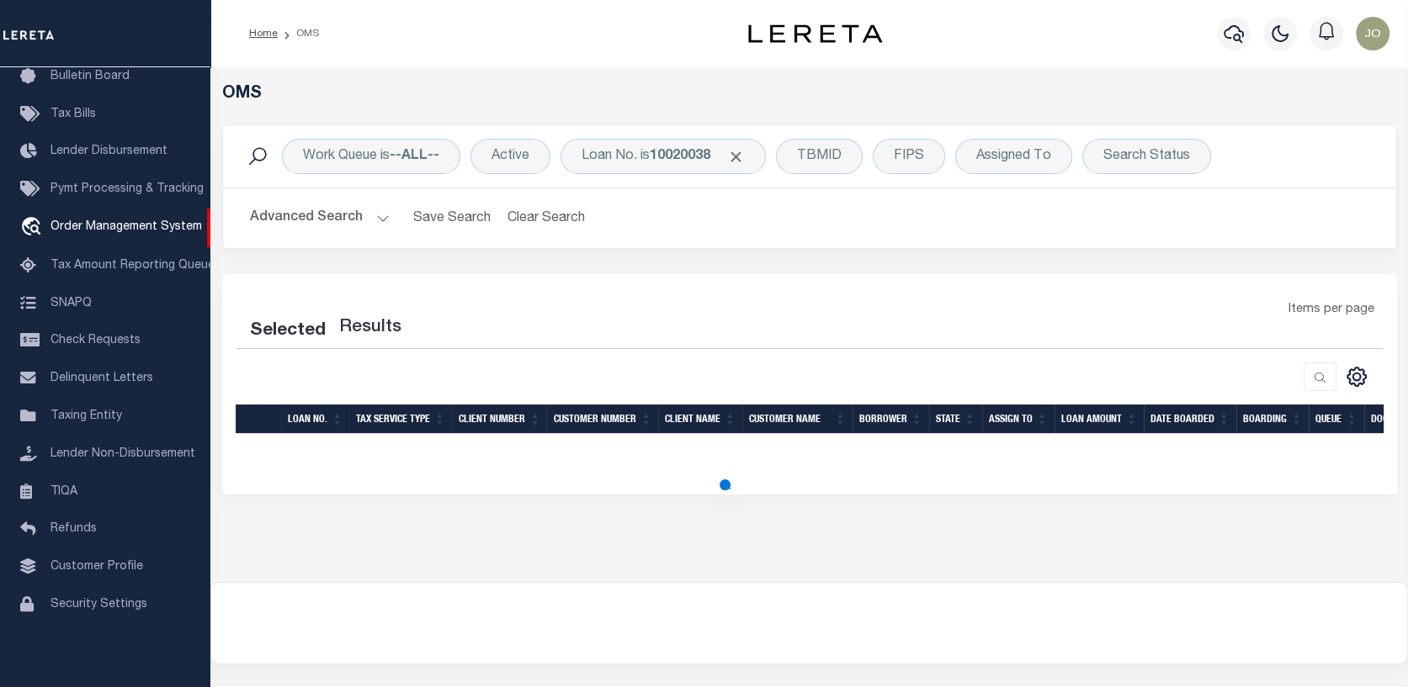
select select "200"
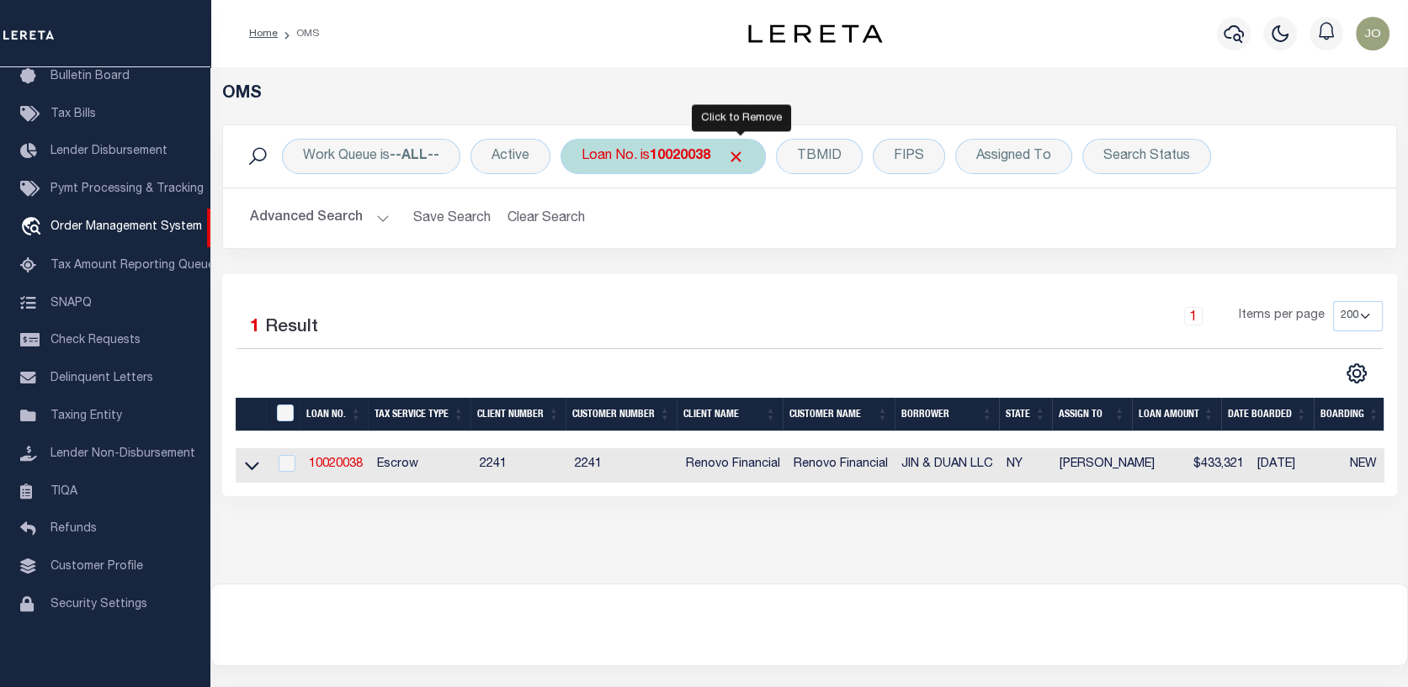
click at [739, 153] on span "Click to Remove" at bounding box center [736, 157] width 18 height 18
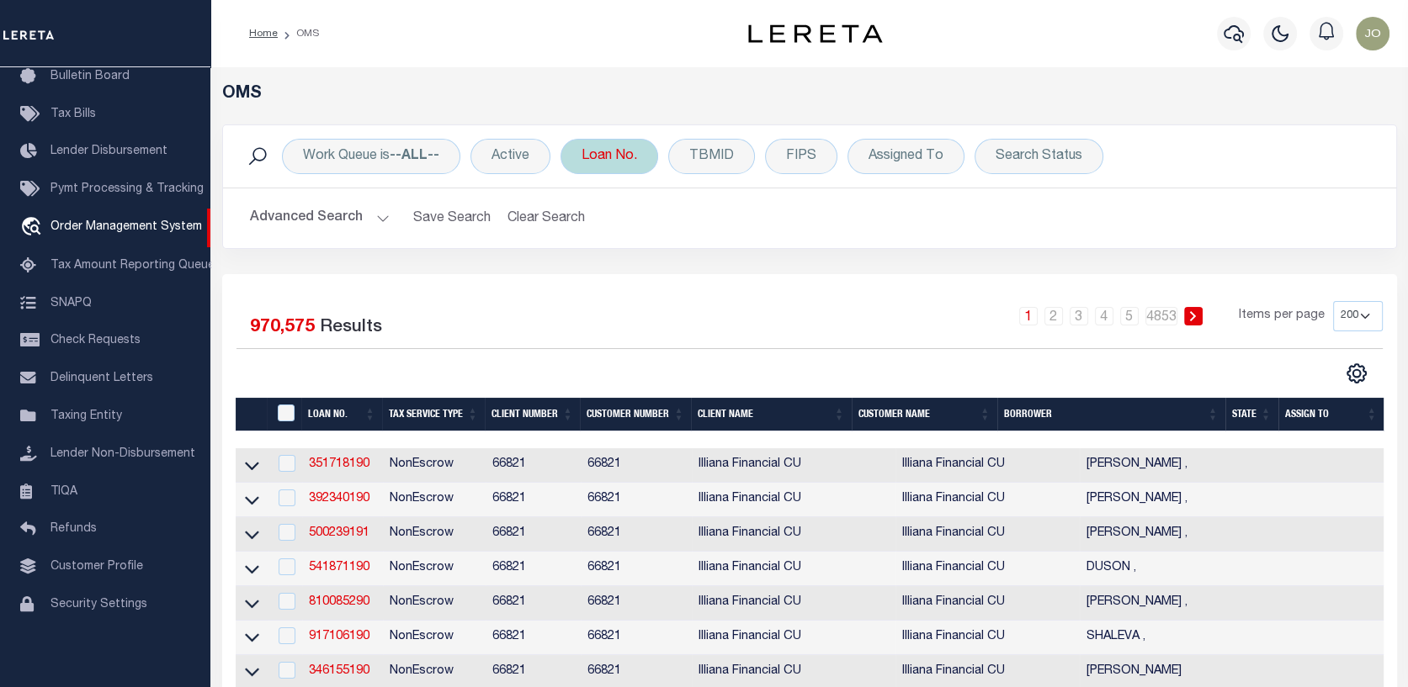
click at [618, 154] on div "Loan No." at bounding box center [609, 156] width 98 height 35
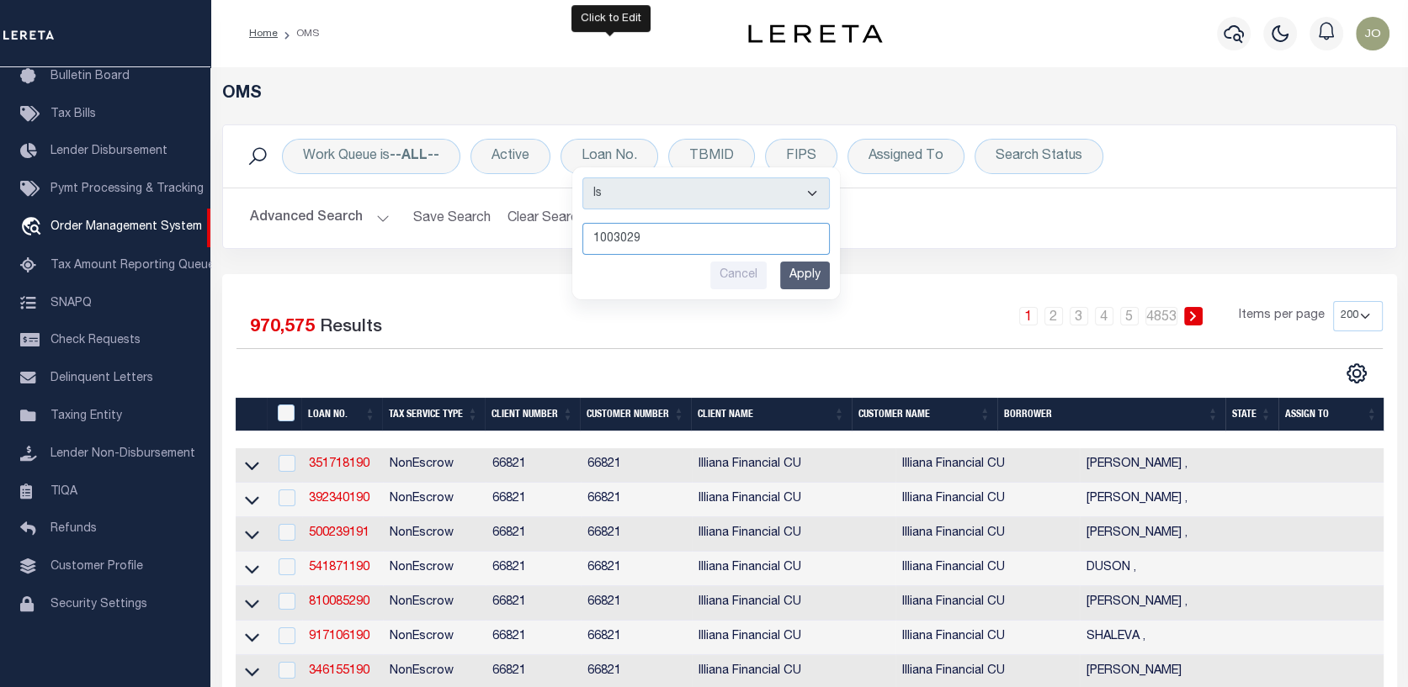
type input "10030292"
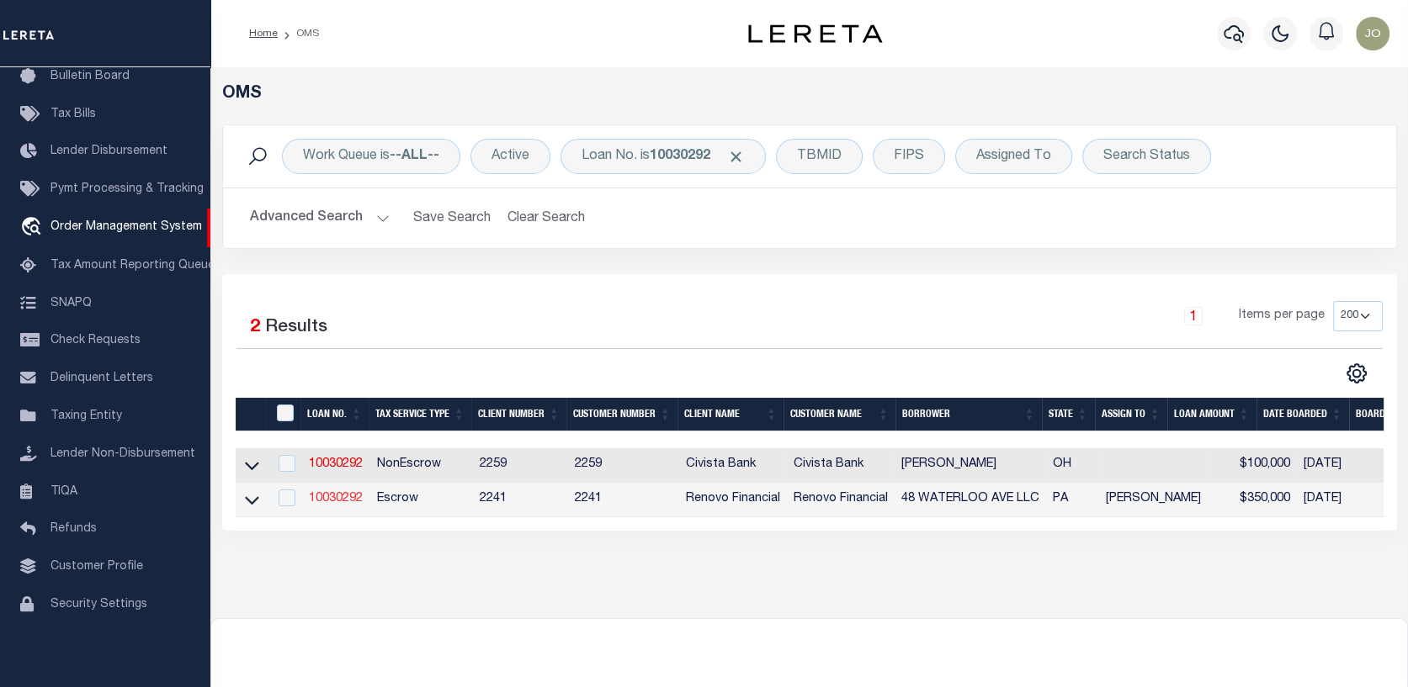
click at [339, 497] on link "10030292" at bounding box center [336, 499] width 54 height 12
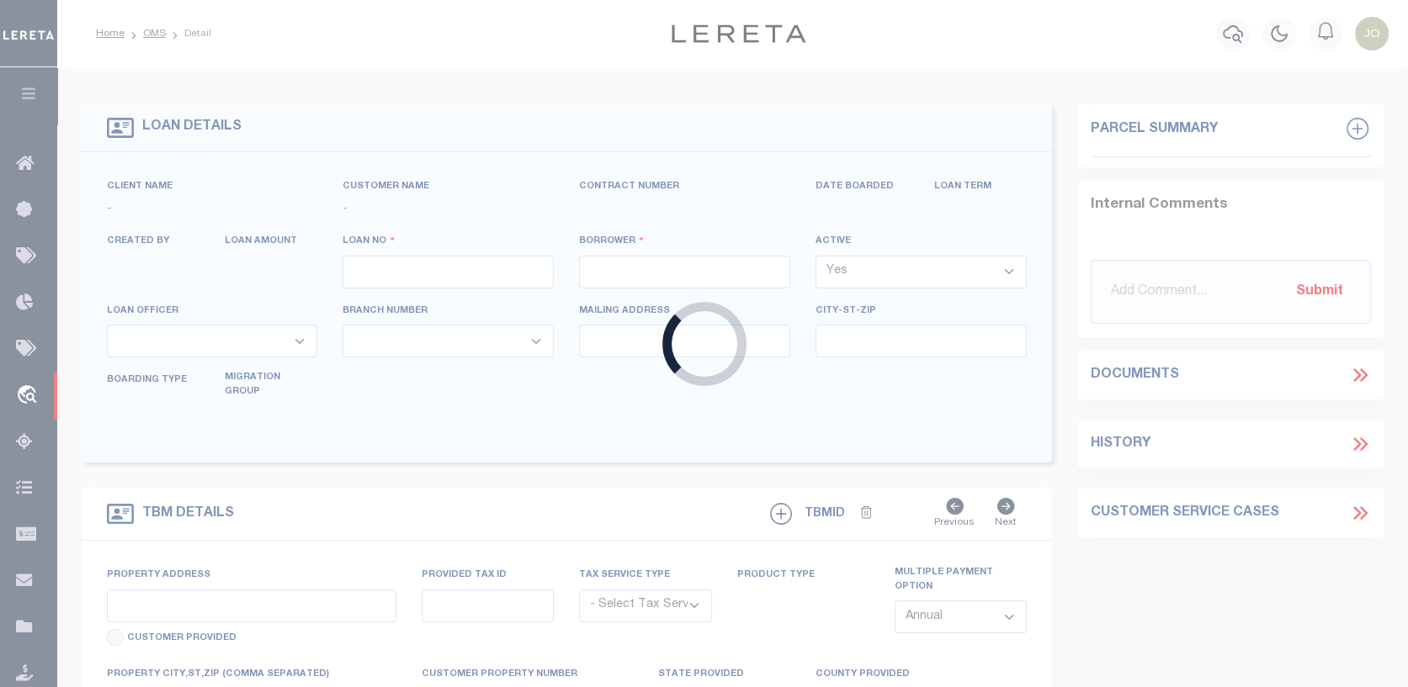
type input "10030292"
type input "48 WATERLOO AVE LLC"
select select
select select "10"
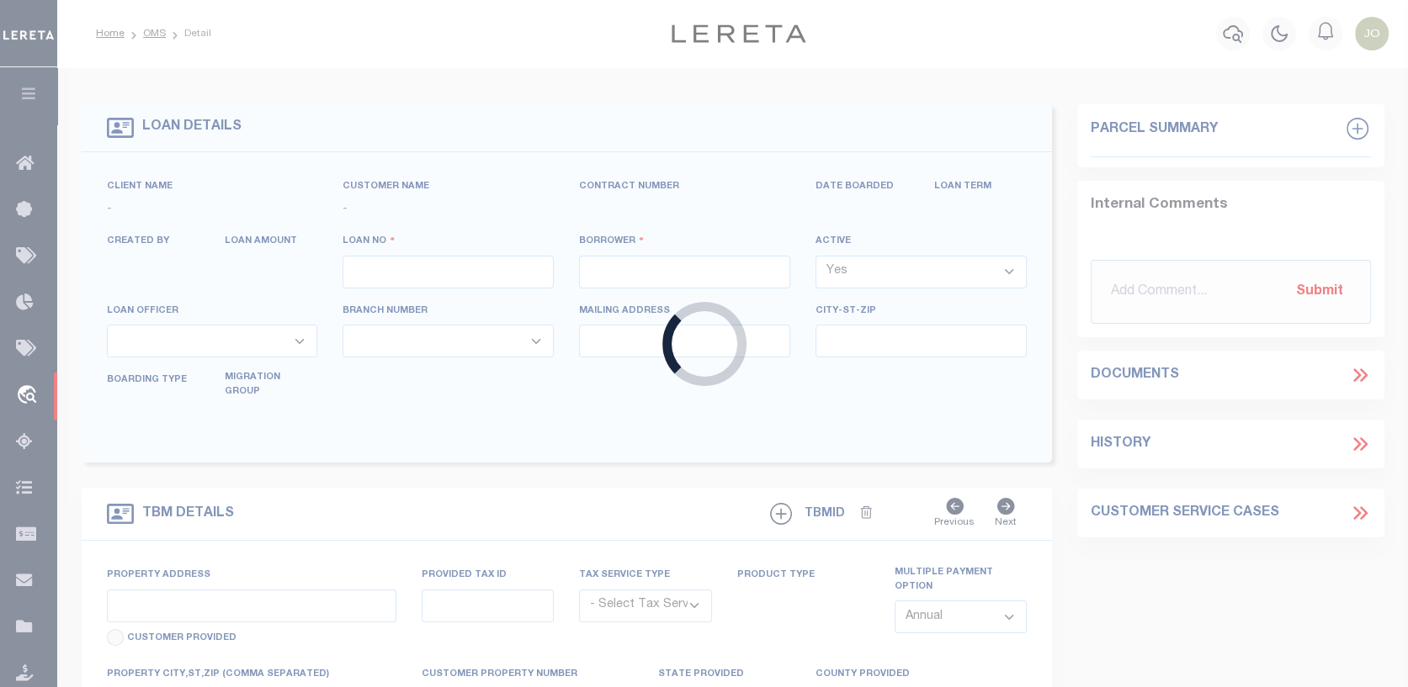
select select "Escrow"
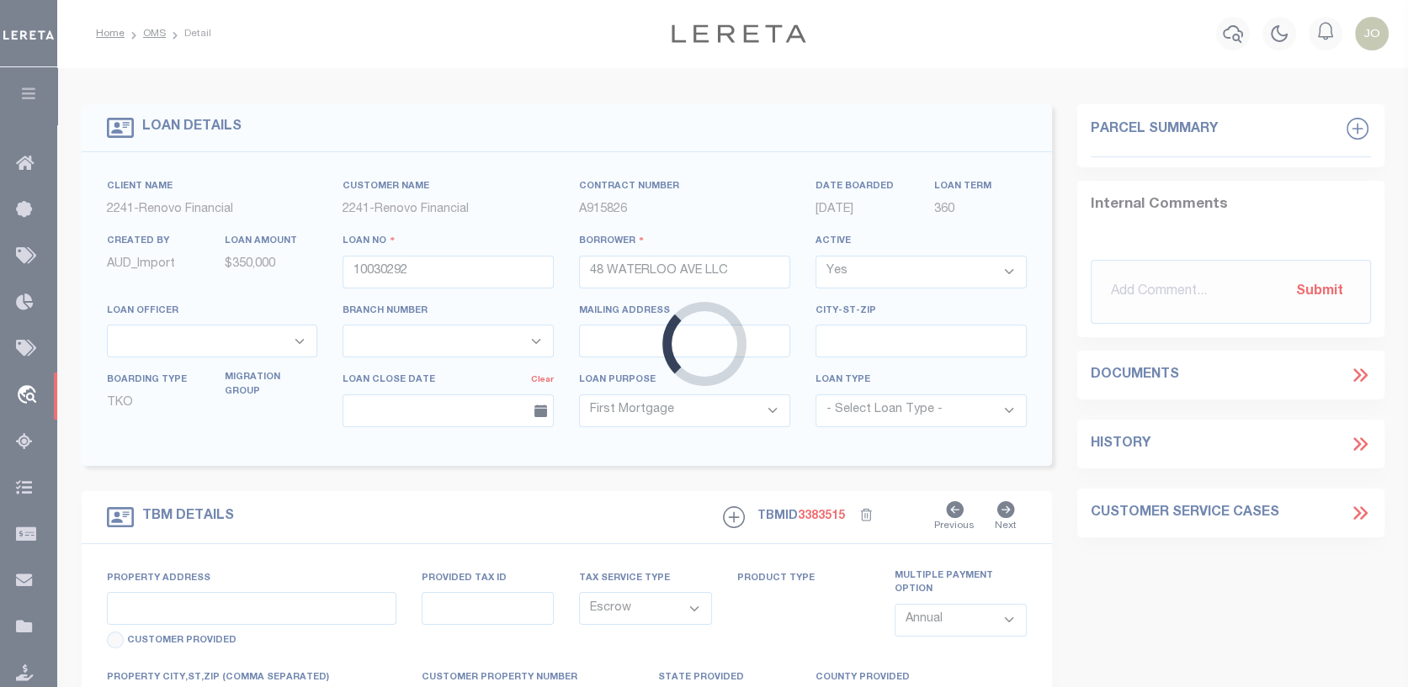
type input "[STREET_ADDRESS]"
type input "5502L01500000"
select select
type input "BERWYN PA 19312"
type input "a0kUS000005U5qb"
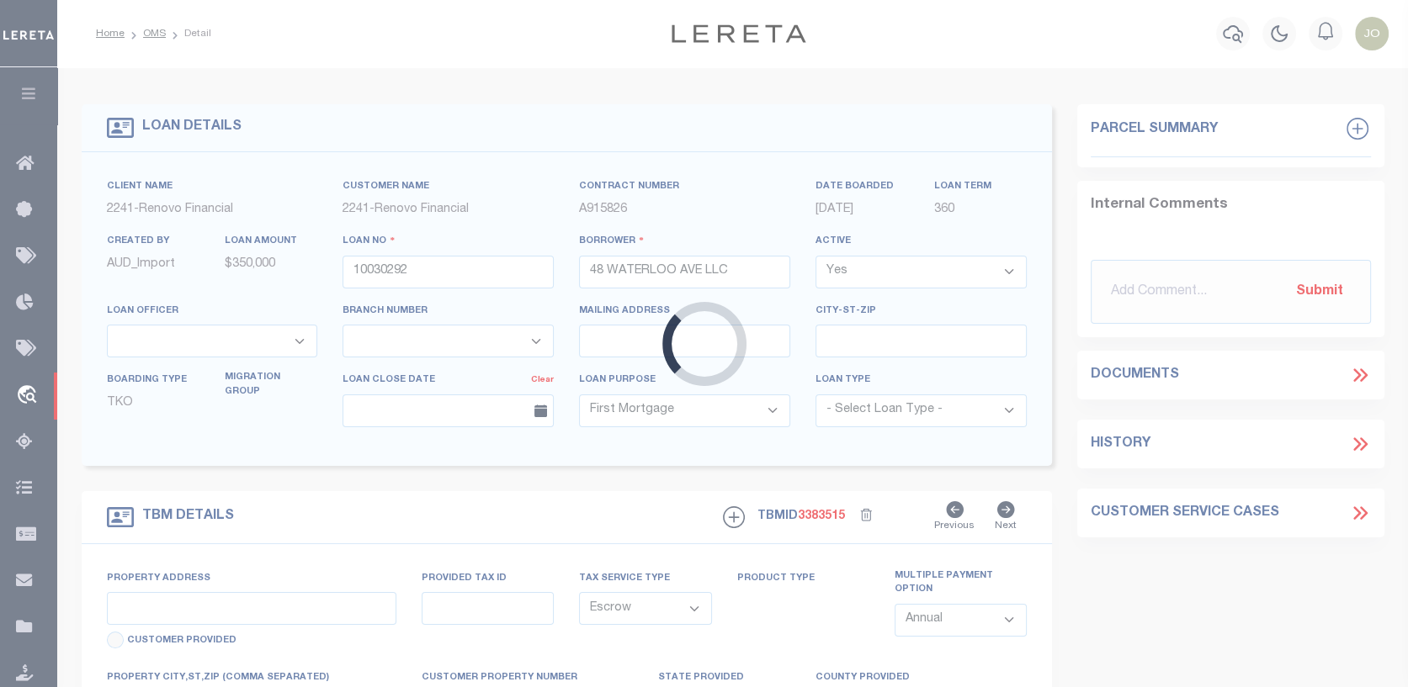
type input "PA"
select select
select select "25067"
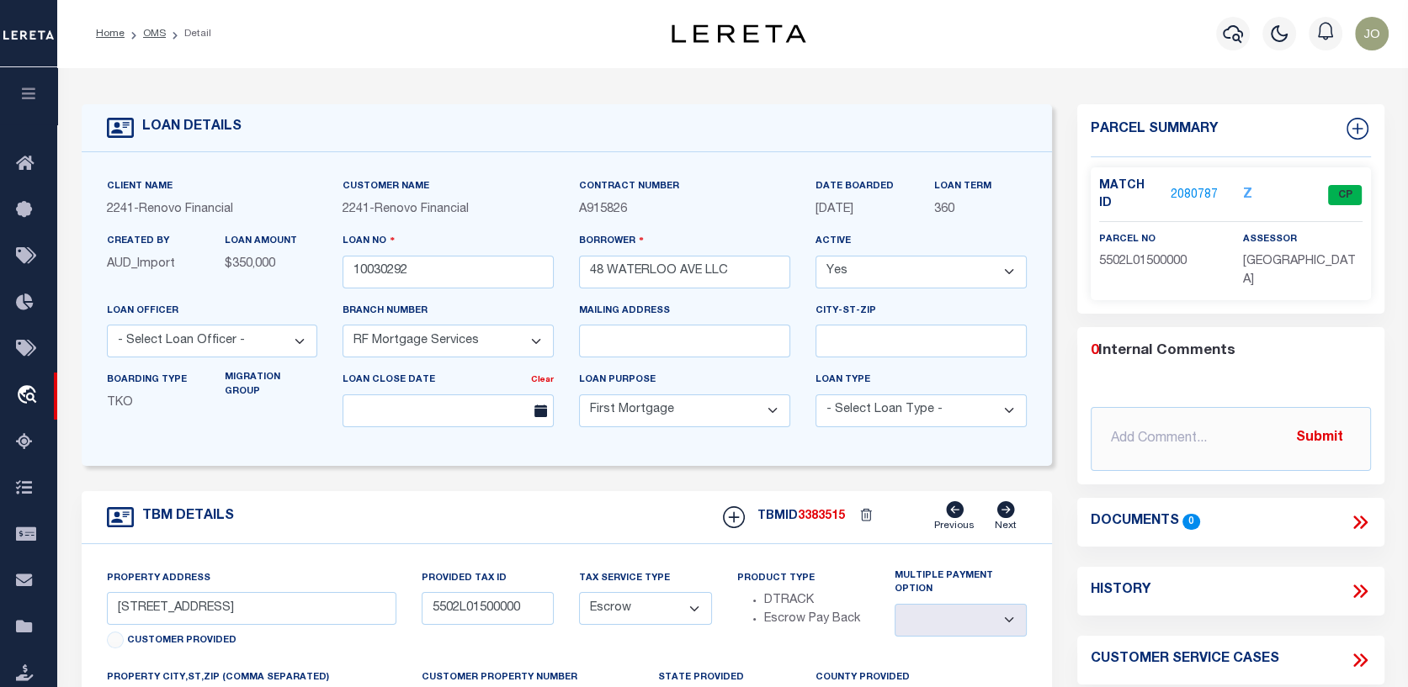
click at [1198, 187] on link "2080787" at bounding box center [1193, 196] width 47 height 18
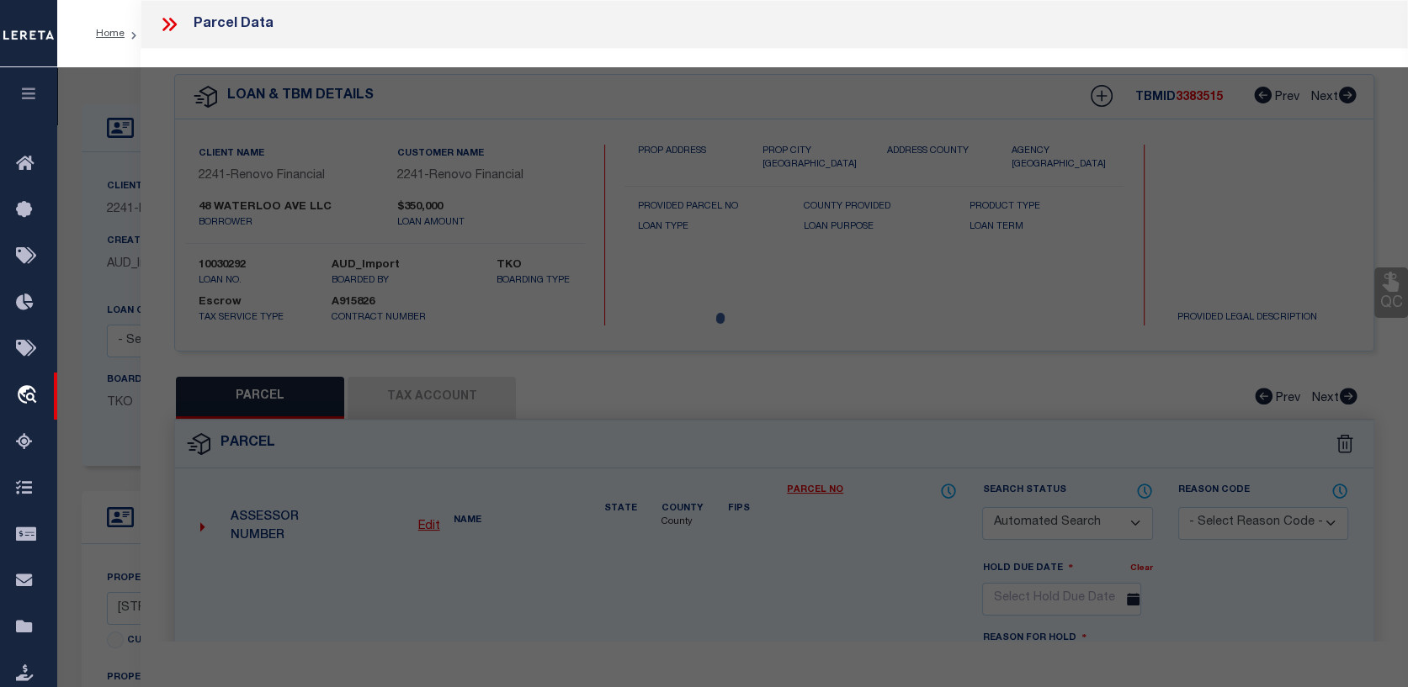
checkbox input "false"
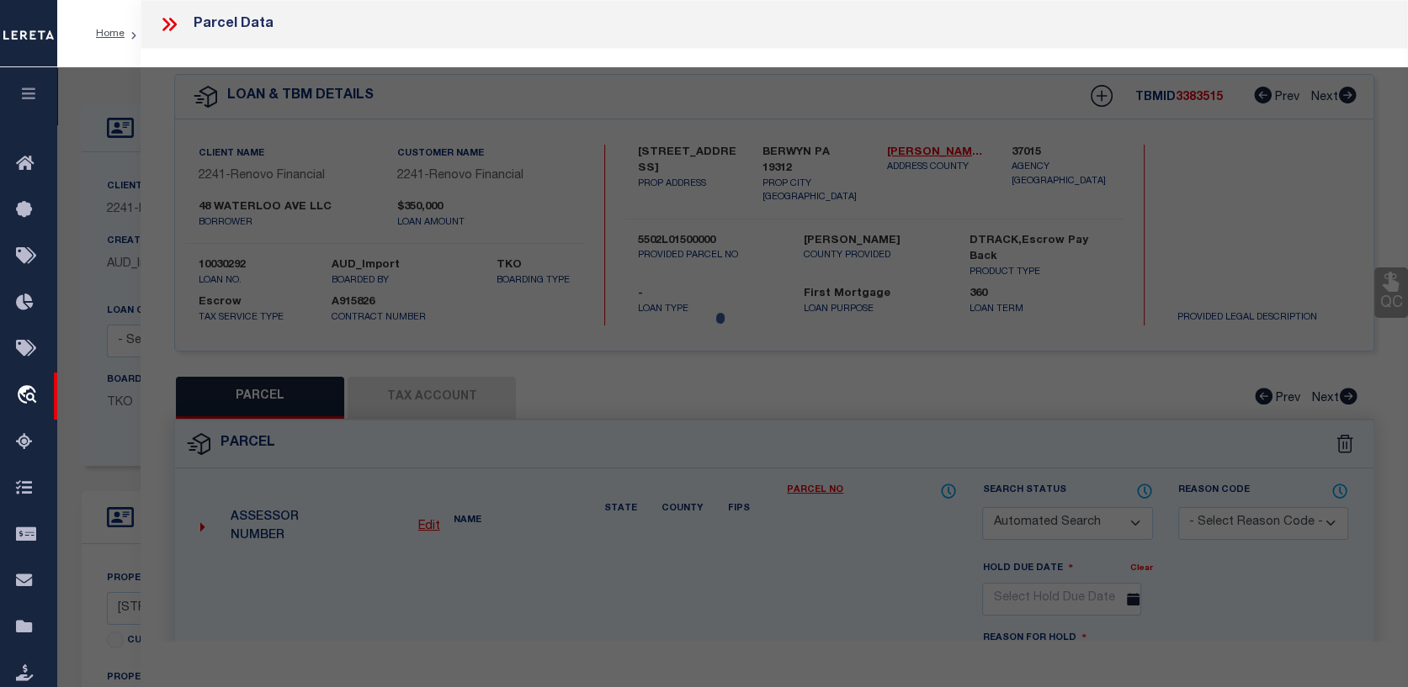
select select "CP"
type input "48 WATERLOO AVE LLC"
select select
type input "48 WATERLOO AV"
type input "BERWYN PA 19312"
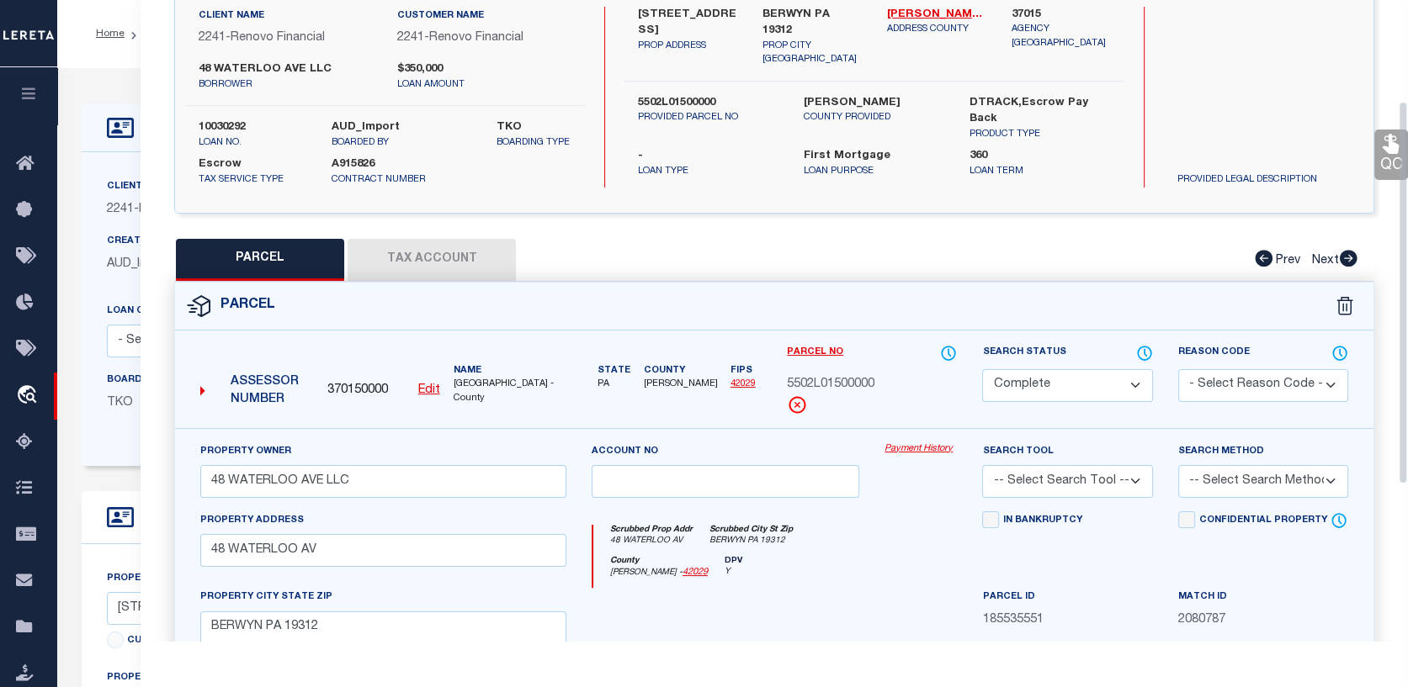
scroll to position [168, 0]
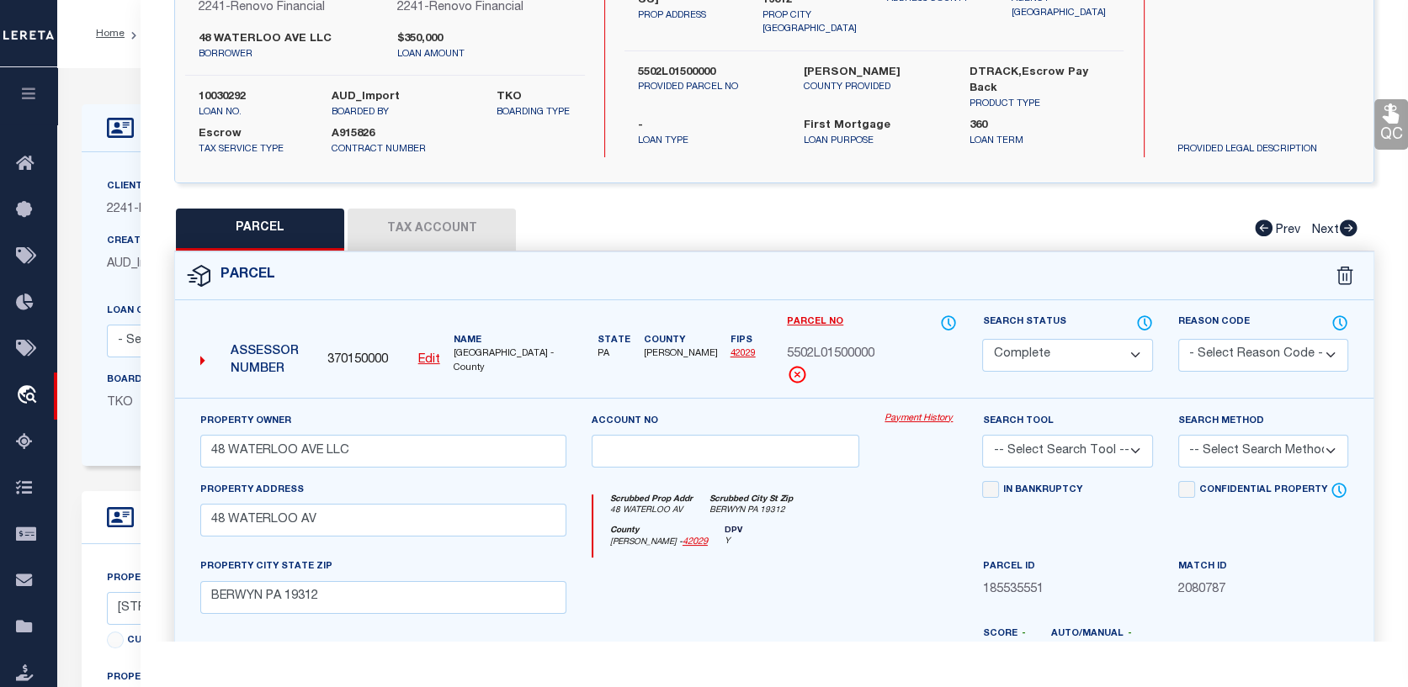
click at [928, 421] on link "Payment History" at bounding box center [920, 419] width 72 height 14
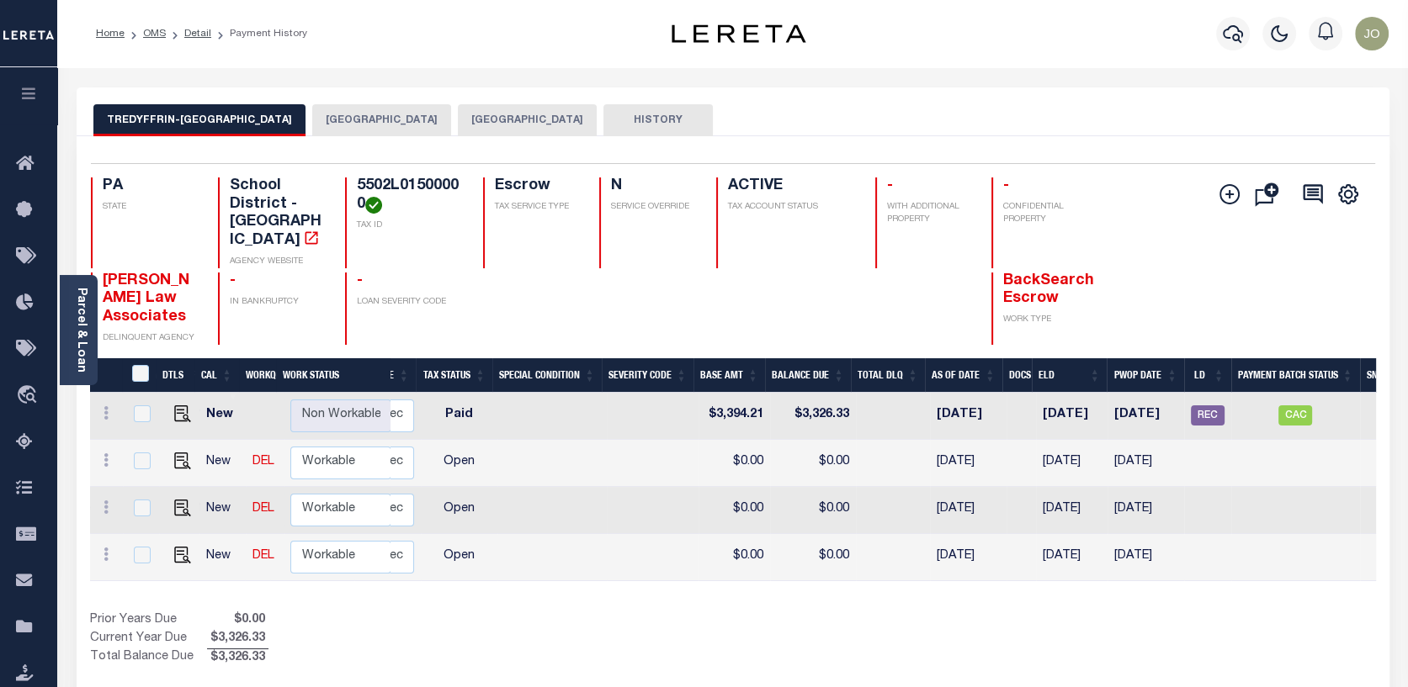
scroll to position [0, 385]
